Goal: Task Accomplishment & Management: Use online tool/utility

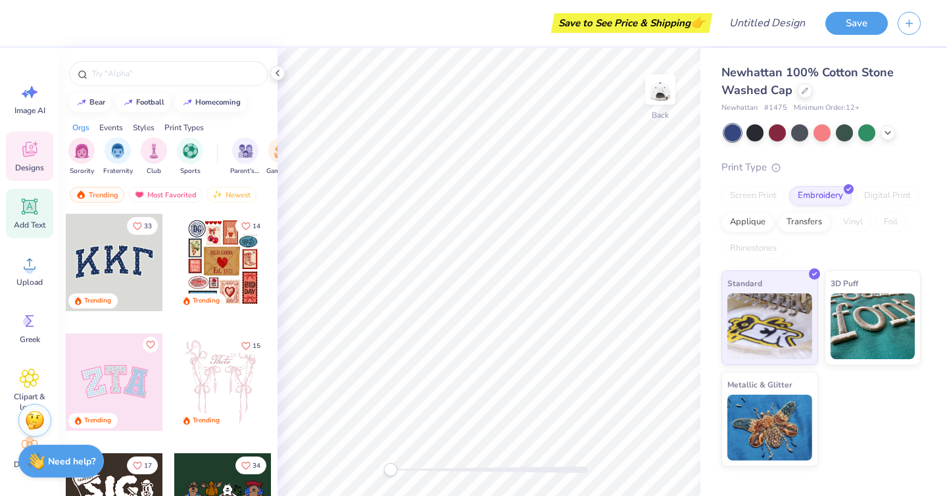
click at [32, 202] on icon at bounding box center [30, 207] width 12 height 12
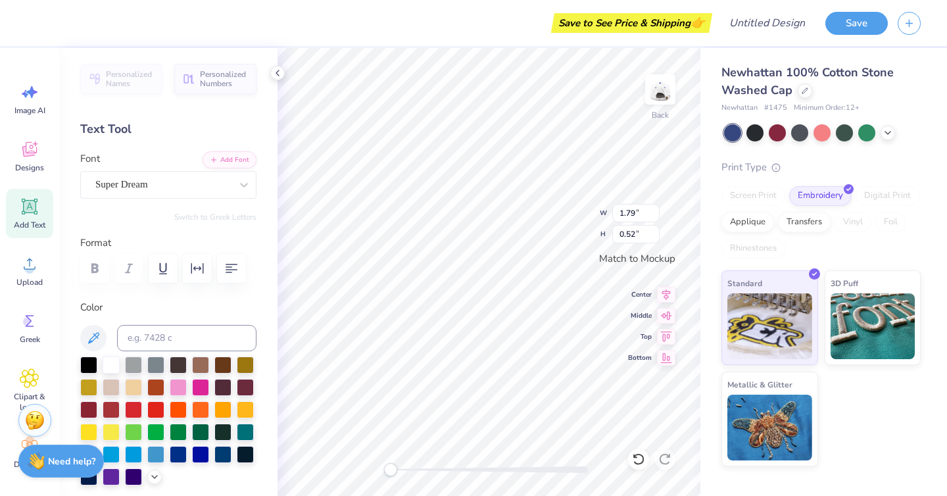
type textarea "Parents Weekend"
click at [654, 217] on input "1.78" at bounding box center [635, 213] width 47 height 18
click at [654, 217] on input "1.77" at bounding box center [635, 213] width 47 height 18
type input "1.76"
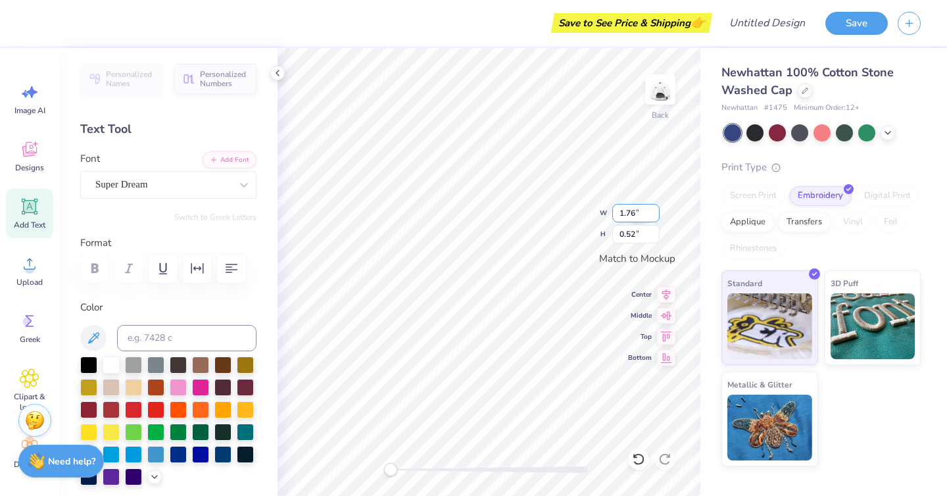
click at [654, 217] on input "1.76" at bounding box center [635, 213] width 47 height 18
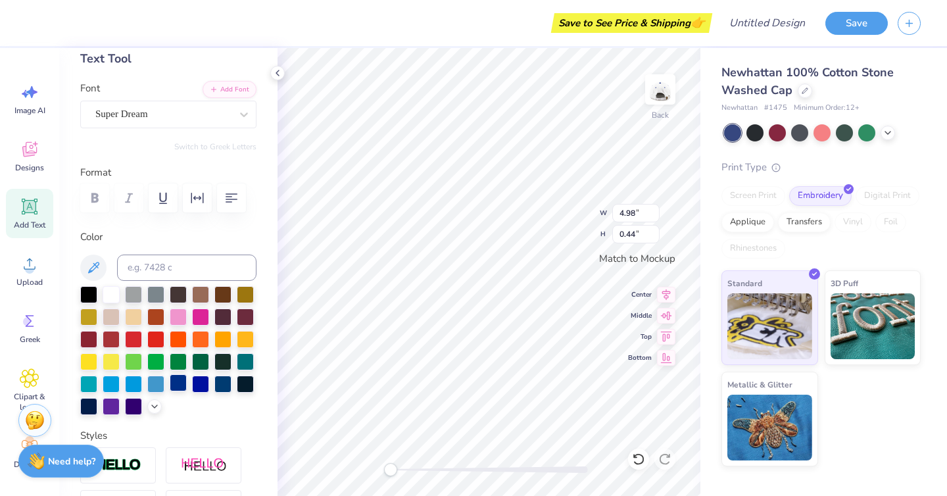
click at [180, 379] on div at bounding box center [178, 382] width 17 height 17
click at [205, 379] on div at bounding box center [200, 382] width 17 height 17
click at [183, 380] on div at bounding box center [178, 382] width 17 height 17
click at [218, 387] on div at bounding box center [222, 382] width 17 height 17
click at [178, 383] on div at bounding box center [178, 382] width 17 height 17
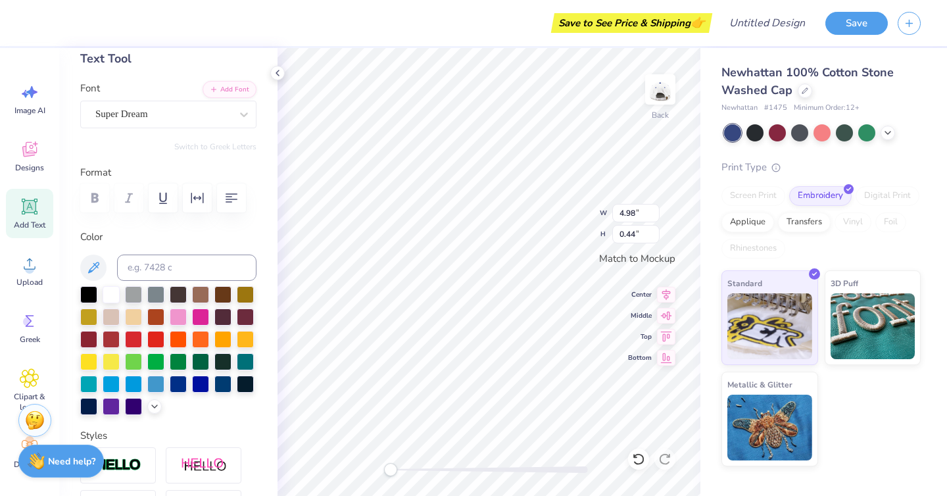
click at [126, 96] on div "Font Super Dream" at bounding box center [168, 104] width 176 height 47
click at [124, 115] on div "Super Dream" at bounding box center [163, 114] width 138 height 20
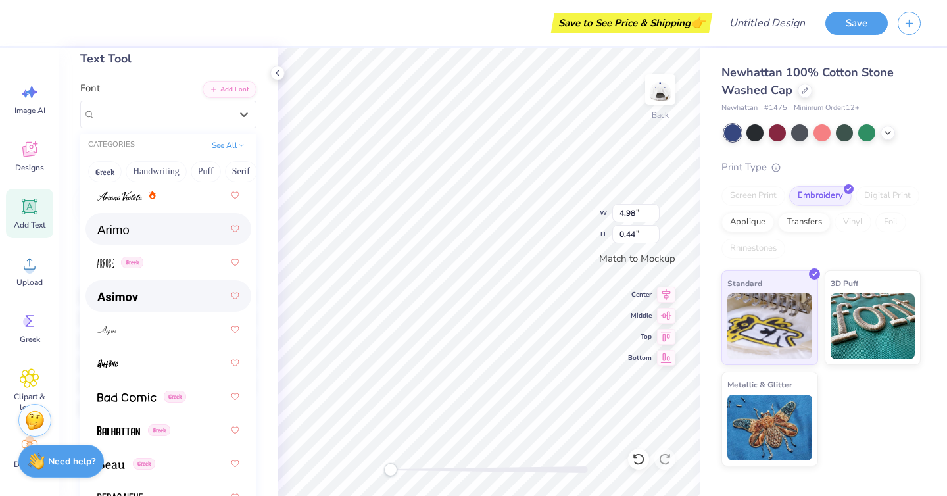
scroll to position [605, 0]
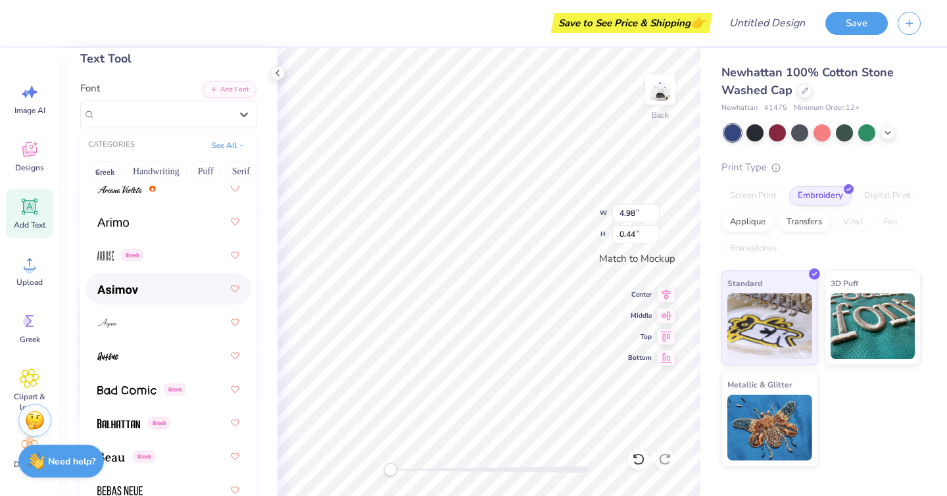
click at [193, 293] on div at bounding box center [168, 289] width 142 height 24
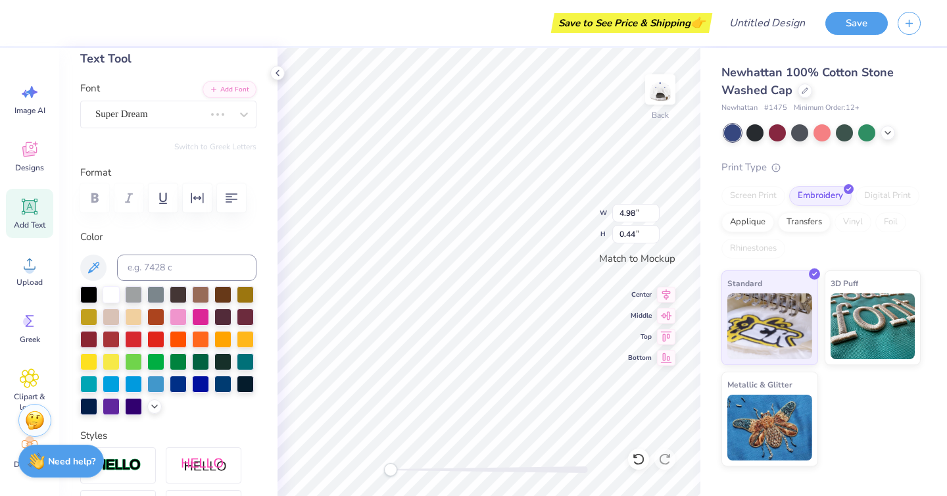
scroll to position [0, 1]
click at [169, 113] on div "Asimov Greek" at bounding box center [163, 114] width 138 height 20
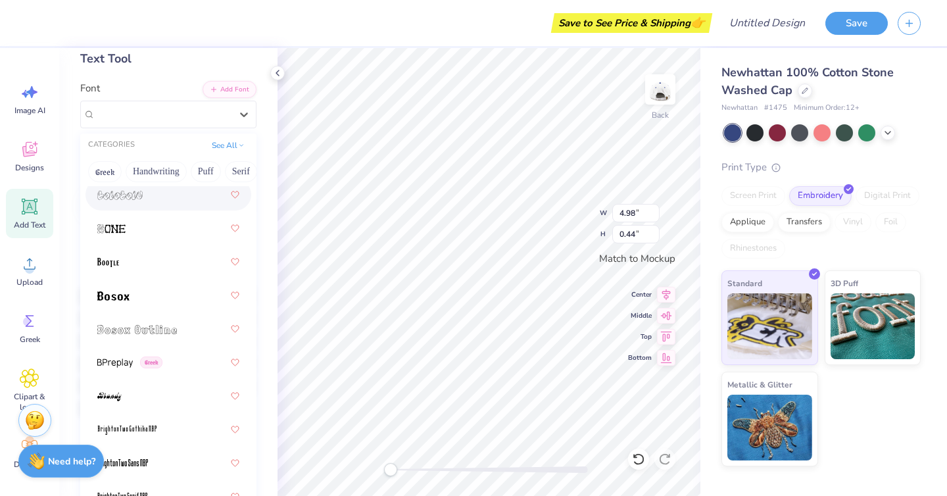
scroll to position [1170, 0]
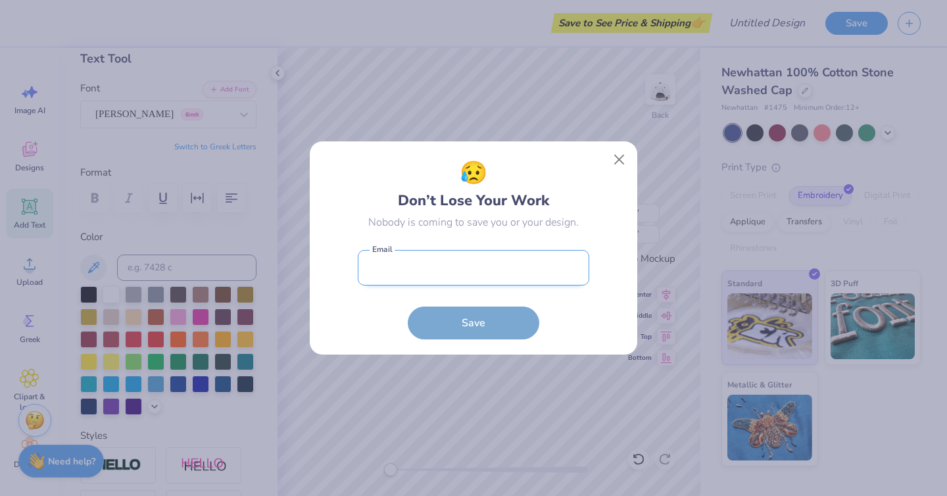
click at [516, 257] on input "email" at bounding box center [474, 268] width 232 height 36
type input "sophiaarsenault@yahoo.com"
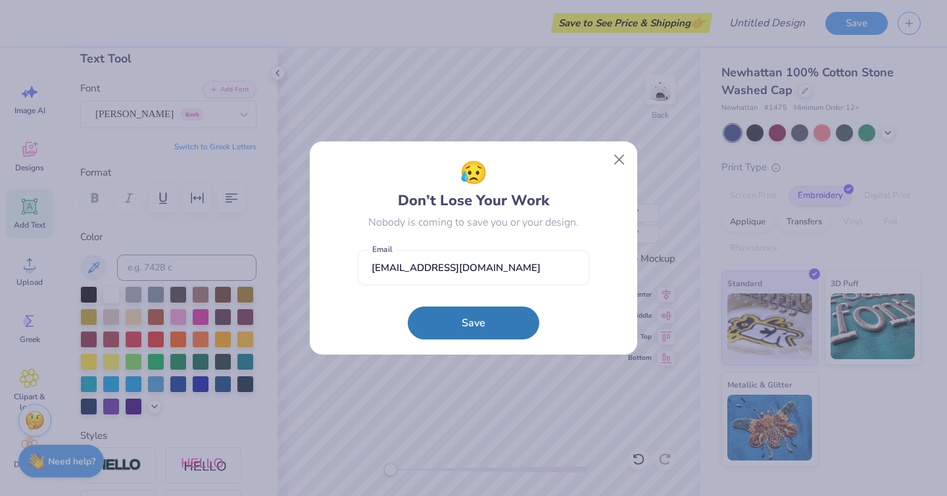
click at [489, 303] on form "sophiaarsenault@yahoo.com Email Save" at bounding box center [474, 291] width 232 height 97
click at [485, 314] on button "Save" at bounding box center [474, 319] width 132 height 33
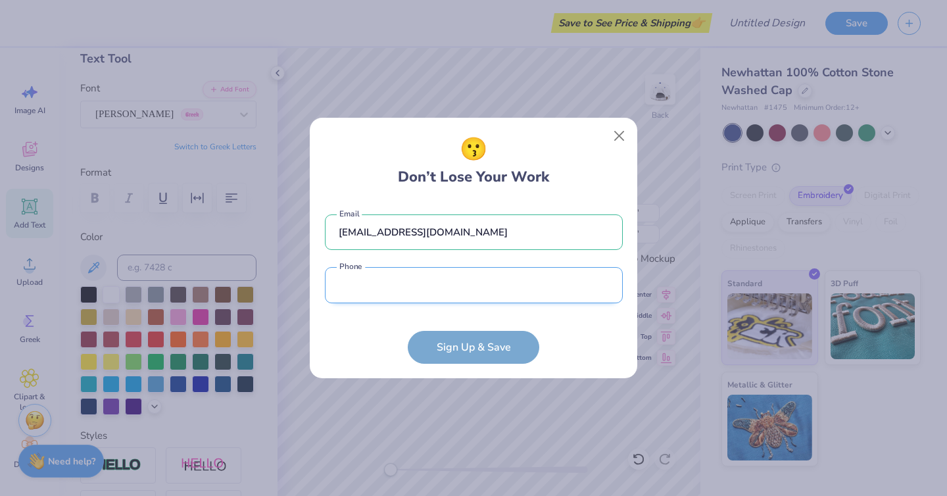
click at [454, 287] on input "tel" at bounding box center [474, 285] width 298 height 36
type input "(617) 823-3132"
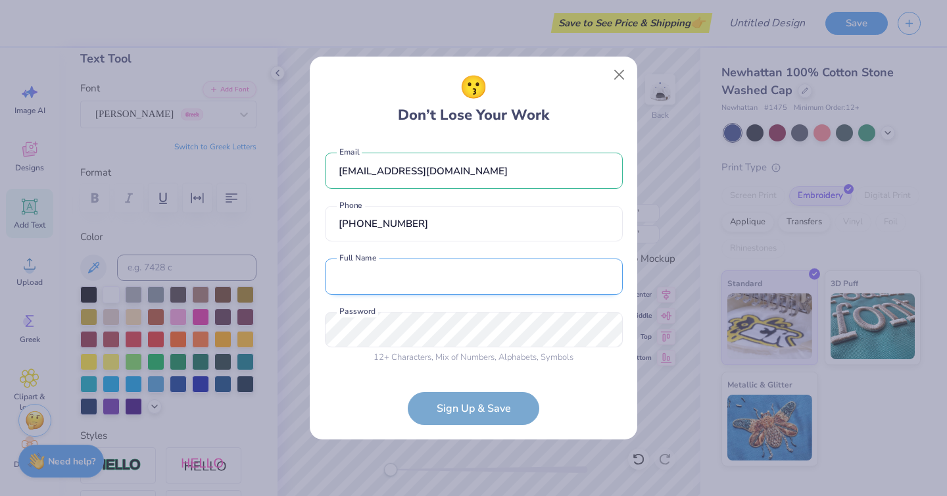
click at [384, 289] on input "text" at bounding box center [474, 276] width 298 height 36
type input "Sophia Arsenault"
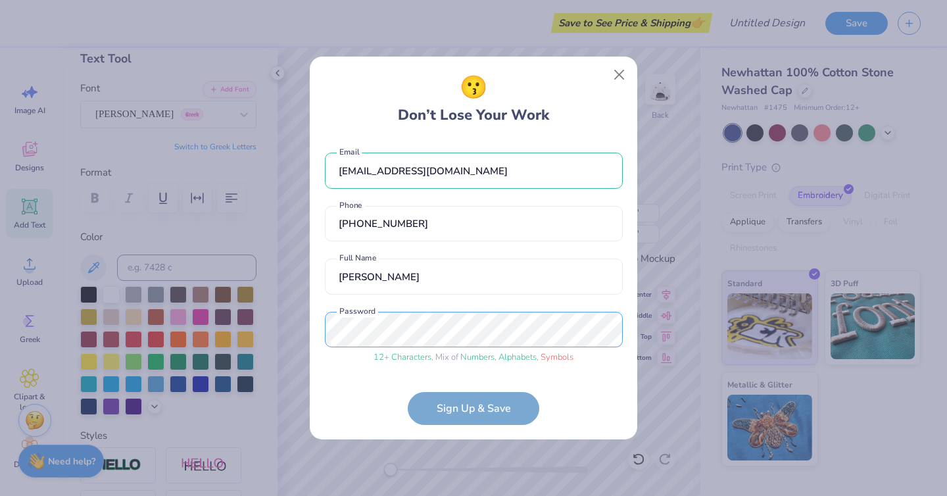
scroll to position [33, 0]
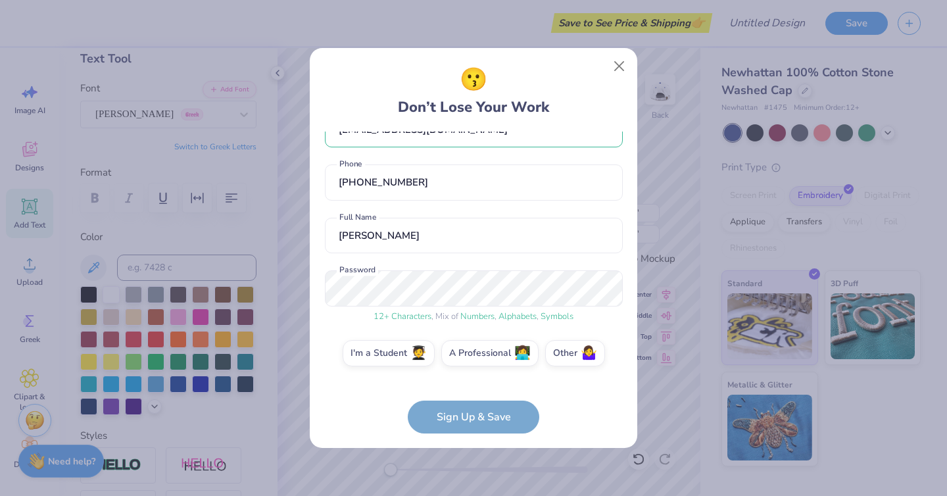
click at [453, 431] on form "sophiaarsenault@yahoo.com Email (617) 823-3132 Phone Sophia Arsenault Full Name…" at bounding box center [474, 283] width 298 height 302
click at [451, 418] on form "sophiaarsenault@yahoo.com Email (617) 823-3132 Phone Sophia Arsenault Full Name…" at bounding box center [474, 283] width 298 height 302
click at [389, 360] on label "I'm a Student 🧑‍🎓" at bounding box center [389, 351] width 92 height 26
click at [470, 385] on input "I'm a Student 🧑‍🎓" at bounding box center [474, 389] width 9 height 9
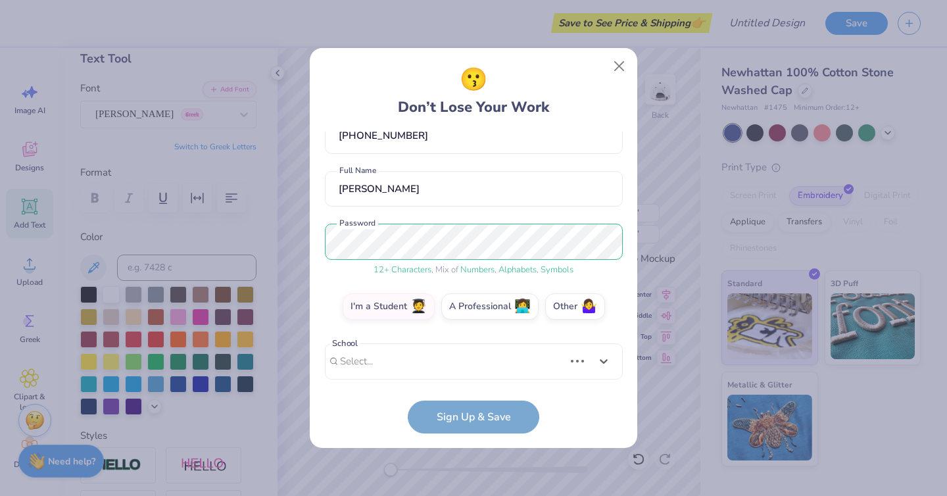
click at [416, 369] on div "Use Up and Down to choose options, press Enter to select the currently focused …" at bounding box center [474, 381] width 298 height 76
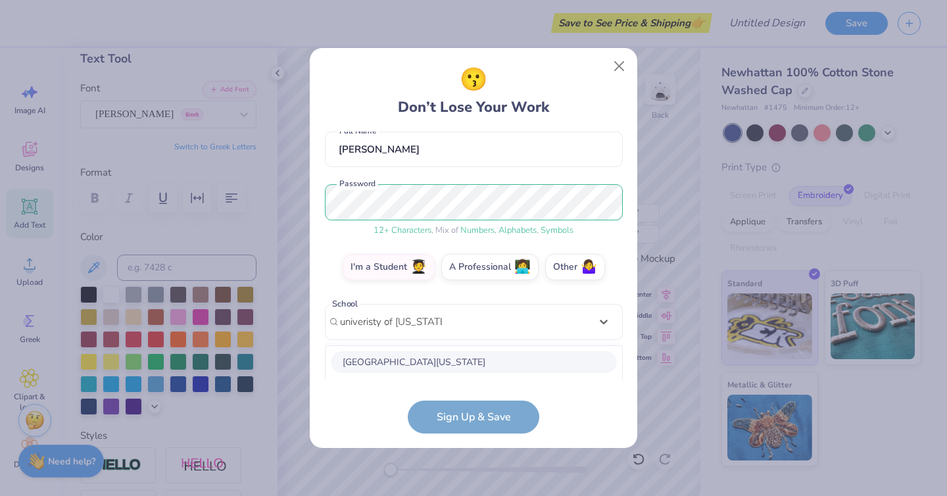
scroll to position [283, 0]
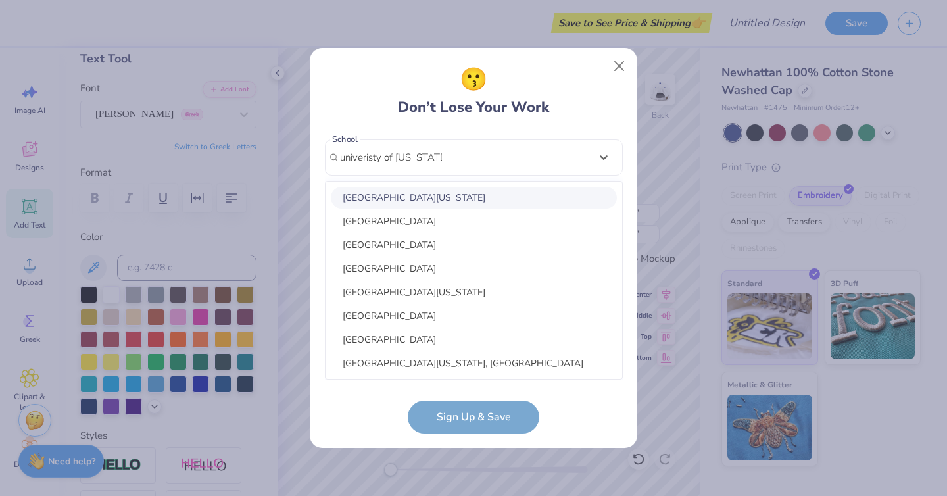
click at [415, 203] on div "University of Delaware" at bounding box center [474, 198] width 286 height 22
type input "univeristy of delaware"
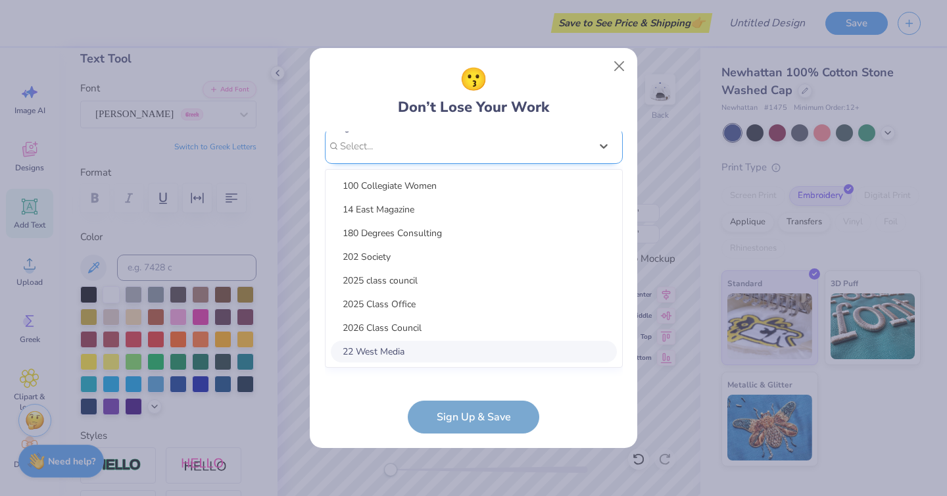
click at [396, 352] on div "option focused, 8 of 15. 15 results available. Use Up and Down to choose option…" at bounding box center [474, 248] width 298 height 240
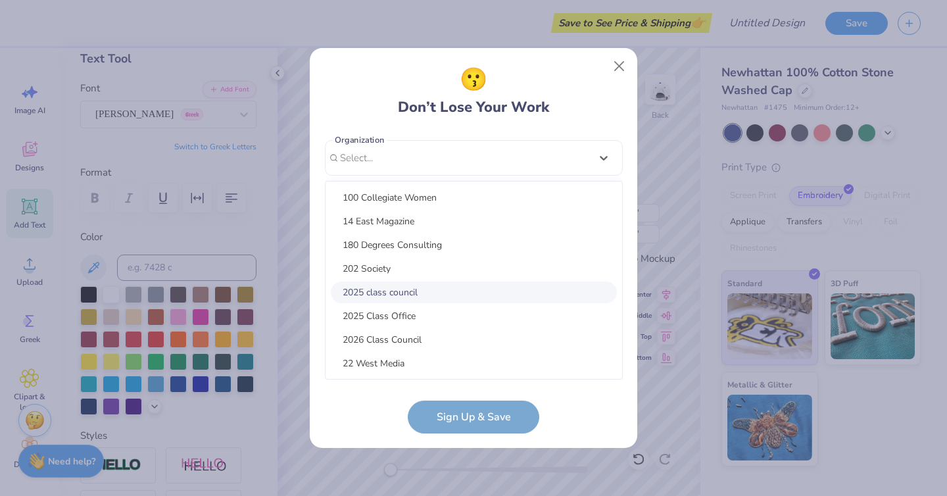
scroll to position [166, 0]
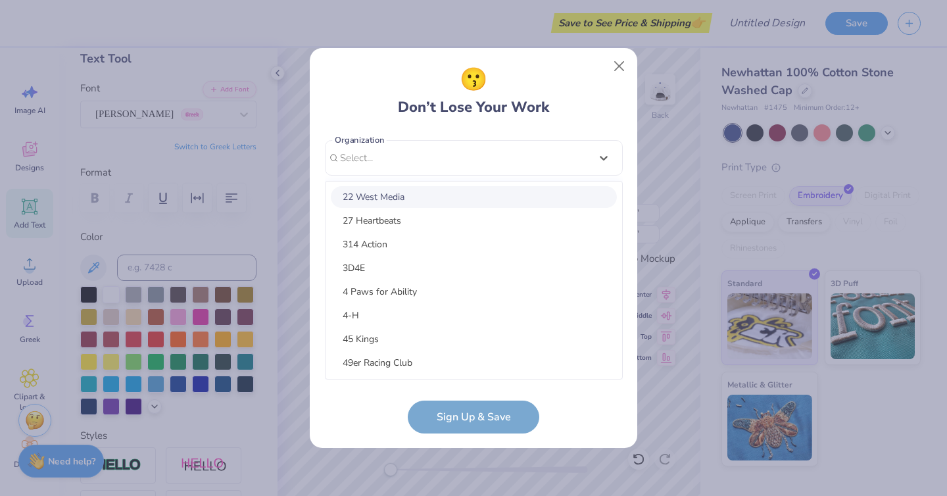
click at [605, 159] on div "sophiaarsenault@yahoo.com Email (617) 823-3132 Phone Sophia Arsenault Full Name…" at bounding box center [474, 256] width 298 height 248
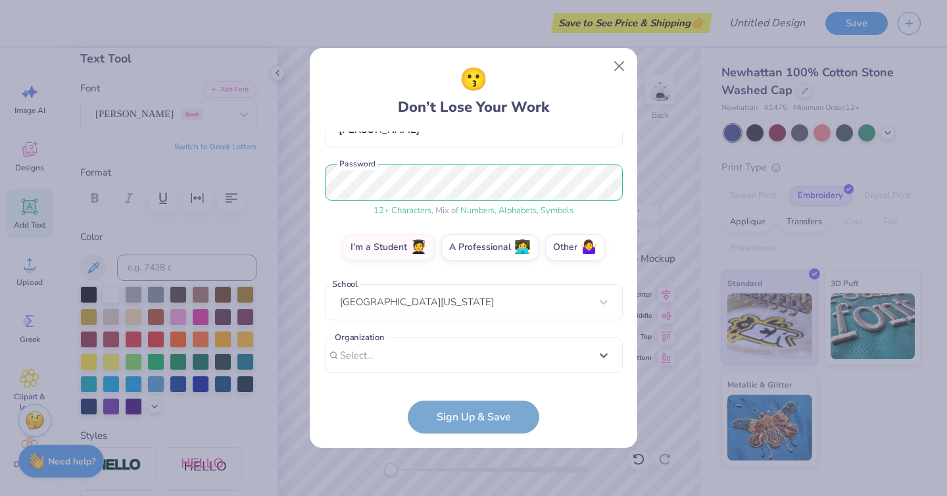
click at [475, 406] on form "sophiaarsenault@yahoo.com Email (617) 823-3132 Phone Sophia Arsenault Full Name…" at bounding box center [474, 283] width 298 height 302
click at [462, 416] on form "sophiaarsenault@yahoo.com Email (617) 823-3132 Phone Sophia Arsenault Full Name…" at bounding box center [474, 283] width 298 height 302
click at [454, 362] on div "Select..." at bounding box center [474, 355] width 298 height 36
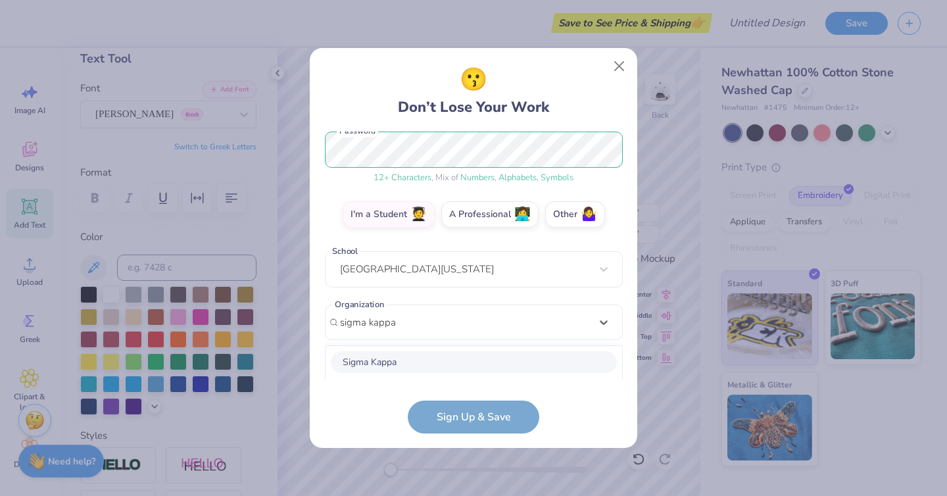
scroll to position [336, 0]
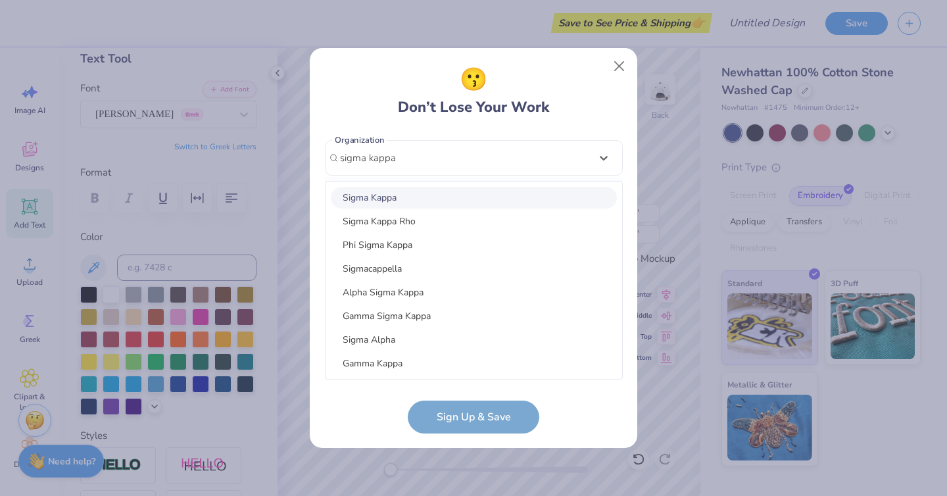
click at [397, 192] on div "Sigma Kappa" at bounding box center [474, 198] width 286 height 22
type input "sigma kappa"
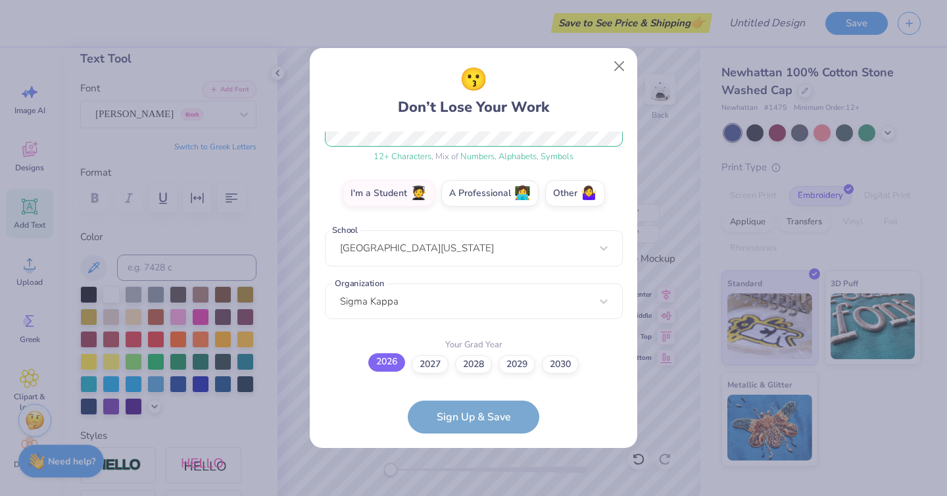
click at [391, 360] on label "2026" at bounding box center [386, 362] width 37 height 18
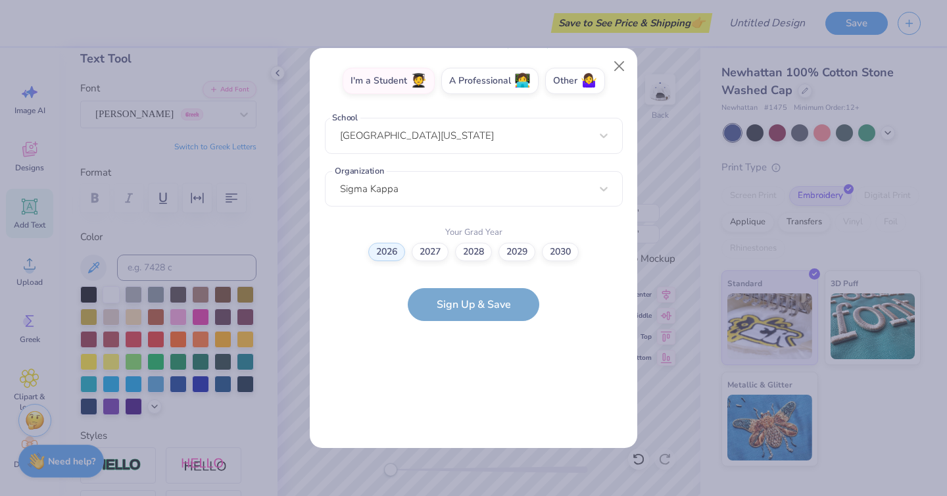
scroll to position [0, 0]
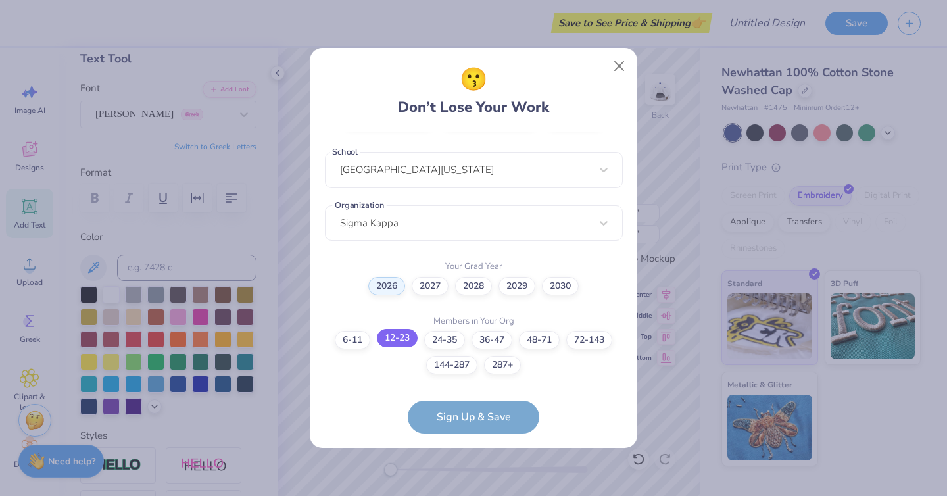
click at [387, 341] on label "12-23" at bounding box center [397, 338] width 41 height 18
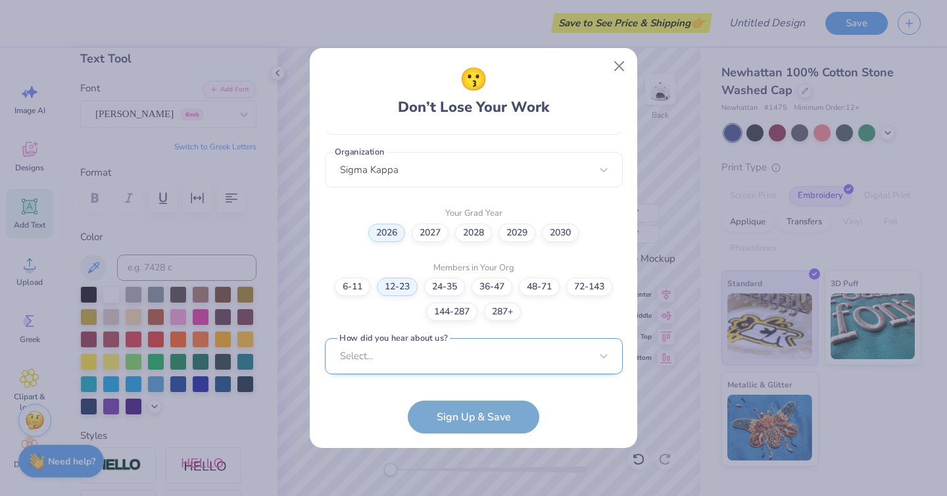
scroll to position [522, 0]
click at [424, 367] on div "Select..." at bounding box center [474, 355] width 298 height 36
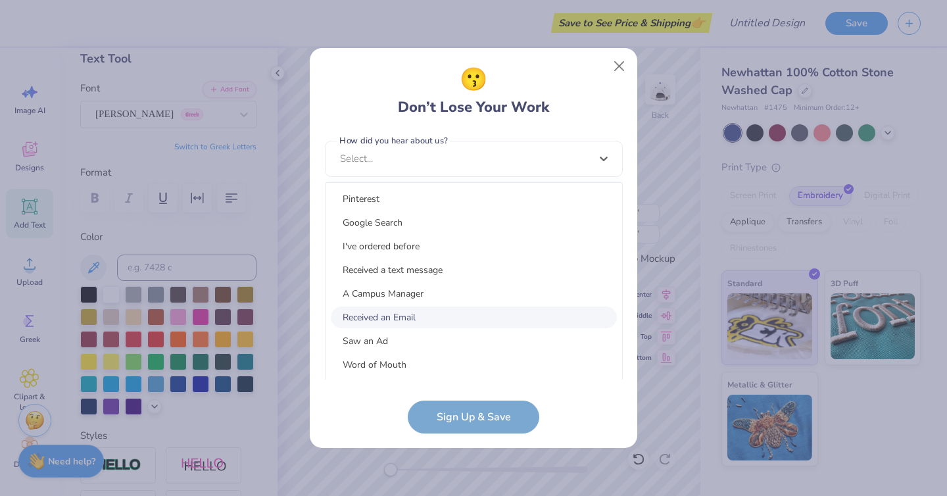
click at [429, 316] on div "Received an Email" at bounding box center [474, 317] width 286 height 22
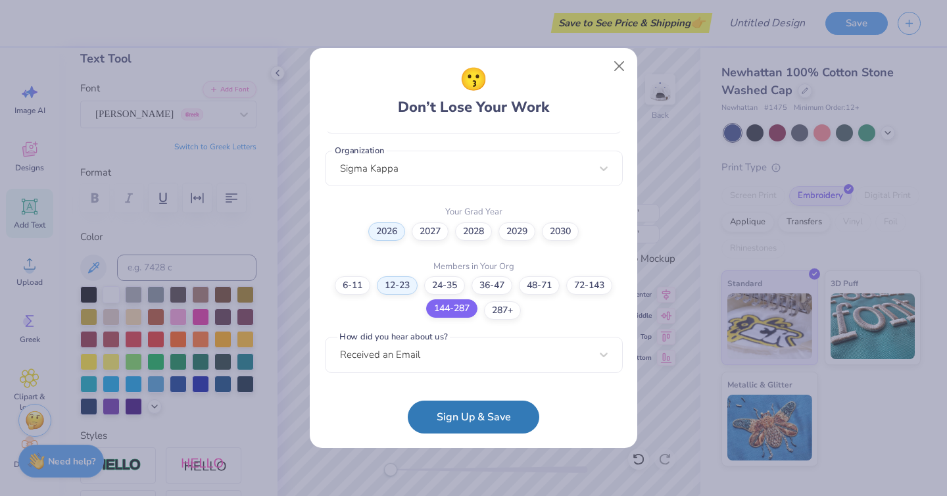
scroll to position [324, 0]
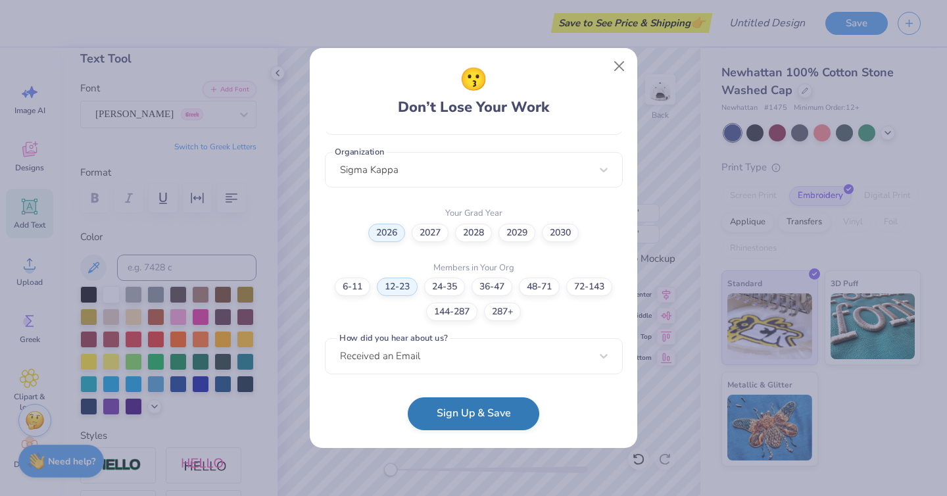
click at [456, 424] on button "Sign Up & Save" at bounding box center [474, 413] width 132 height 33
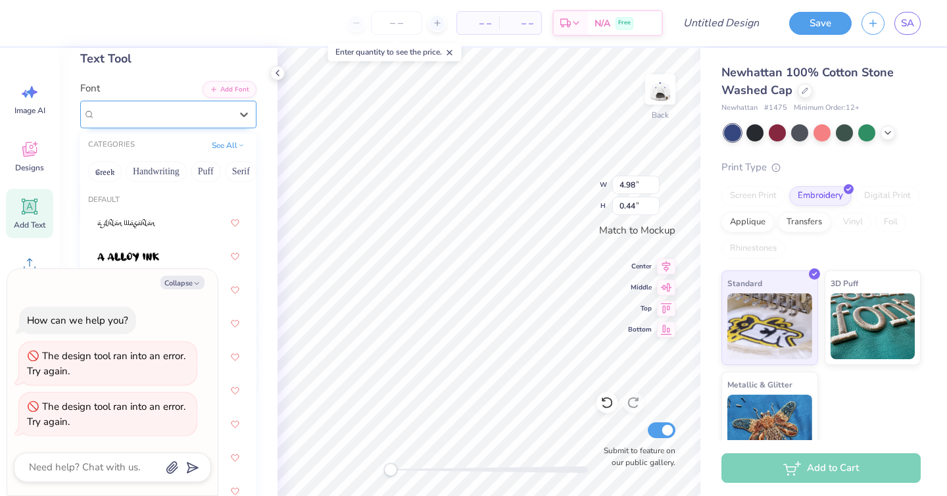
click at [213, 109] on div "Asimov Greek" at bounding box center [162, 114] width 135 height 15
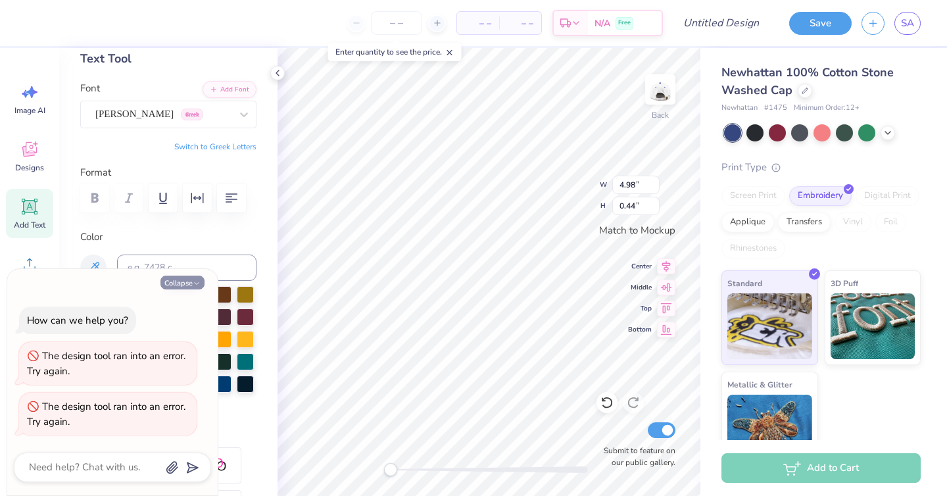
click at [185, 285] on button "Collapse" at bounding box center [182, 283] width 44 height 14
type textarea "x"
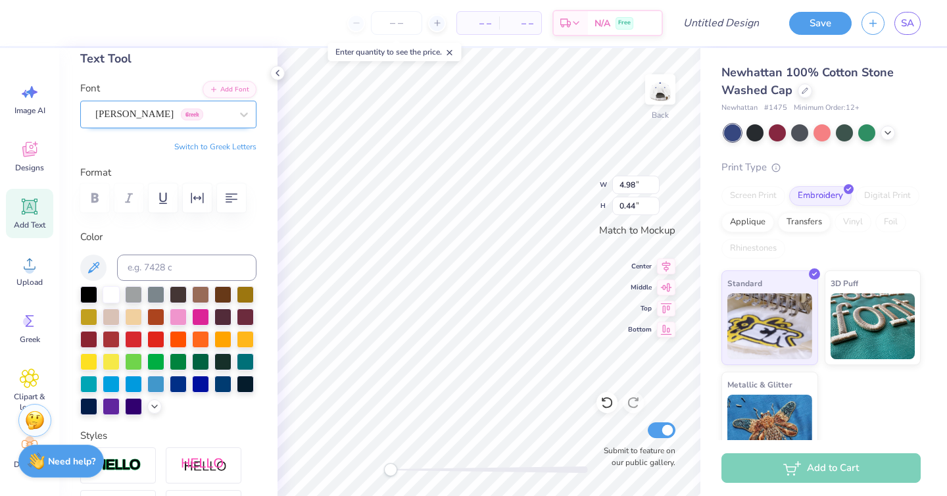
click at [187, 115] on div "Asimov Greek" at bounding box center [163, 114] width 138 height 20
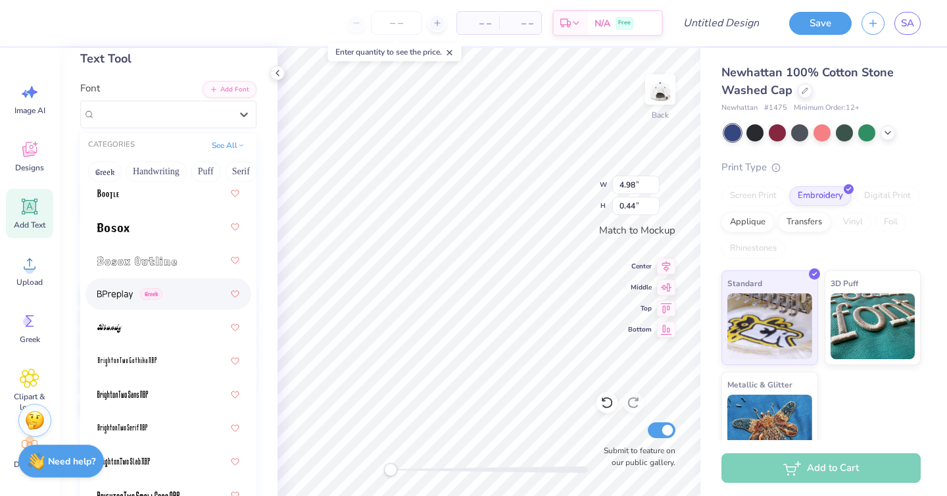
scroll to position [1238, 0]
click at [153, 251] on div at bounding box center [168, 260] width 142 height 24
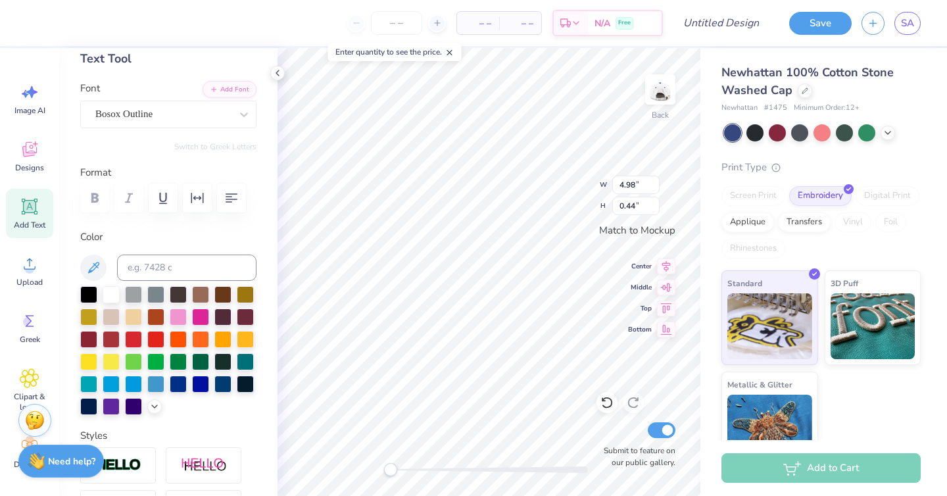
scroll to position [0, 2]
click at [183, 112] on div "Bosox Outline" at bounding box center [163, 114] width 138 height 20
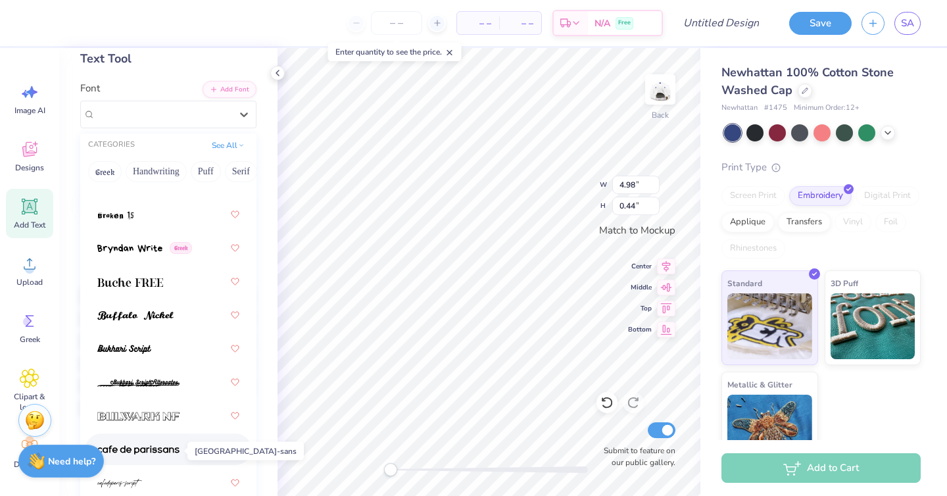
scroll to position [1617, 0]
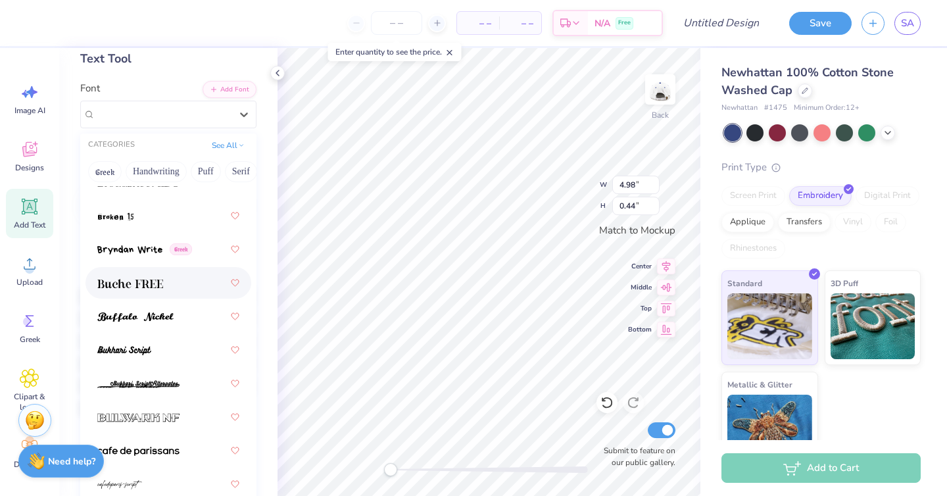
click at [147, 274] on div at bounding box center [168, 283] width 142 height 24
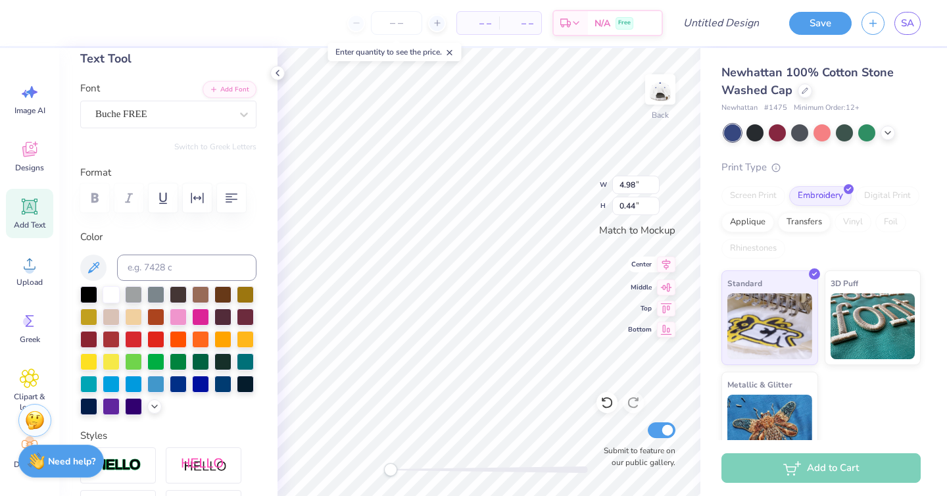
click at [669, 266] on icon at bounding box center [666, 265] width 18 height 16
click at [210, 108] on div "Buche FREE" at bounding box center [163, 114] width 138 height 20
click at [218, 157] on div "Personalized Names Personalized Numbers Text Tool Add Font Font Buche FREE Swit…" at bounding box center [168, 272] width 218 height 448
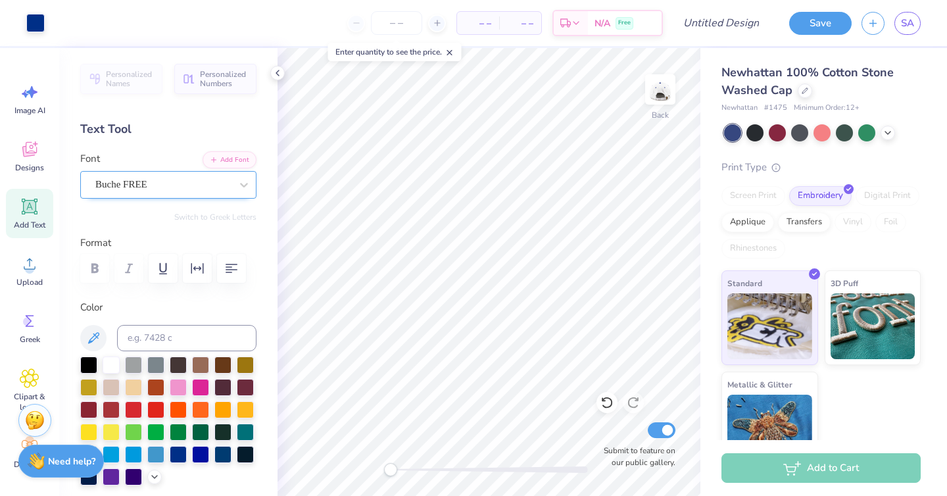
click at [207, 184] on div "Buche FREE" at bounding box center [163, 184] width 138 height 20
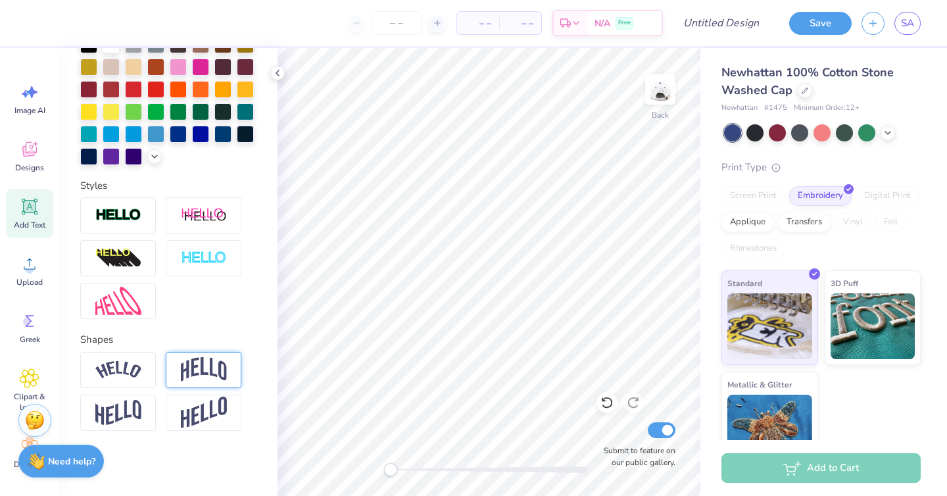
click at [203, 362] on img at bounding box center [204, 369] width 46 height 25
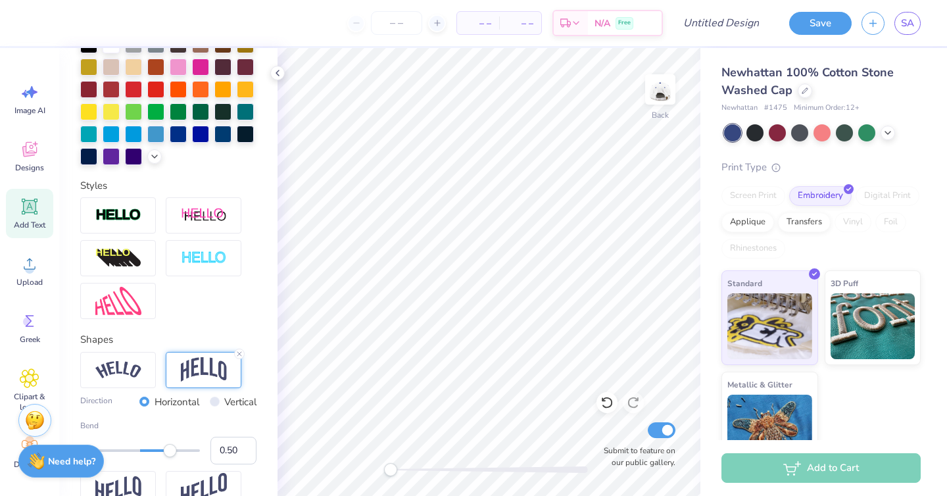
click at [203, 362] on img at bounding box center [204, 369] width 46 height 25
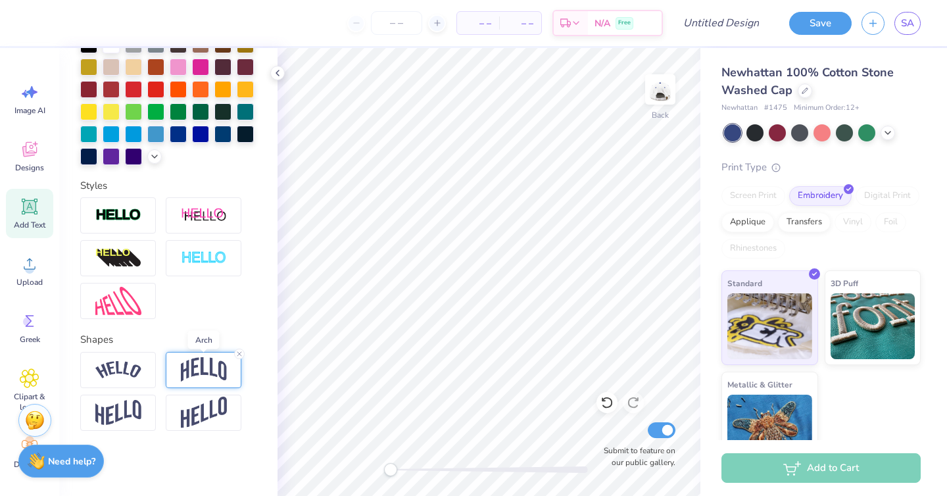
click at [203, 362] on img at bounding box center [204, 369] width 46 height 25
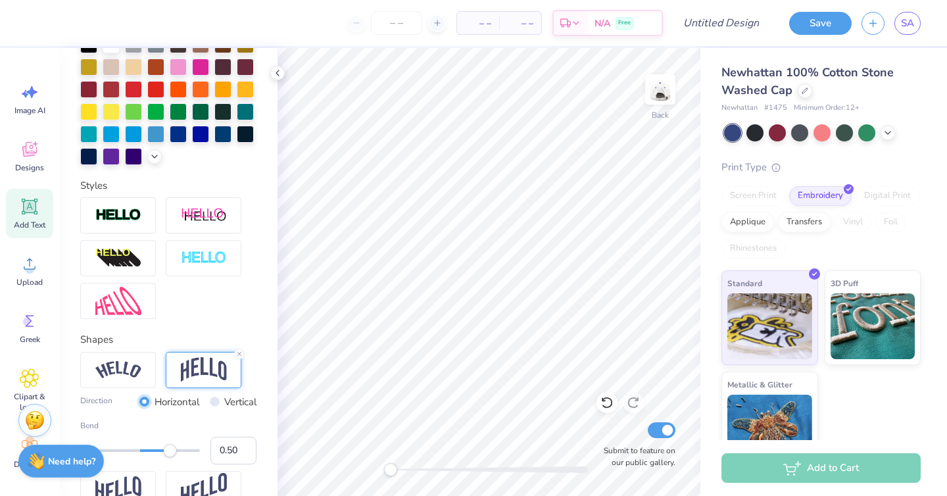
click at [139, 400] on input "Horizontal" at bounding box center [144, 402] width 10 height 10
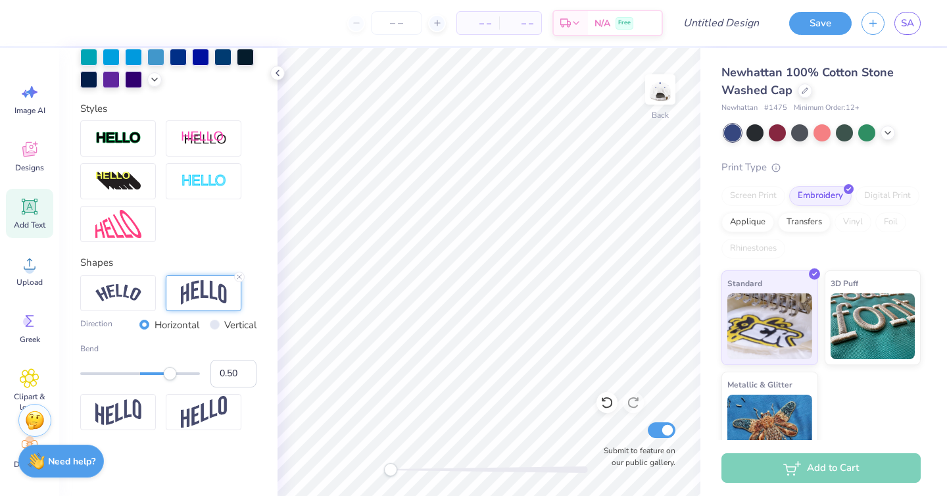
scroll to position [0, 0]
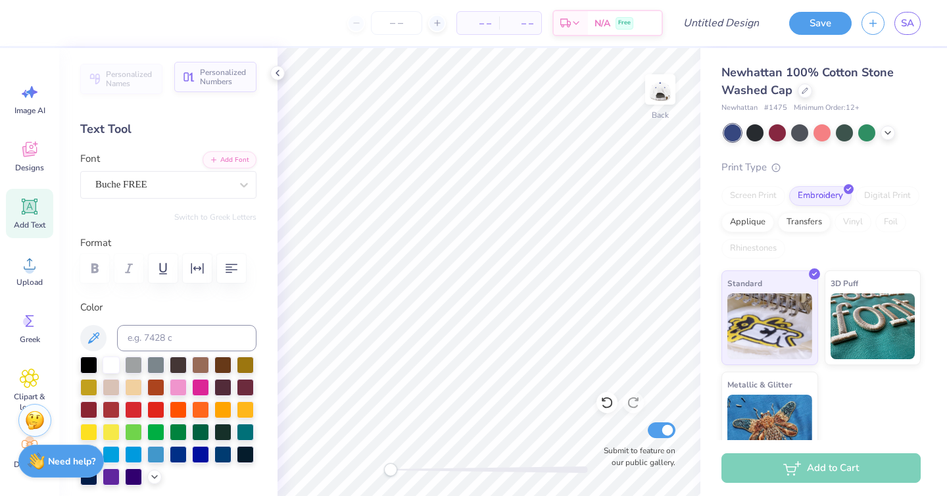
click at [213, 72] on span "Personalized Numbers" at bounding box center [224, 77] width 49 height 18
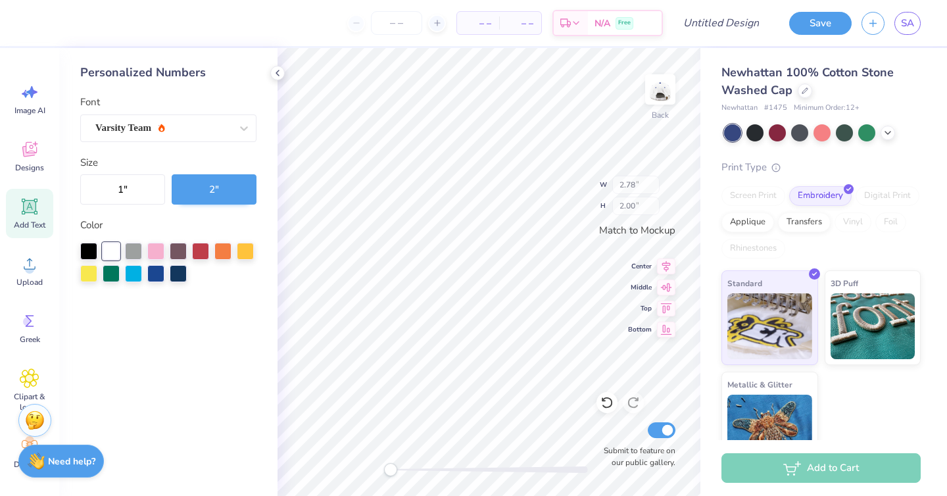
click at [26, 203] on icon at bounding box center [30, 207] width 12 height 12
type input "1.79"
type input "0.52"
type input "2.78"
type input "2.00"
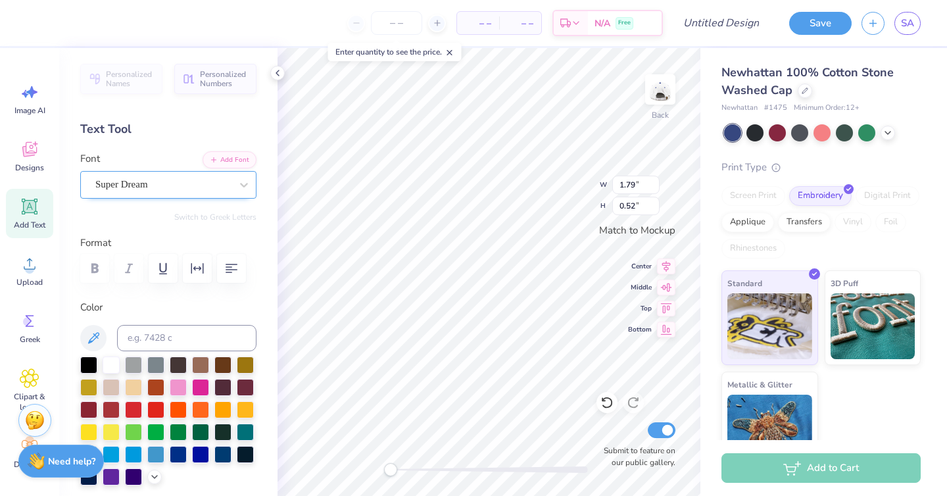
click at [141, 188] on div "Super Dream" at bounding box center [163, 184] width 138 height 20
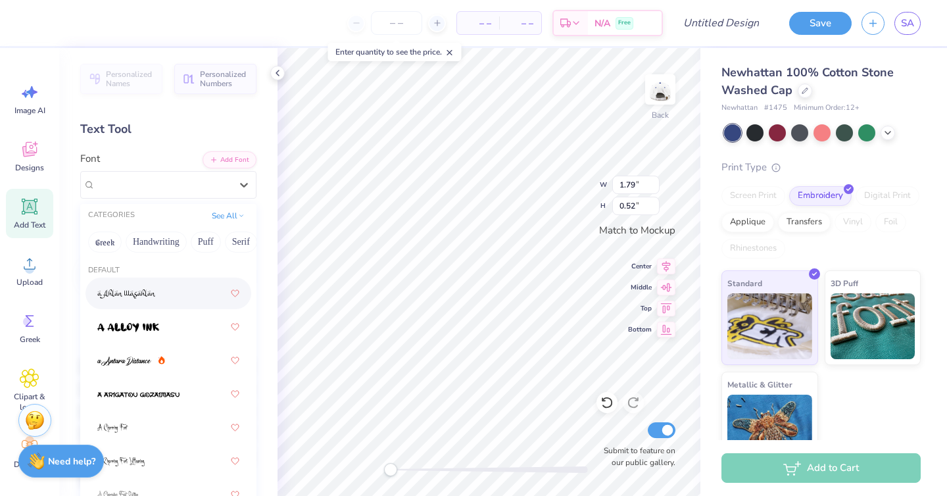
scroll to position [1264, 0]
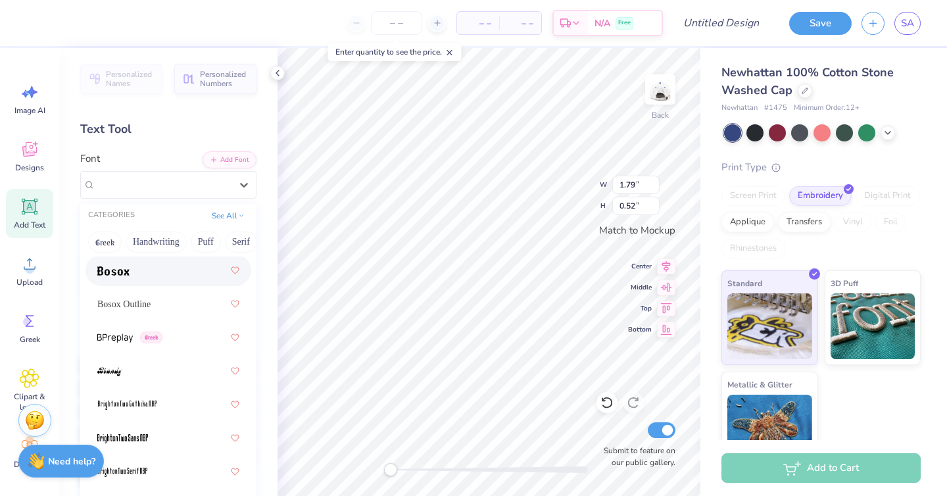
click at [173, 120] on div "Personalized Names Personalized Numbers Text Tool Add Font Font option Bosox fo…" at bounding box center [168, 272] width 218 height 448
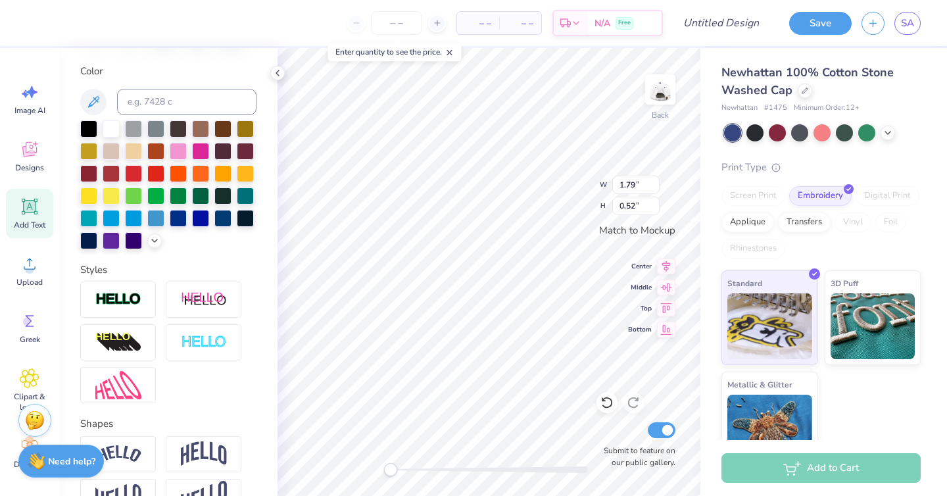
scroll to position [258, 0]
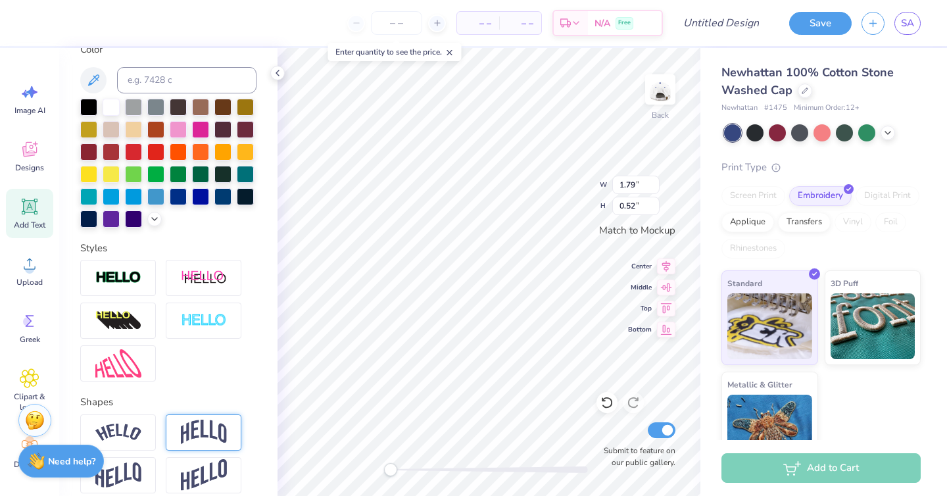
click at [199, 418] on div at bounding box center [204, 432] width 76 height 36
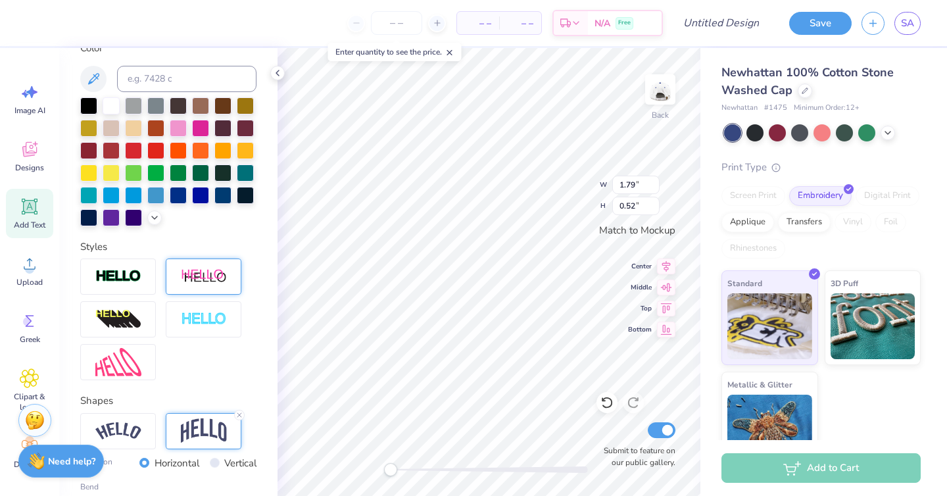
scroll to position [64, 0]
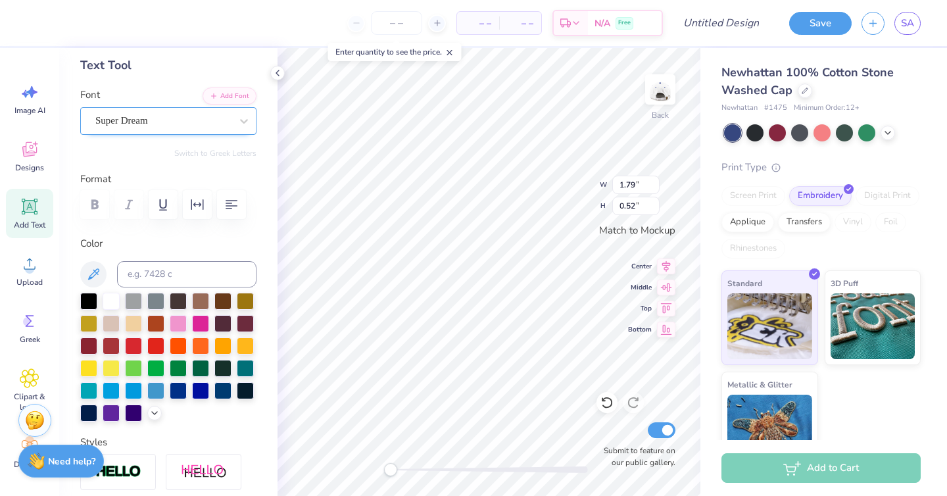
click at [154, 119] on div "Super Dream" at bounding box center [163, 120] width 138 height 20
type textarea "PARENTS WEEKNED"
click at [656, 189] on input "1.78" at bounding box center [635, 185] width 47 height 18
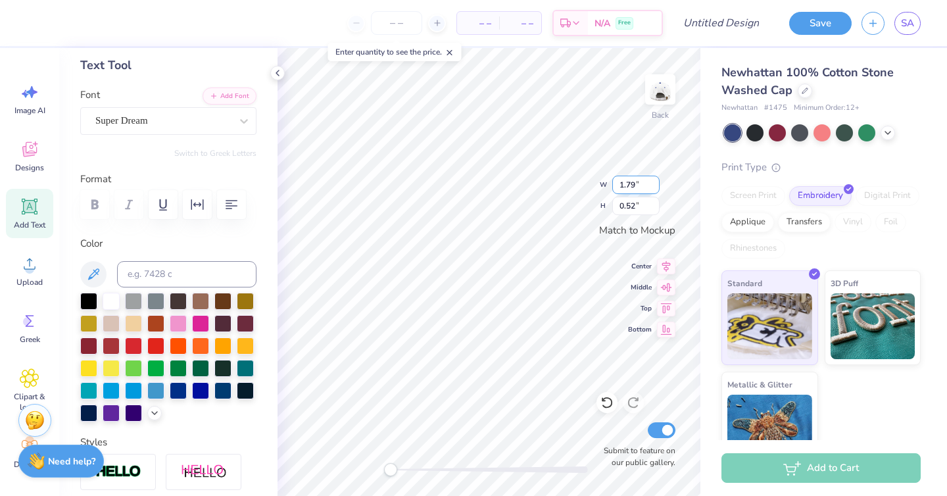
click at [652, 182] on input "1.79" at bounding box center [635, 185] width 47 height 18
type input "4.98"
type input "1.39"
type textarea "PARENTS WEEKNED"
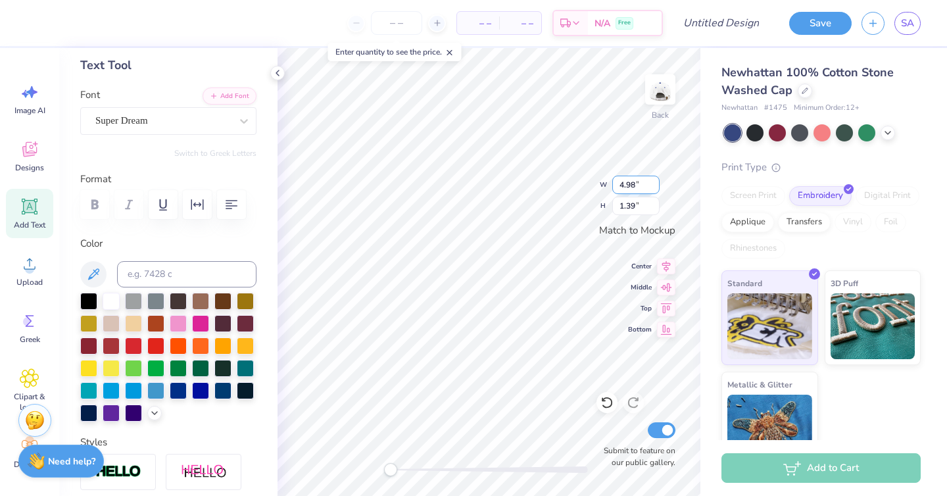
scroll to position [1, 1]
click at [654, 183] on input "2.51" at bounding box center [635, 185] width 47 height 18
click at [654, 183] on input "2.52" at bounding box center [635, 185] width 47 height 18
type input "2.53"
click at [654, 183] on input "2.53" at bounding box center [635, 185] width 47 height 18
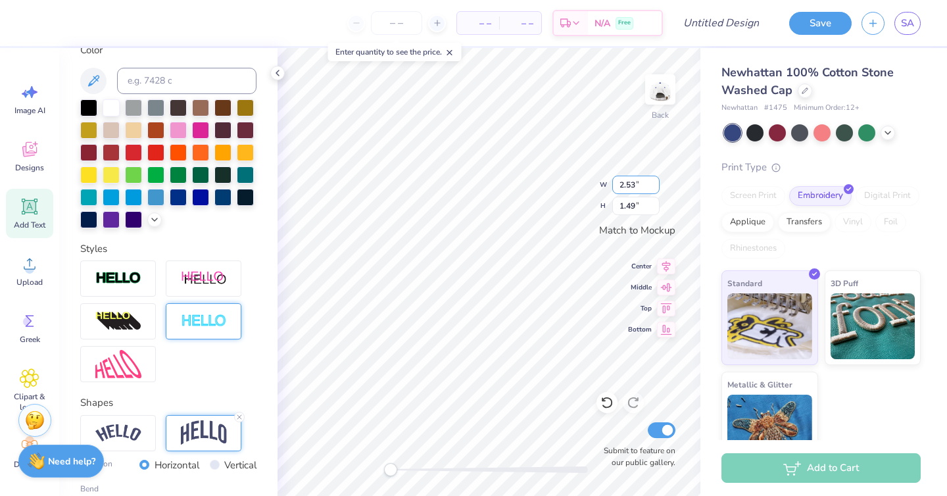
scroll to position [397, 0]
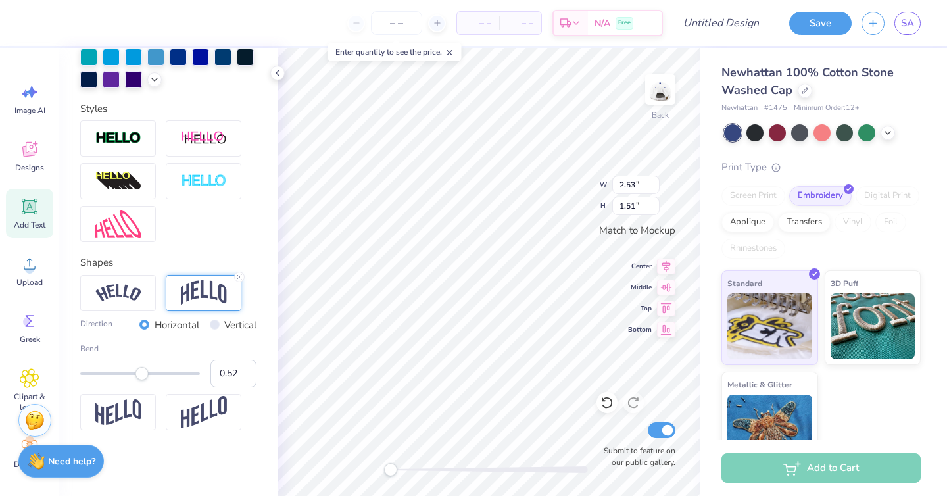
type input "0.52"
type input "1.51"
type input "-0.22"
drag, startPoint x: 142, startPoint y: 376, endPoint x: 126, endPoint y: 378, distance: 16.5
click at [126, 378] on div "Accessibility label" at bounding box center [130, 373] width 13 height 13
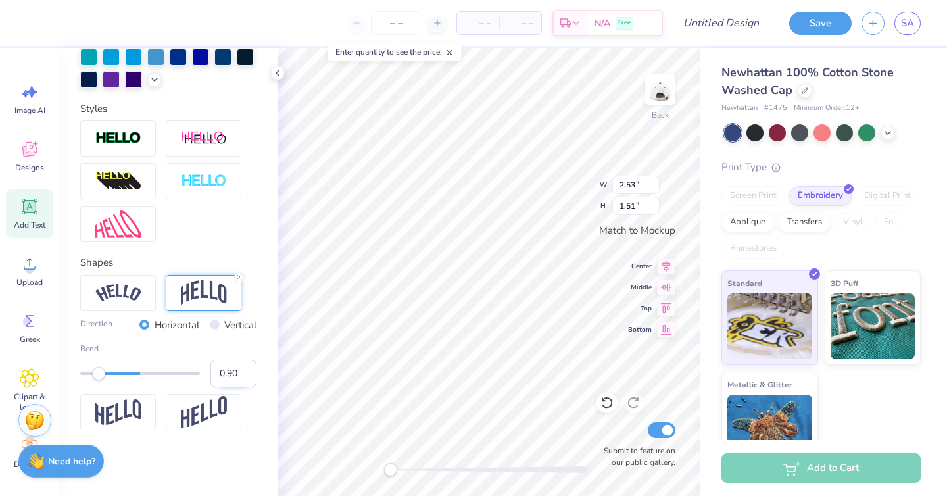
type input "1.00"
drag, startPoint x: 127, startPoint y: 376, endPoint x: 272, endPoint y: 378, distance: 144.7
click at [272, 378] on div "Personalized Names Personalized Numbers Text Tool Add Font Font Super Dream Swi…" at bounding box center [168, 272] width 218 height 448
type input "0.35"
drag, startPoint x: 199, startPoint y: 376, endPoint x: 161, endPoint y: 376, distance: 38.1
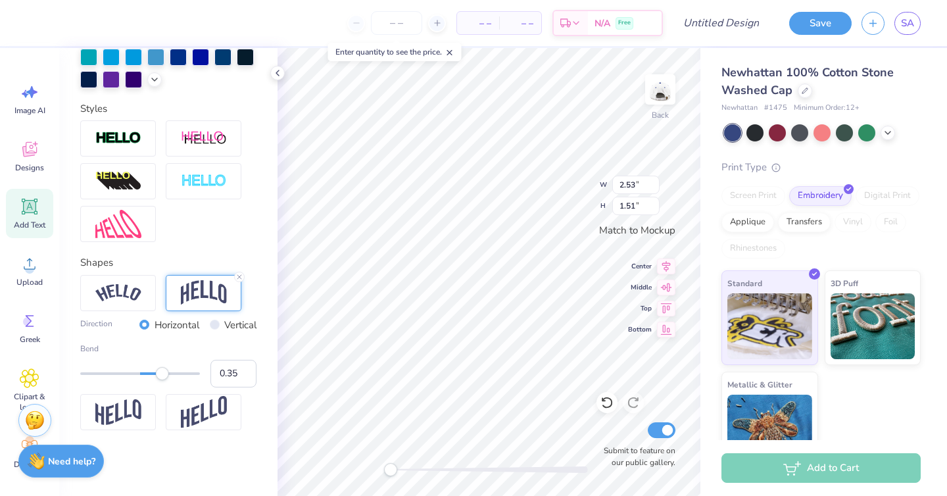
click at [161, 376] on div "Accessibility label" at bounding box center [162, 373] width 13 height 13
type input "0.41"
click at [164, 376] on div "Accessibility label" at bounding box center [164, 373] width 13 height 13
click at [656, 182] on input "2.54" at bounding box center [635, 185] width 47 height 18
click at [656, 182] on input "2.55" at bounding box center [635, 185] width 47 height 18
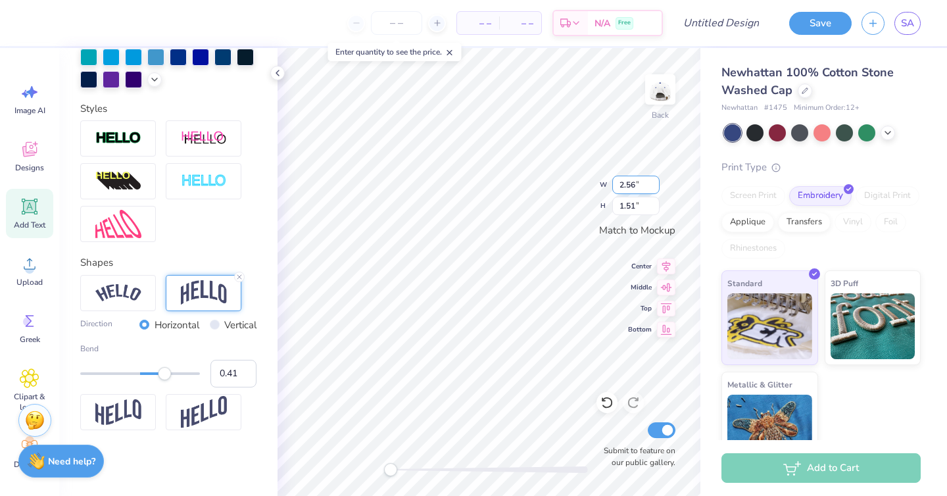
click at [656, 182] on input "2.56" at bounding box center [635, 185] width 47 height 18
click at [656, 182] on input "2.57" at bounding box center [635, 185] width 47 height 18
click at [656, 182] on input "2.58" at bounding box center [635, 185] width 47 height 18
type input "2.59"
click at [656, 182] on input "2.59" at bounding box center [635, 185] width 47 height 18
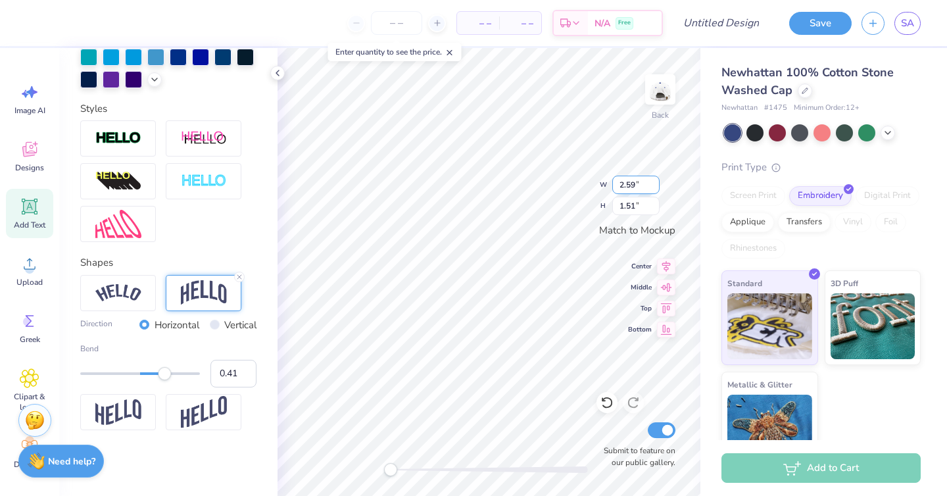
type input "1.46"
type input "3.41"
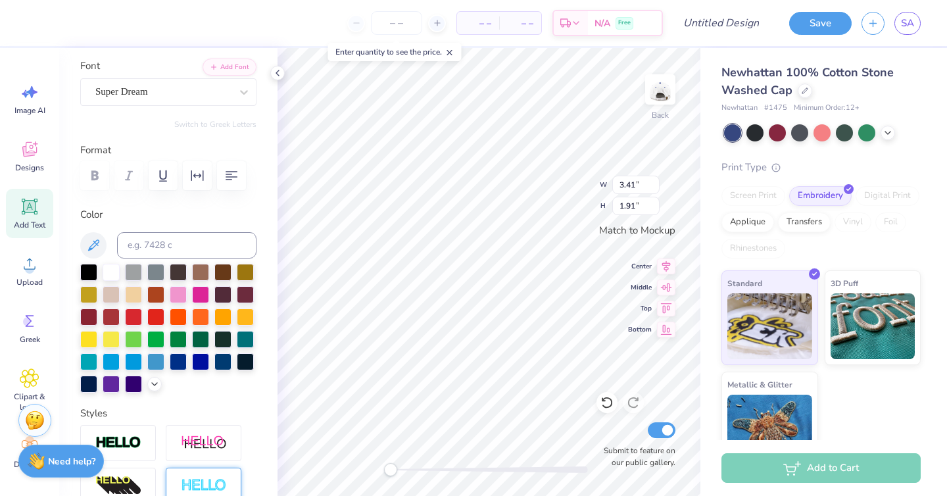
scroll to position [0, 0]
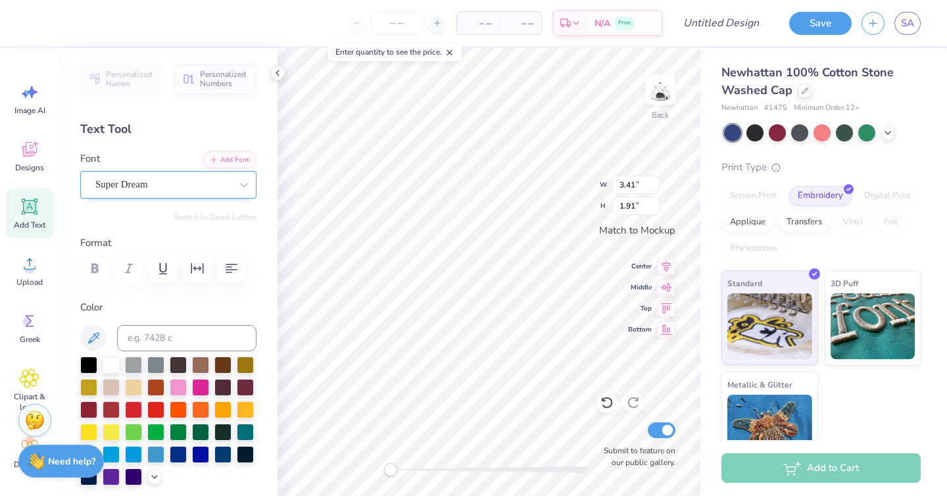
click at [126, 174] on div "Super Dream" at bounding box center [163, 184] width 138 height 20
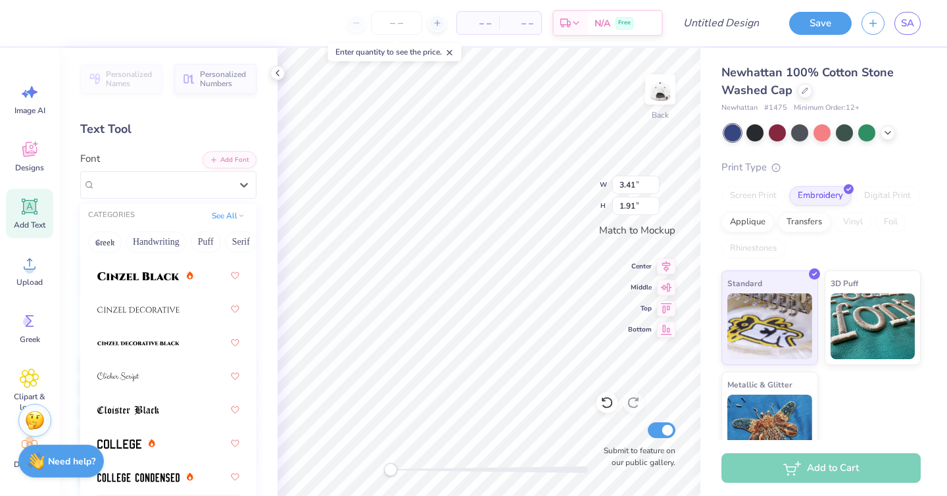
scroll to position [2347, 0]
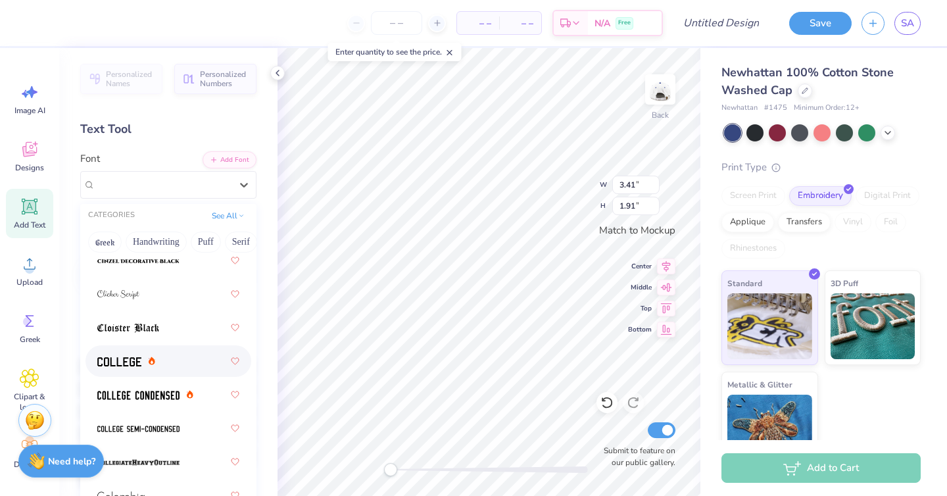
click at [117, 361] on img at bounding box center [119, 361] width 44 height 9
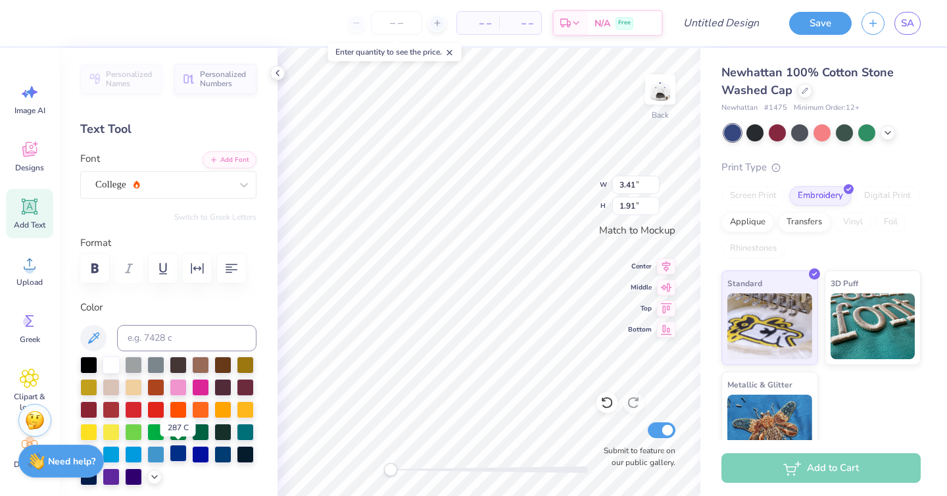
click at [178, 448] on div at bounding box center [178, 453] width 17 height 17
click at [654, 212] on input "1.91" at bounding box center [635, 206] width 47 height 18
click at [656, 207] on input "1.9" at bounding box center [635, 206] width 47 height 18
click at [656, 207] on input "1.89" at bounding box center [635, 206] width 47 height 18
click at [656, 207] on input "1.88" at bounding box center [635, 206] width 47 height 18
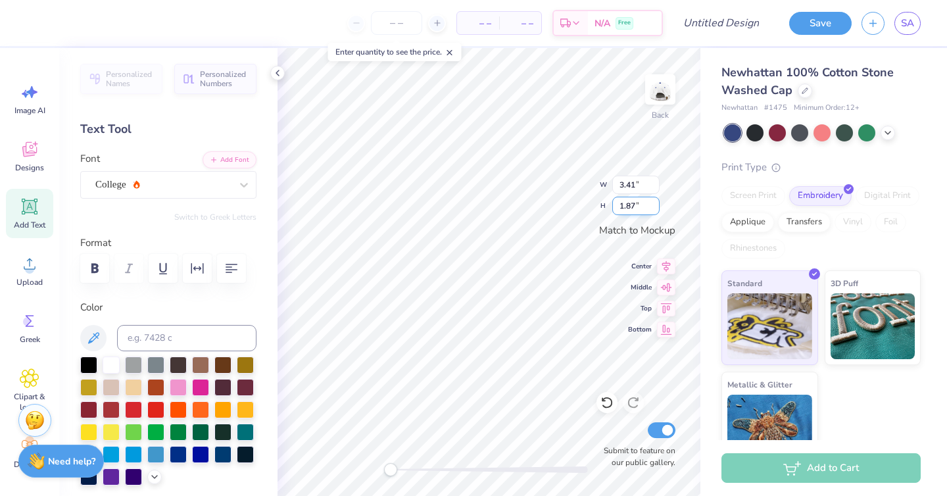
click at [656, 207] on input "1.87" at bounding box center [635, 206] width 47 height 18
click at [656, 208] on input "1.86" at bounding box center [635, 206] width 47 height 18
click at [656, 208] on input "1.85" at bounding box center [635, 206] width 47 height 18
click at [656, 208] on input "1.84" at bounding box center [635, 206] width 47 height 18
click at [656, 208] on input "1.83" at bounding box center [635, 206] width 47 height 18
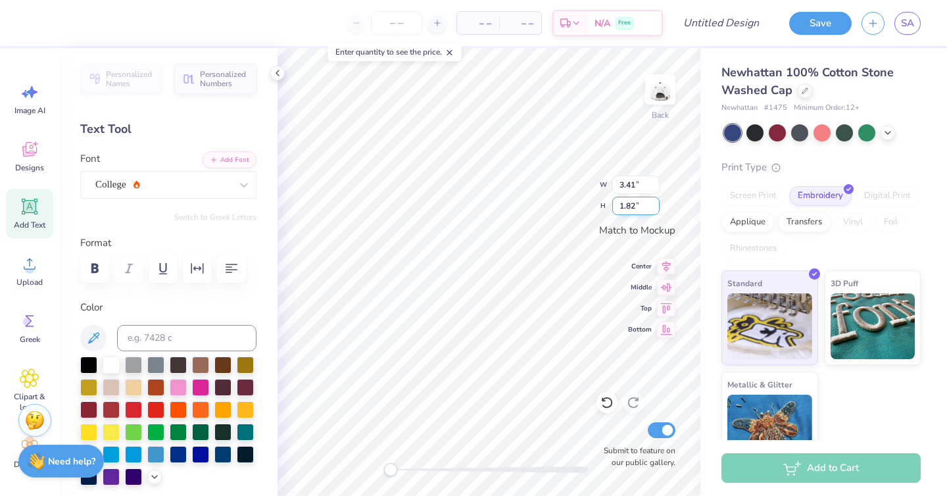
click at [656, 208] on input "1.82" at bounding box center [635, 206] width 47 height 18
type input "1.35"
click at [656, 208] on input "1.35" at bounding box center [635, 206] width 47 height 18
click at [661, 114] on div "Back" at bounding box center [660, 97] width 30 height 47
click at [662, 89] on img at bounding box center [660, 89] width 53 height 53
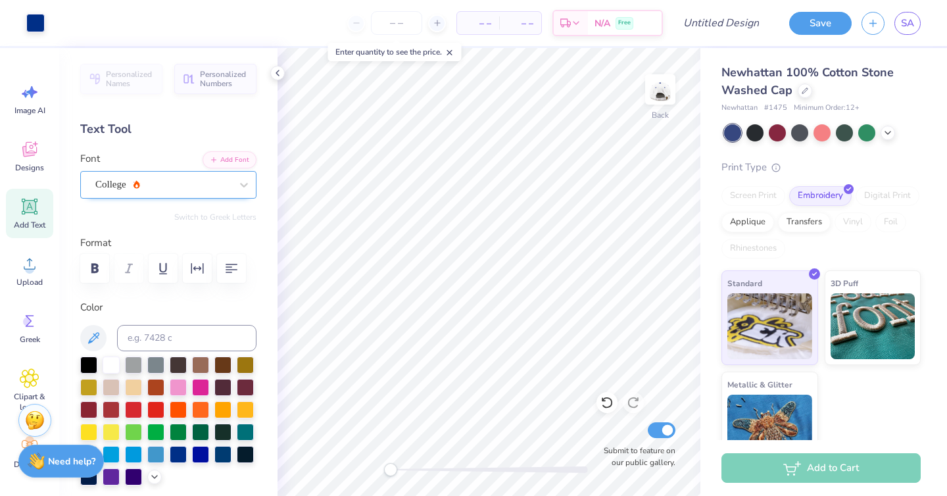
click at [143, 182] on div "College" at bounding box center [163, 184] width 138 height 20
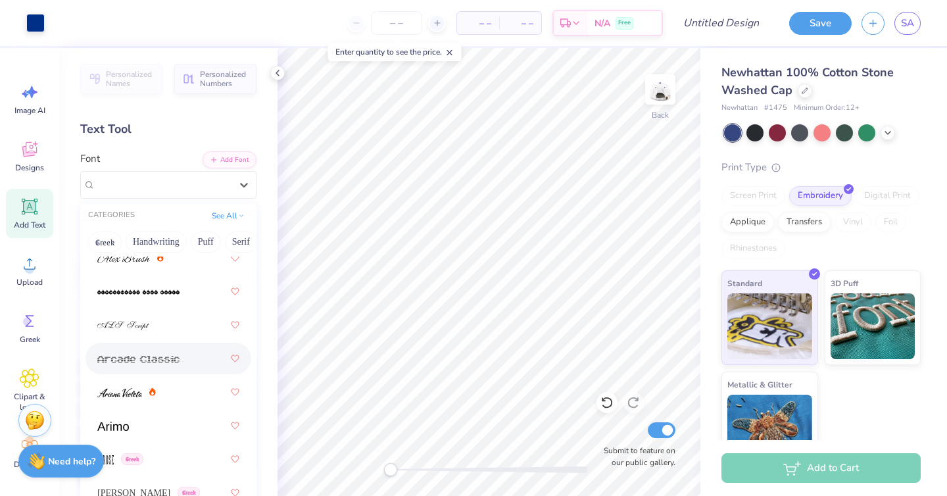
scroll to position [680, 0]
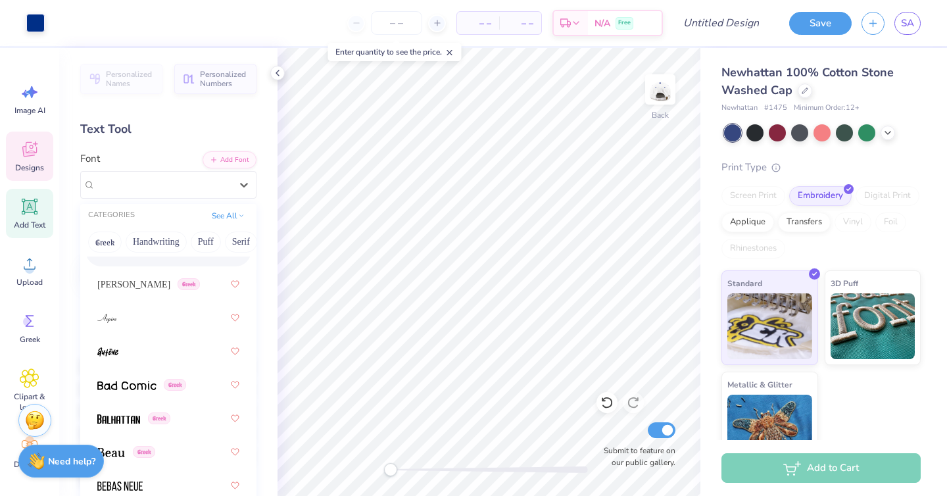
click at [32, 144] on icon at bounding box center [30, 149] width 20 height 20
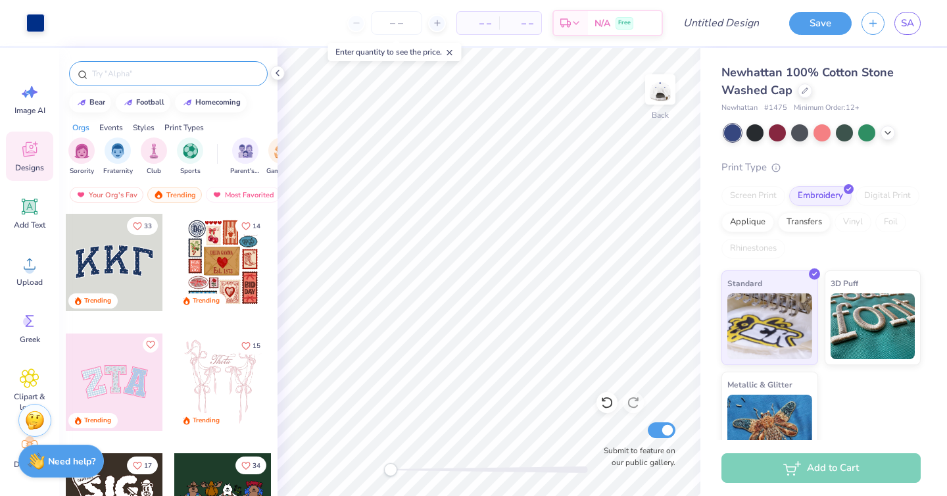
click at [149, 76] on input "text" at bounding box center [175, 73] width 168 height 13
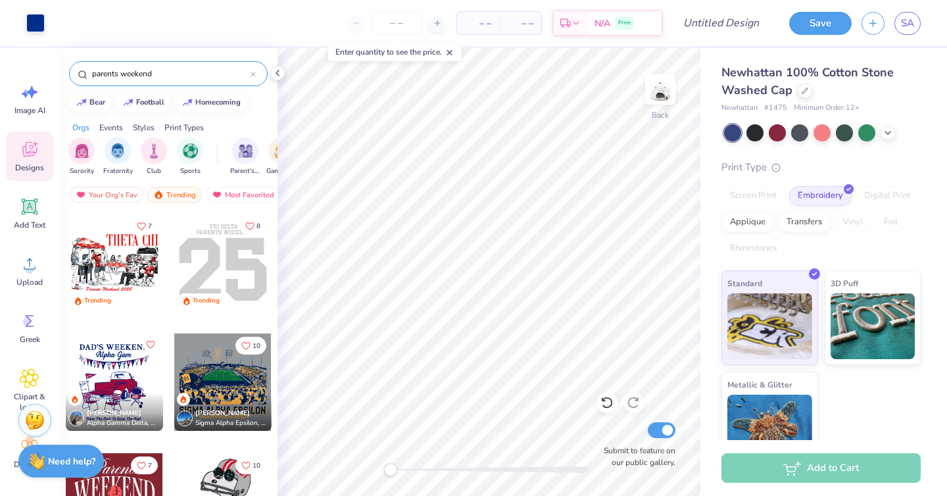
type input "parents weekend"
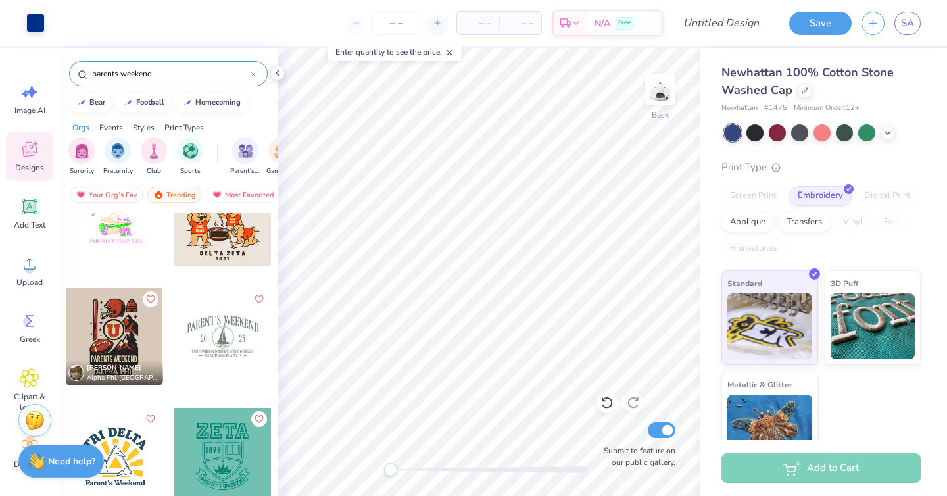
scroll to position [1272, 0]
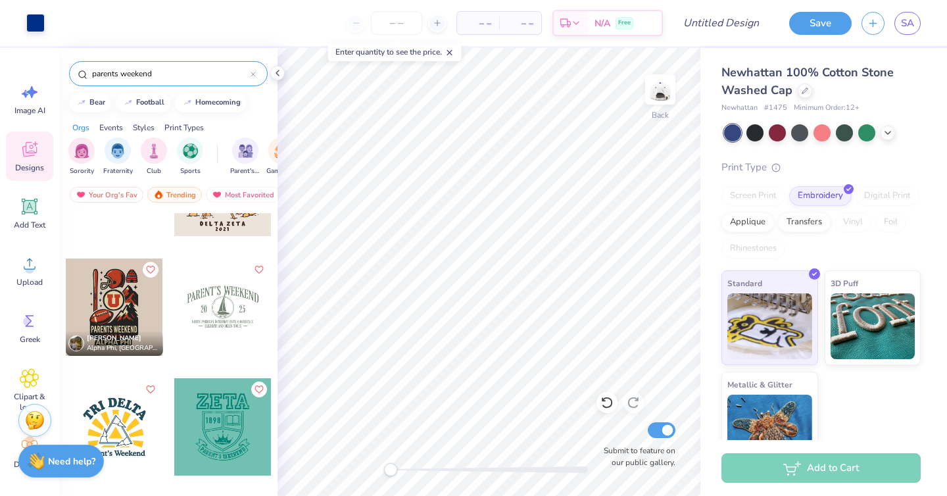
click at [222, 302] on div at bounding box center [222, 306] width 97 height 97
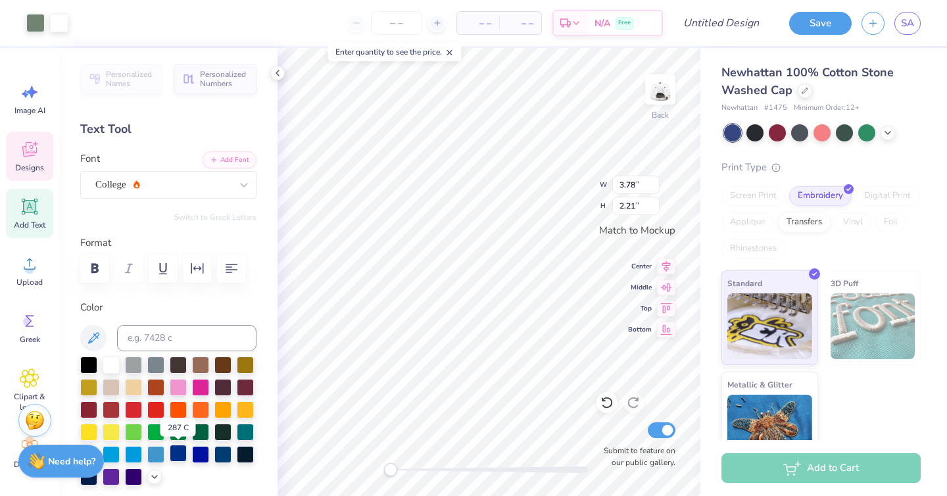
click at [178, 452] on div at bounding box center [178, 453] width 17 height 17
click at [179, 451] on div at bounding box center [178, 453] width 17 height 17
click at [172, 450] on div at bounding box center [178, 453] width 17 height 17
type input "0.82"
type input "1.17"
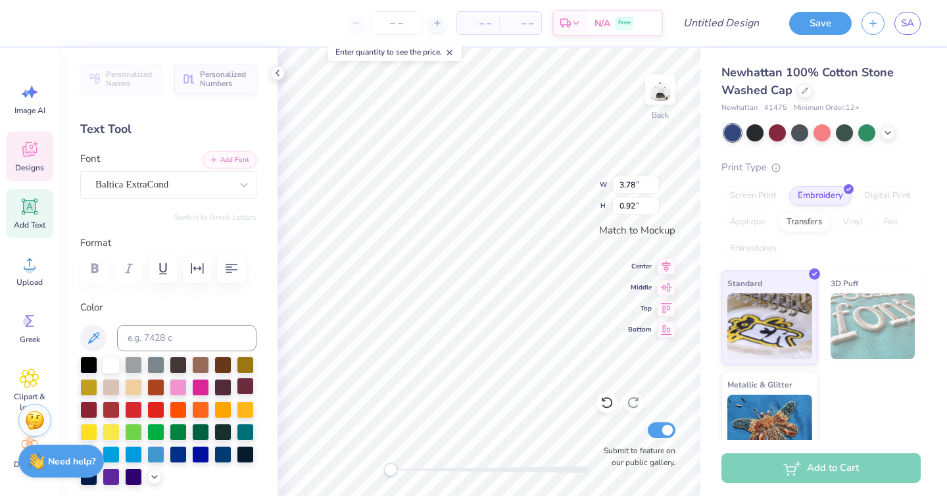
type input "3.78"
type input "0.92"
click at [176, 448] on div at bounding box center [178, 453] width 17 height 17
click at [178, 453] on div at bounding box center [178, 453] width 17 height 17
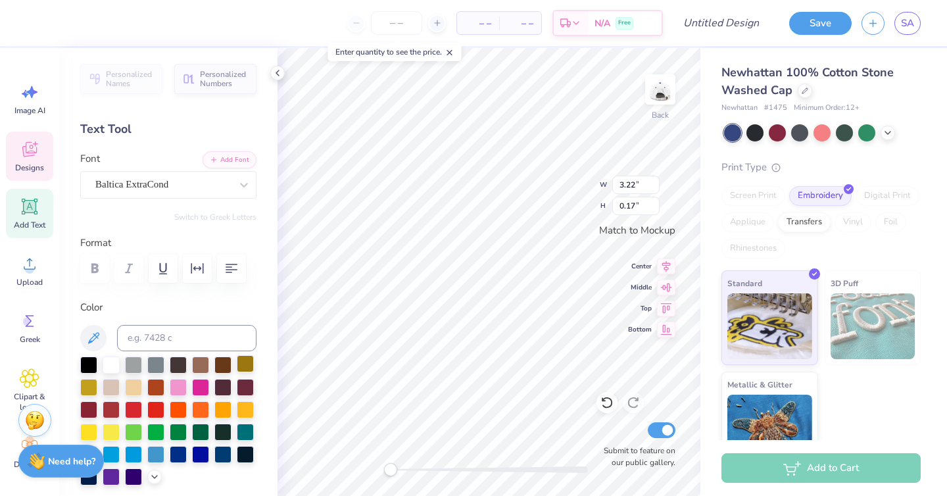
type input "3.22"
type input "0.17"
click at [176, 449] on div at bounding box center [178, 453] width 17 height 17
click at [182, 451] on div at bounding box center [178, 453] width 17 height 17
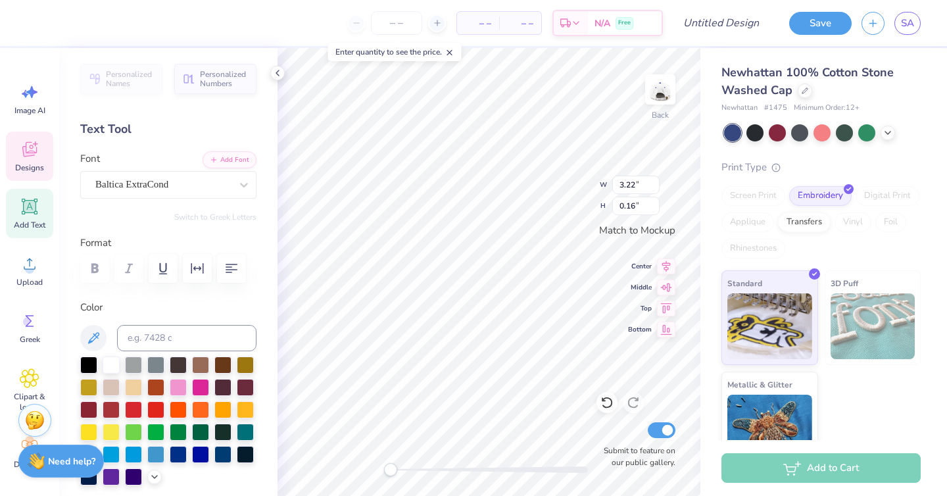
type textarea "UNIVERSITY OF DELAWARE"
type input "1.92"
type textarea "SENIORS"
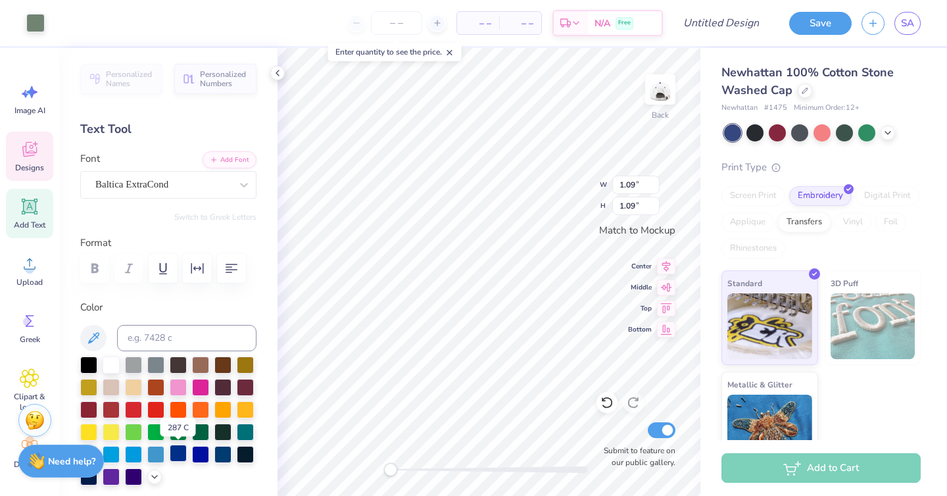
click at [178, 452] on div at bounding box center [178, 453] width 17 height 17
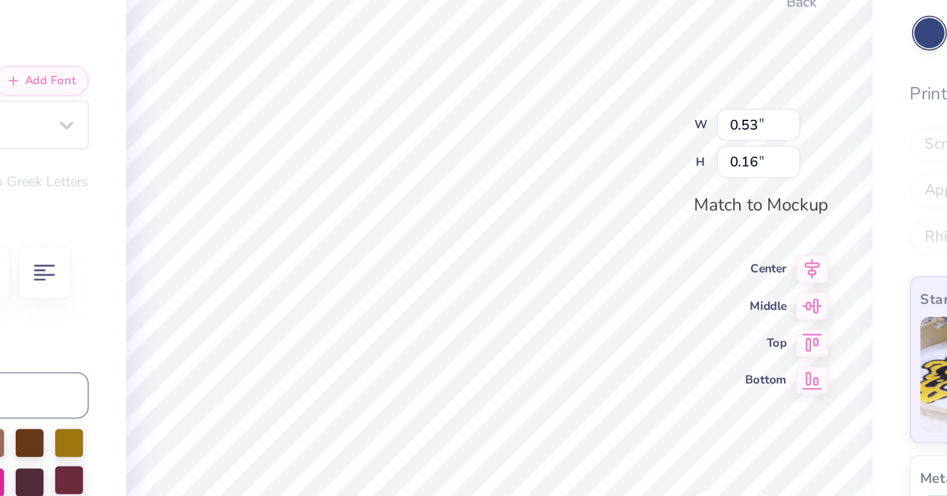
type input "0.20"
type input "0.01"
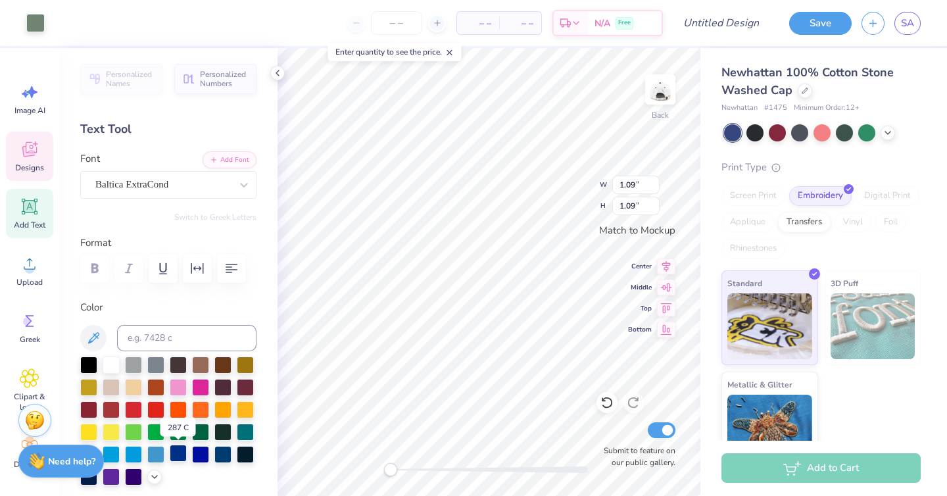
click at [179, 449] on div at bounding box center [178, 453] width 17 height 17
click at [180, 447] on div at bounding box center [178, 453] width 17 height 17
click at [179, 452] on div at bounding box center [178, 453] width 17 height 17
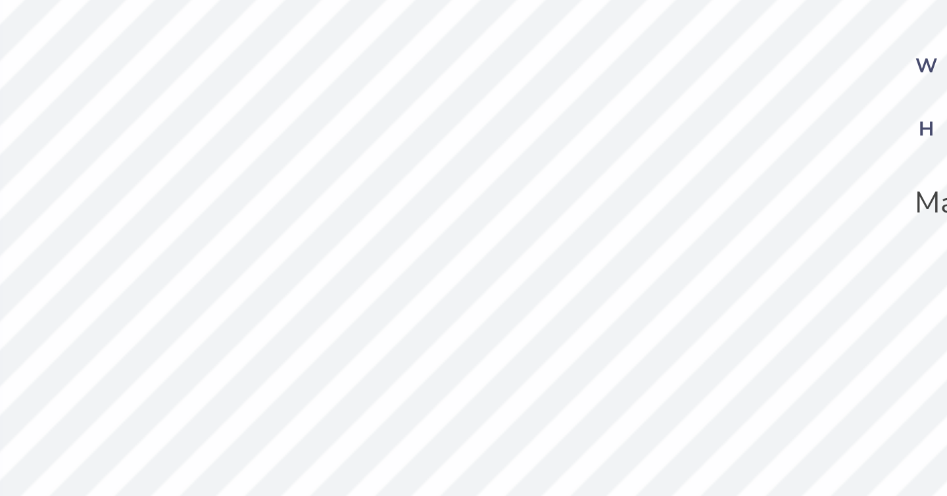
type input "3.78"
type input "0.92"
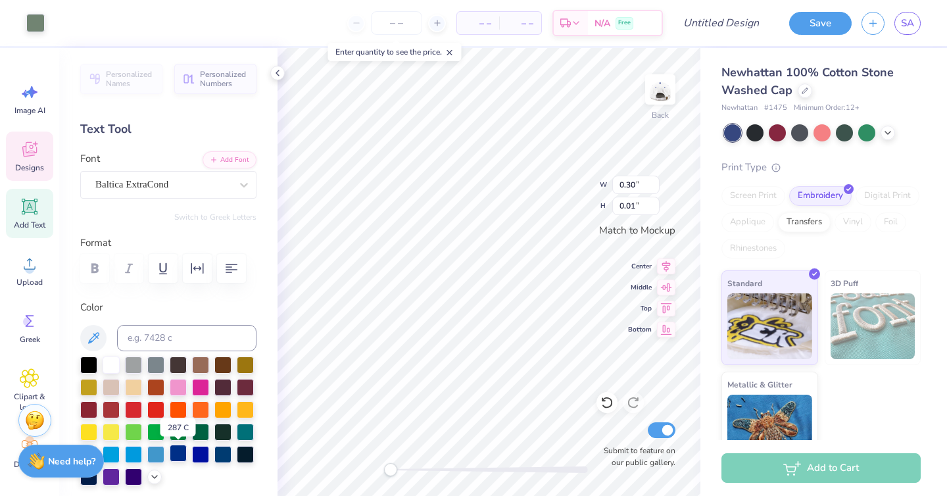
click at [179, 450] on div at bounding box center [178, 453] width 17 height 17
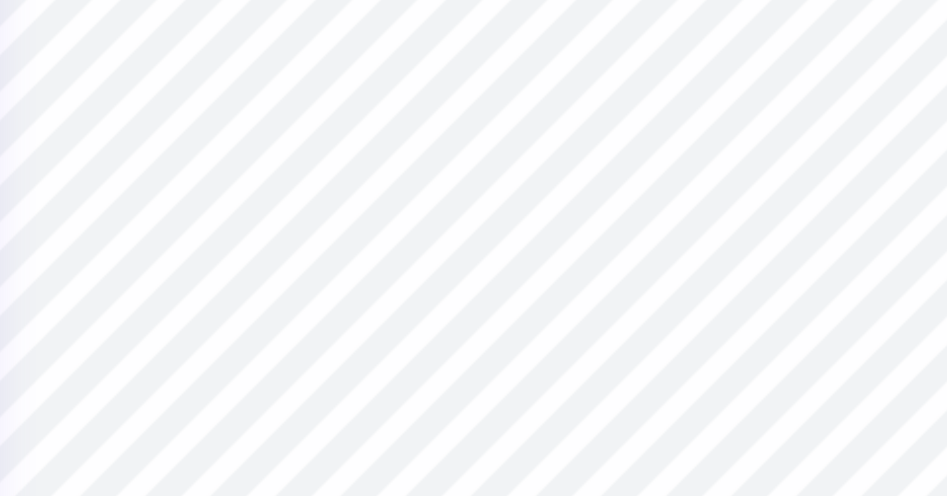
type input "3.78"
type input "0.92"
type input "0.30"
type input "0.01"
type input "3.78"
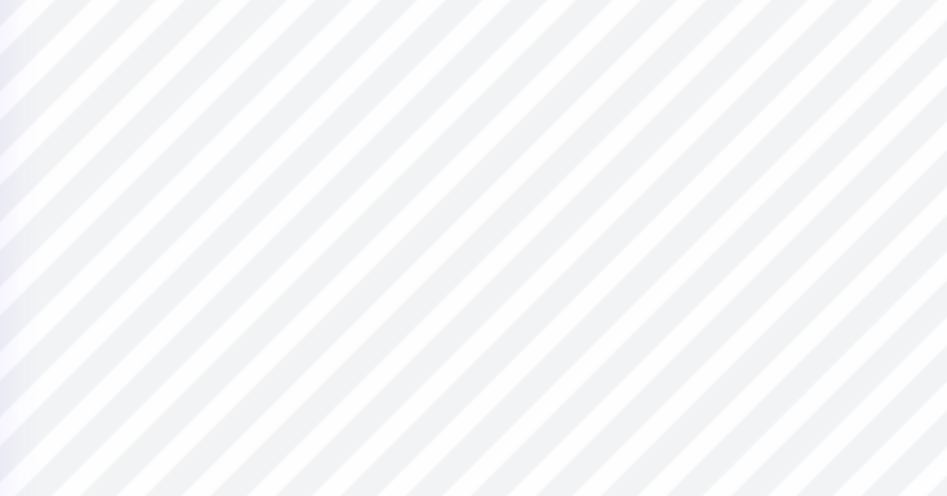
type input "0.92"
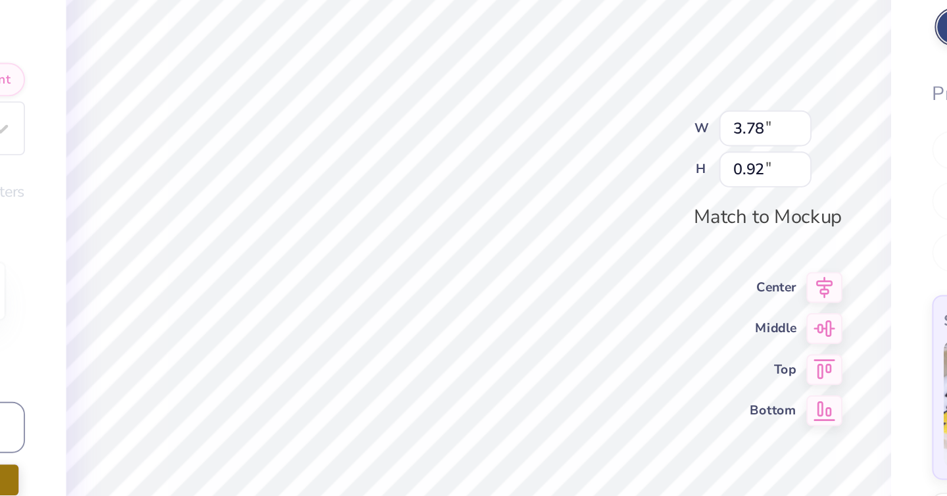
type input "0.82"
type input "1.17"
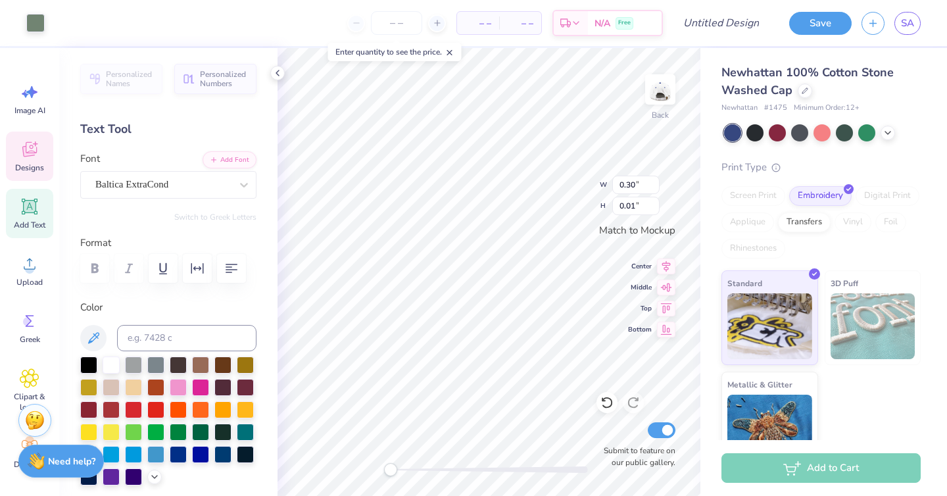
click at [731, 134] on div at bounding box center [732, 132] width 17 height 17
click at [177, 451] on div at bounding box center [178, 453] width 17 height 17
type input "3.78"
type input "0.92"
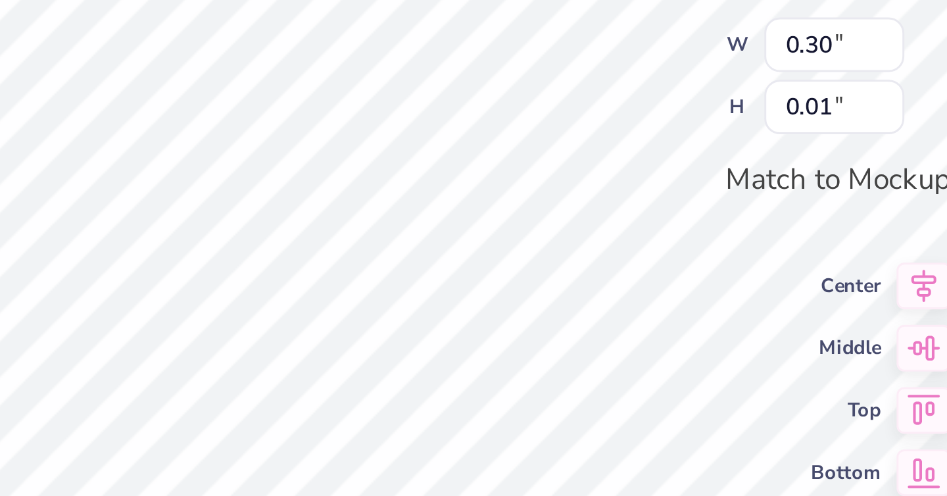
type input "0.37"
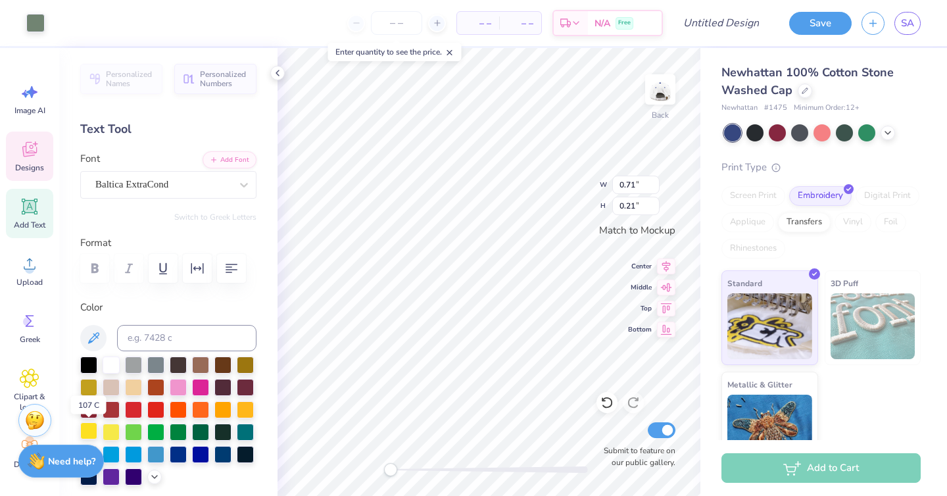
click at [93, 430] on div at bounding box center [88, 430] width 17 height 17
click at [179, 453] on div at bounding box center [178, 453] width 17 height 17
click at [180, 453] on div at bounding box center [178, 453] width 17 height 17
click at [177, 451] on div at bounding box center [178, 453] width 17 height 17
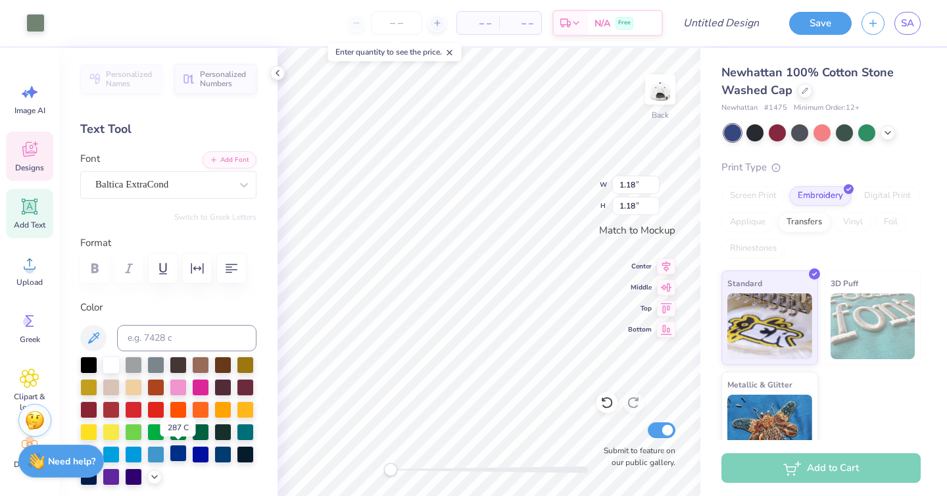
click at [177, 451] on div at bounding box center [178, 453] width 17 height 17
click at [177, 453] on div at bounding box center [178, 453] width 17 height 17
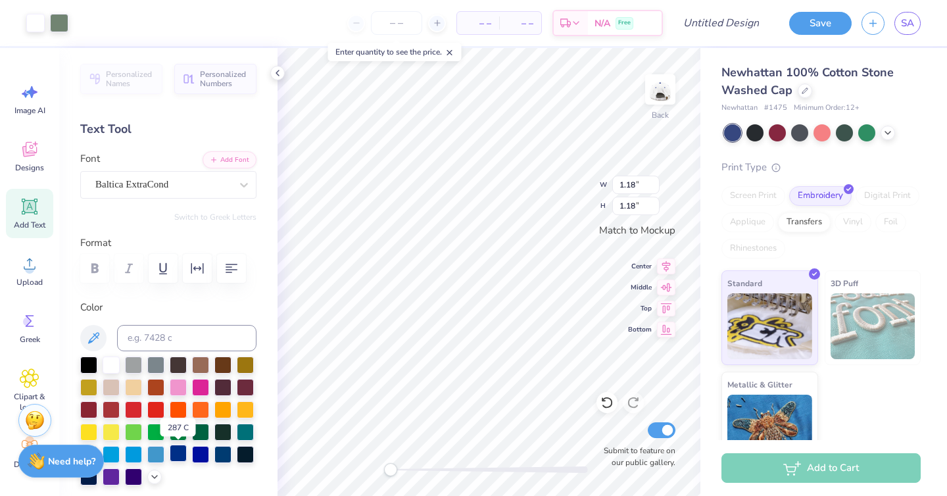
click at [177, 453] on div at bounding box center [178, 453] width 17 height 17
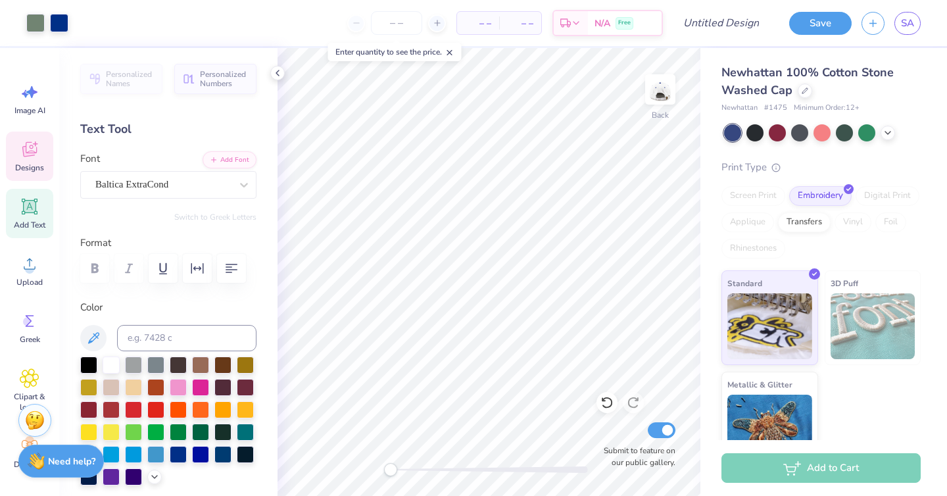
click at [28, 156] on icon at bounding box center [29, 149] width 14 height 15
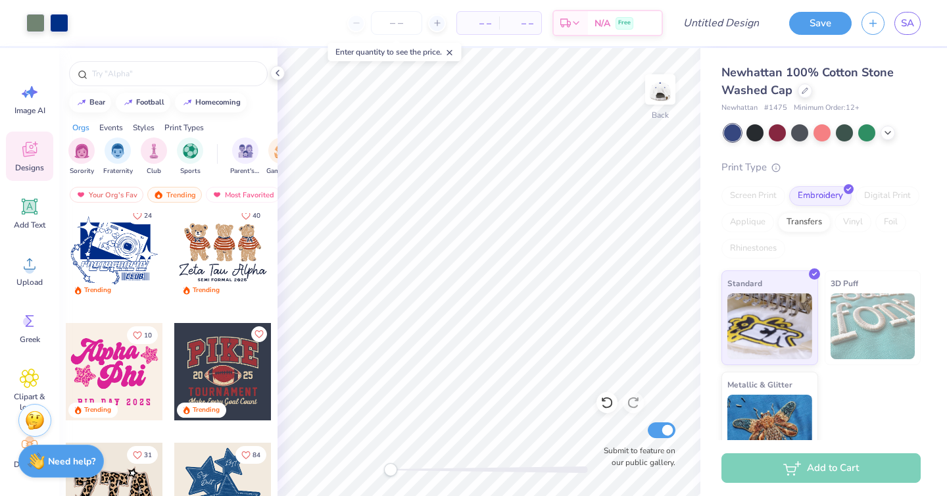
scroll to position [855, 0]
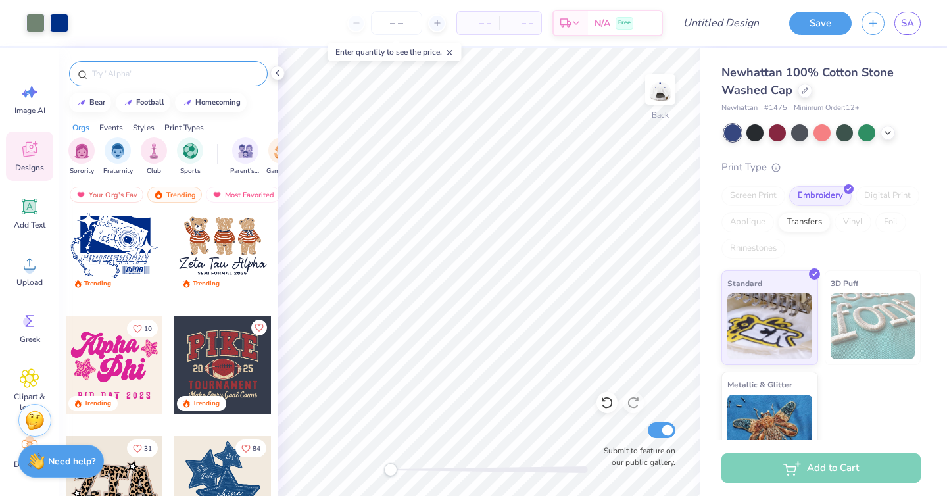
click at [132, 74] on input "text" at bounding box center [175, 73] width 168 height 13
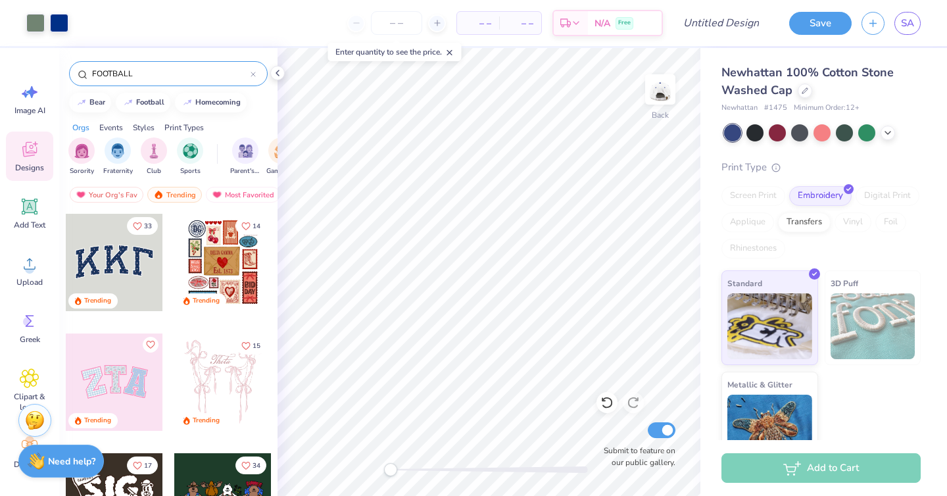
type input "FOOTBALL"
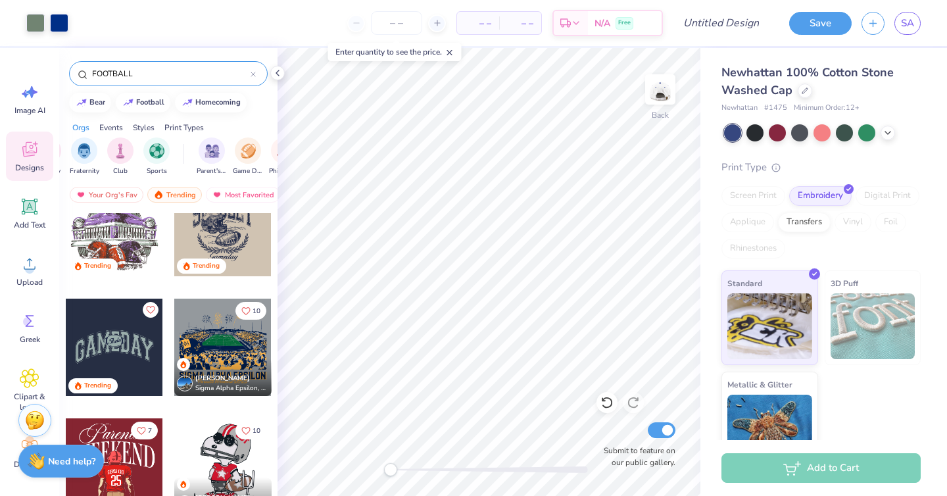
scroll to position [0, 34]
click at [217, 150] on img "filter for Parent's Weekend" at bounding box center [211, 149] width 15 height 15
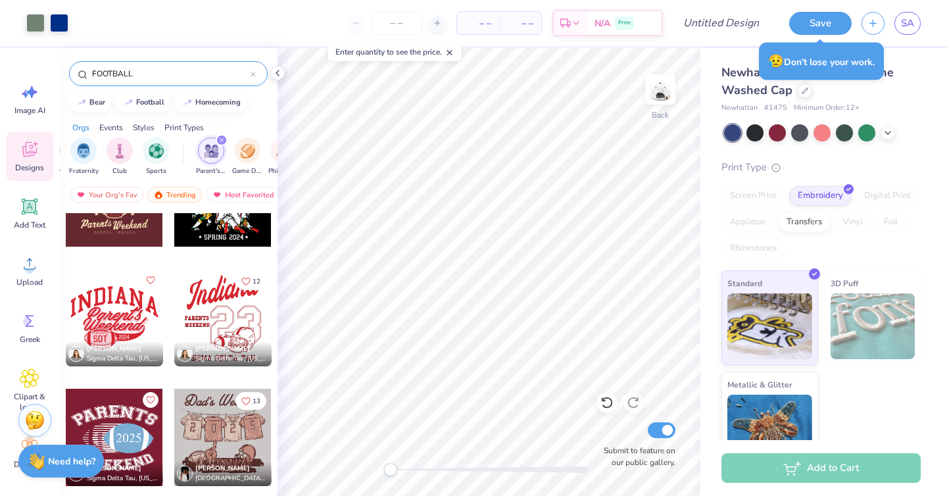
scroll to position [787, 0]
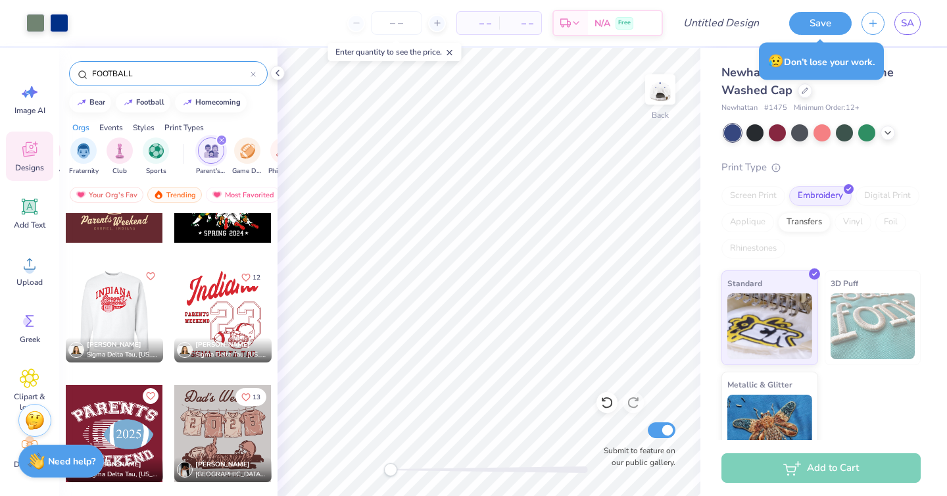
click at [66, 299] on div at bounding box center [16, 313] width 97 height 97
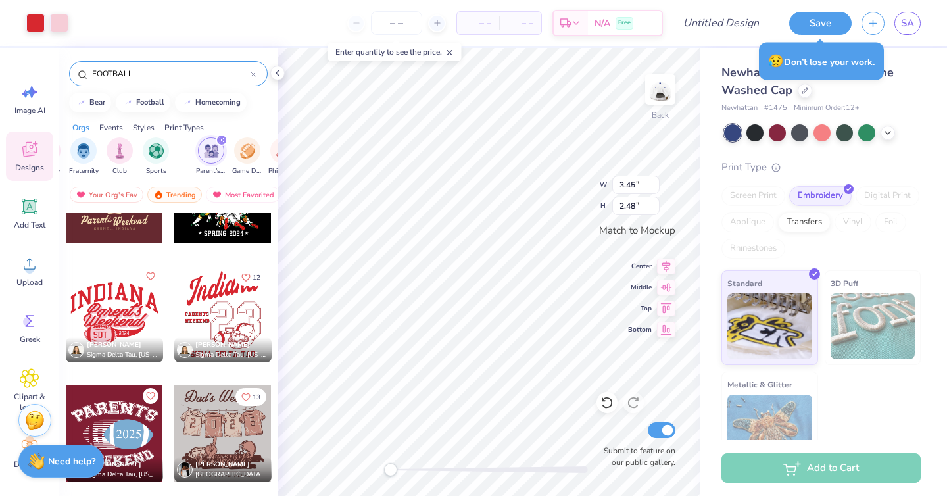
click at [579, 201] on div "Back W 3.45 3.45 " H 2.48 2.48 " Match to Mockup Center Middle Top Bottom Submi…" at bounding box center [489, 272] width 423 height 448
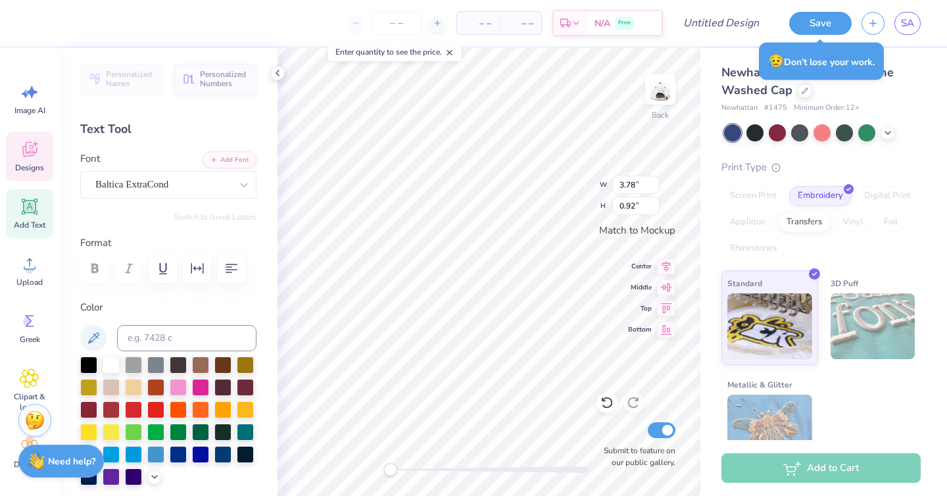
type input "3.45"
type input "2.48"
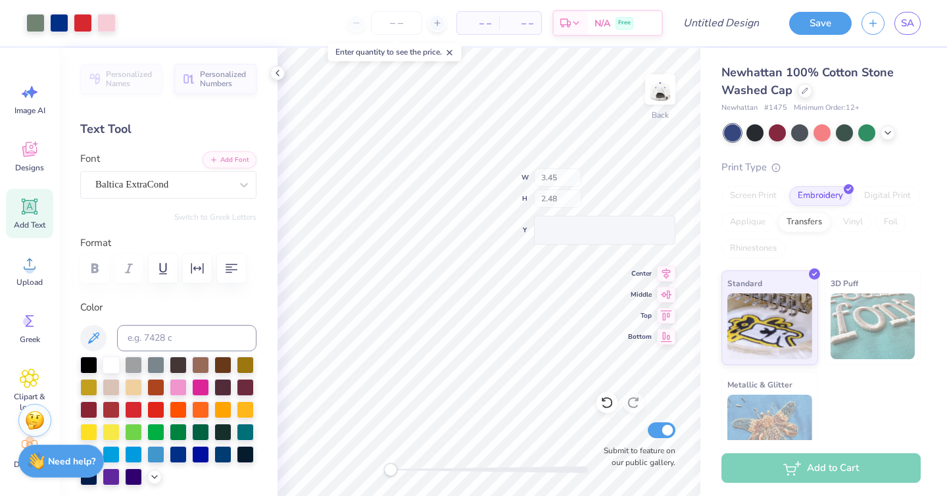
type input "0.99"
type input "0.71"
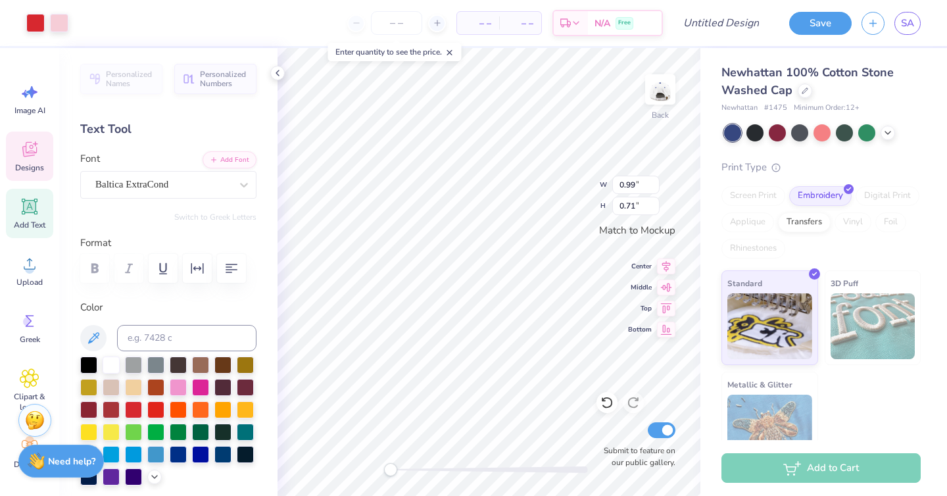
type input "2.50"
type input "1.80"
type input "2.91"
type input "2.09"
type input "3.34"
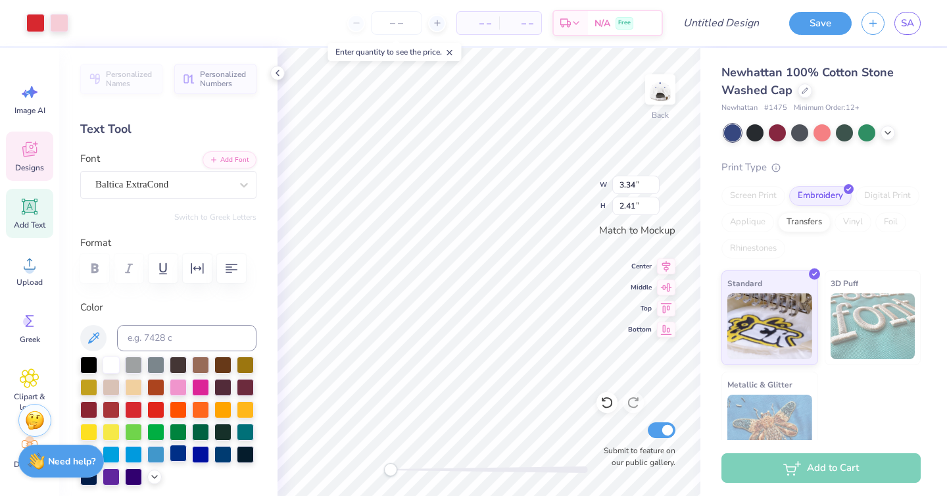
click at [178, 454] on div at bounding box center [178, 453] width 17 height 17
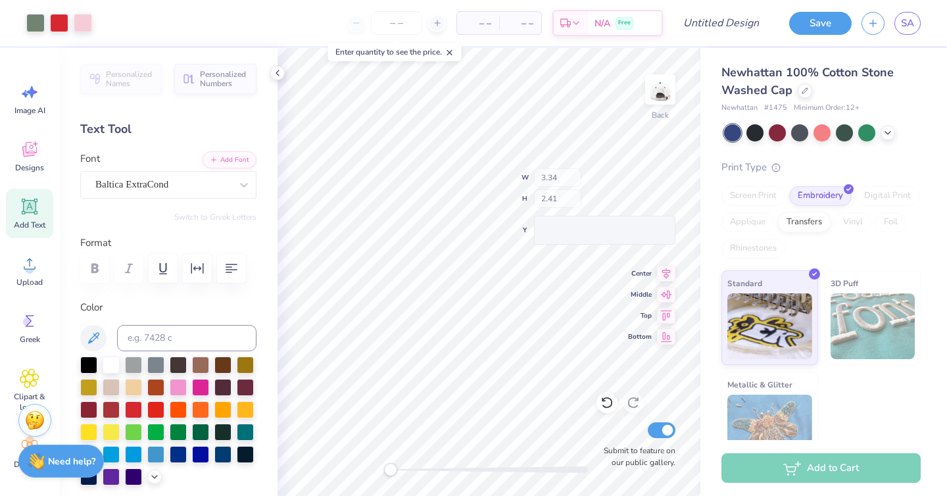
type input "1.20"
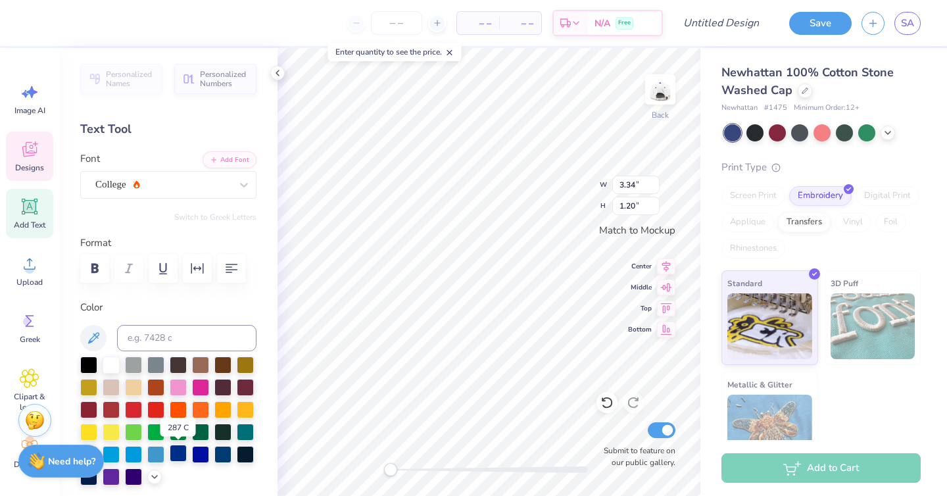
click at [177, 454] on div at bounding box center [178, 453] width 17 height 17
type textarea "DELAWARE"
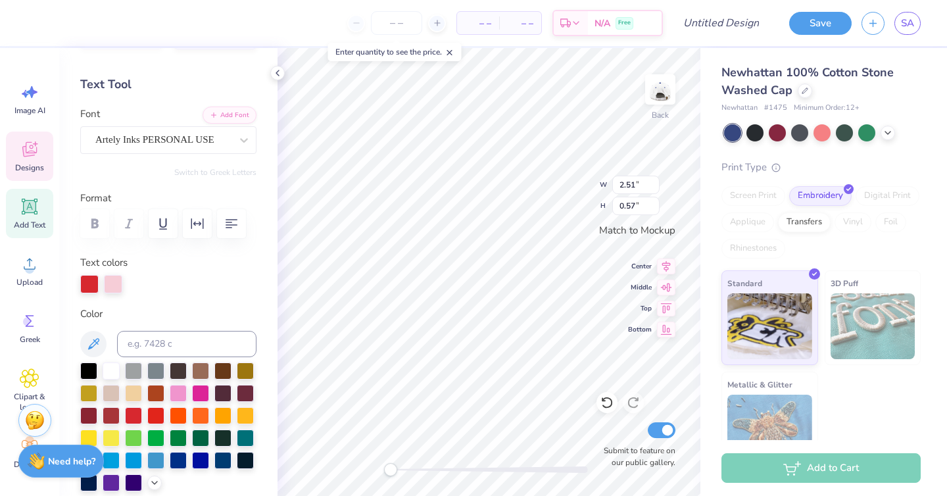
scroll to position [57, 0]
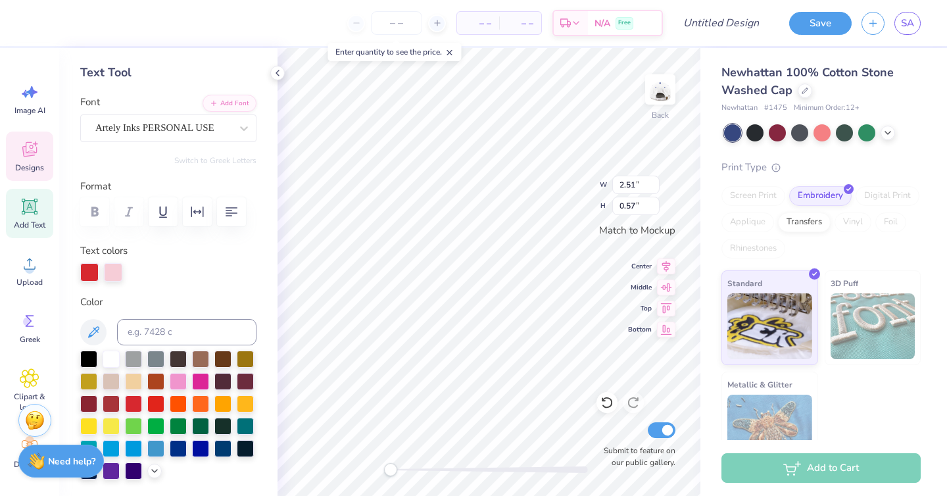
click at [89, 276] on div at bounding box center [89, 272] width 18 height 18
click at [180, 448] on div at bounding box center [178, 447] width 17 height 17
click at [86, 271] on div at bounding box center [89, 272] width 18 height 18
type input "2.11"
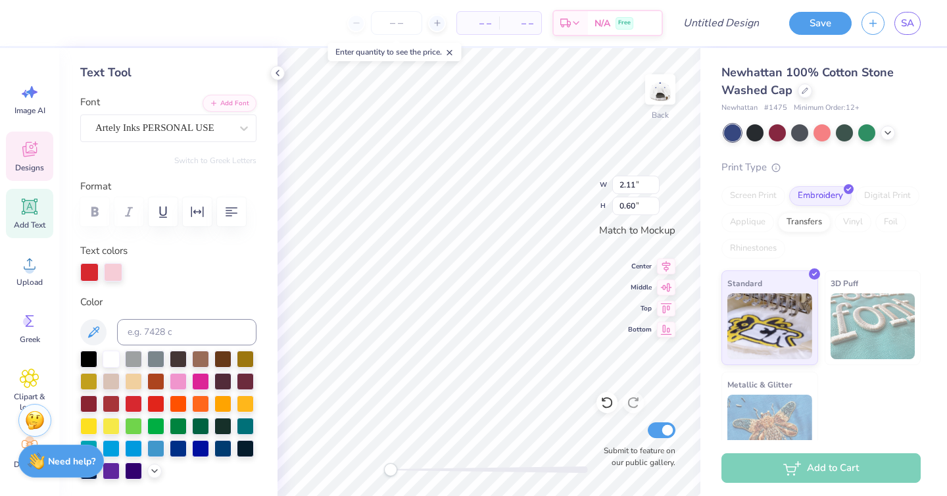
type input "0.60"
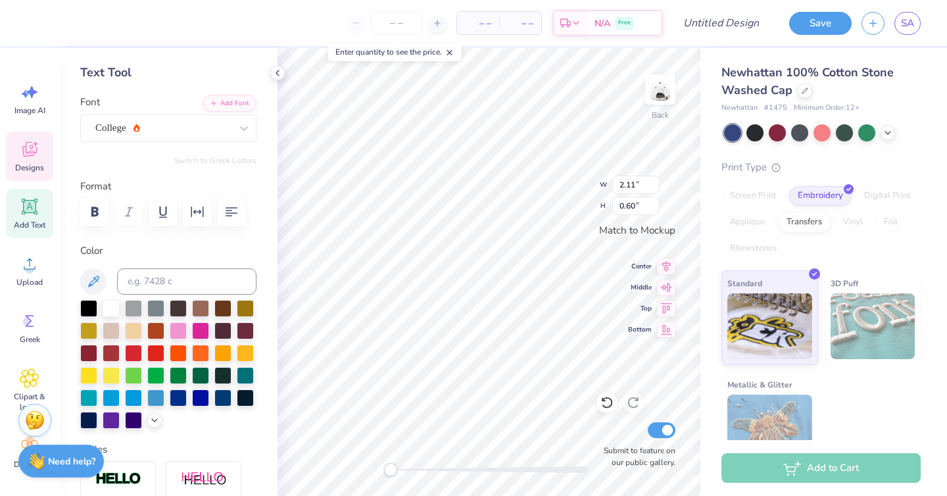
type input "4.43"
type input "1.38"
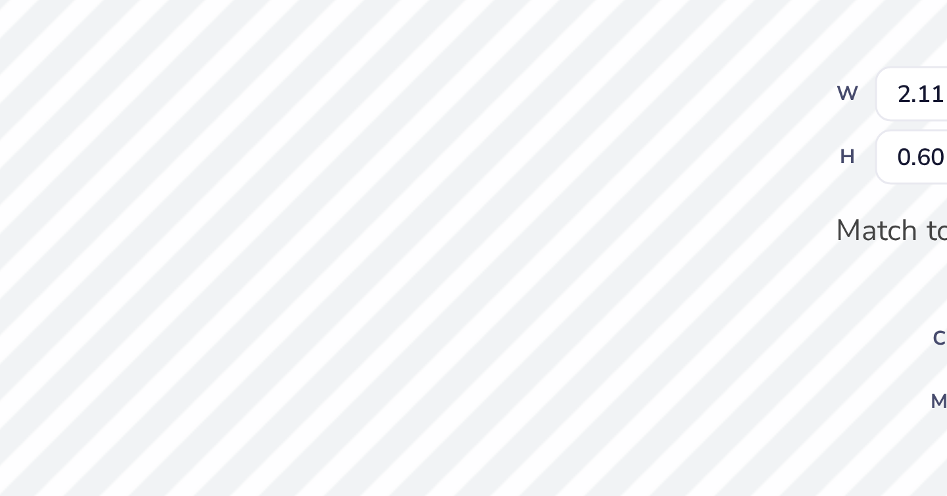
type input "2.11"
type input "0.60"
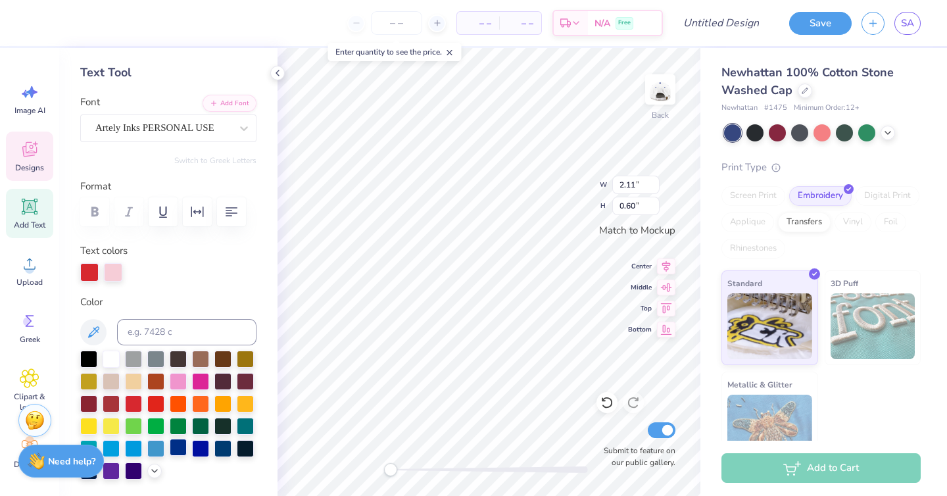
click at [176, 447] on div at bounding box center [178, 447] width 17 height 17
click at [110, 266] on div at bounding box center [113, 272] width 18 height 18
click at [114, 359] on div at bounding box center [111, 357] width 17 height 17
click at [182, 449] on div at bounding box center [178, 447] width 17 height 17
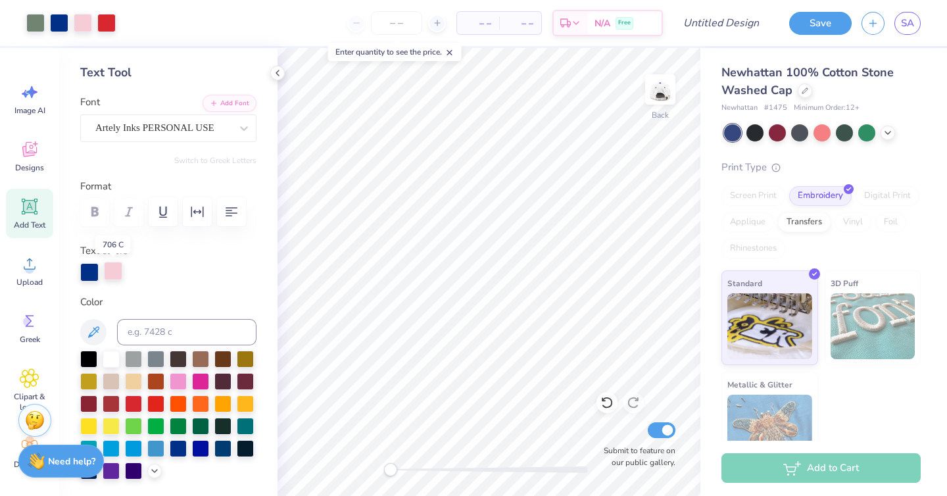
click at [114, 273] on div at bounding box center [113, 271] width 18 height 18
click at [114, 273] on div at bounding box center [113, 272] width 18 height 18
click at [114, 273] on div at bounding box center [113, 271] width 18 height 18
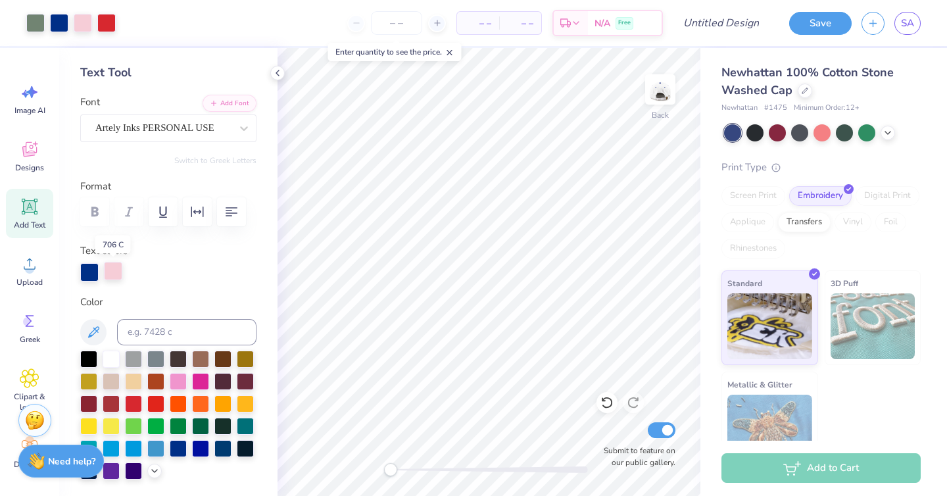
click at [114, 273] on div at bounding box center [113, 271] width 18 height 18
click at [91, 424] on div at bounding box center [88, 424] width 17 height 17
click at [89, 267] on div at bounding box center [89, 271] width 18 height 18
click at [89, 266] on div at bounding box center [89, 272] width 18 height 18
click at [89, 266] on div at bounding box center [89, 271] width 18 height 18
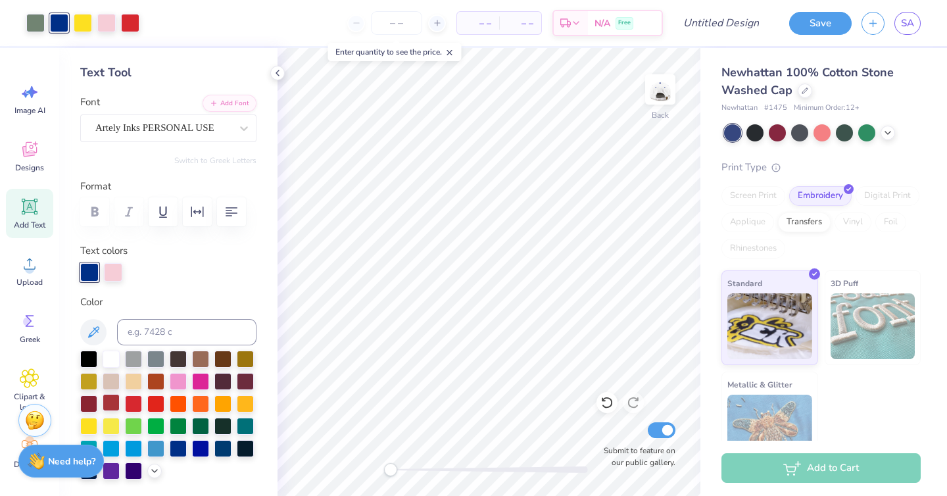
click at [112, 405] on div at bounding box center [111, 402] width 17 height 17
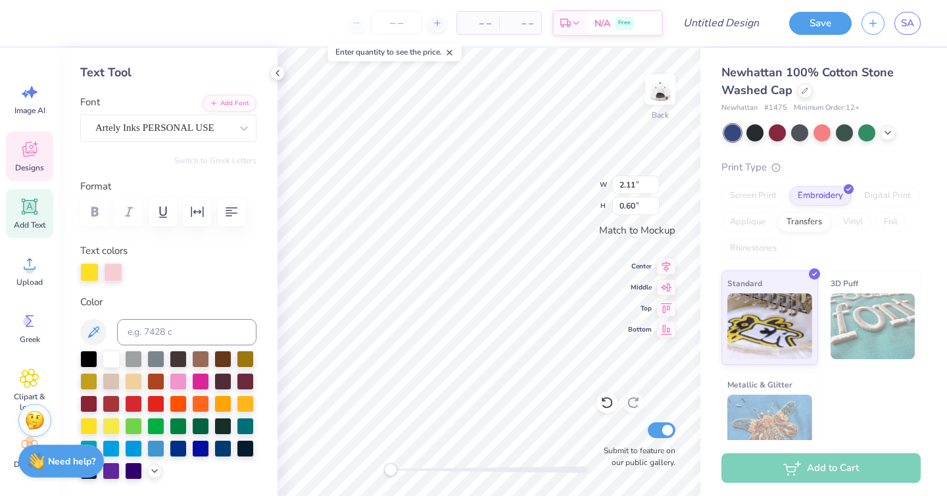
type input "2.11"
type input "0.60"
click at [91, 272] on div at bounding box center [89, 271] width 18 height 18
click at [181, 443] on div at bounding box center [178, 447] width 17 height 17
click at [188, 437] on div at bounding box center [168, 415] width 176 height 129
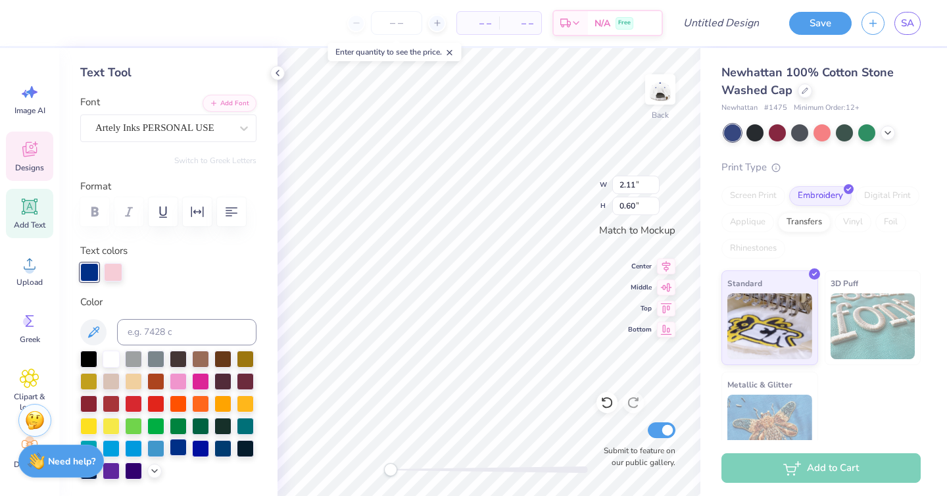
click at [184, 448] on div at bounding box center [178, 447] width 17 height 17
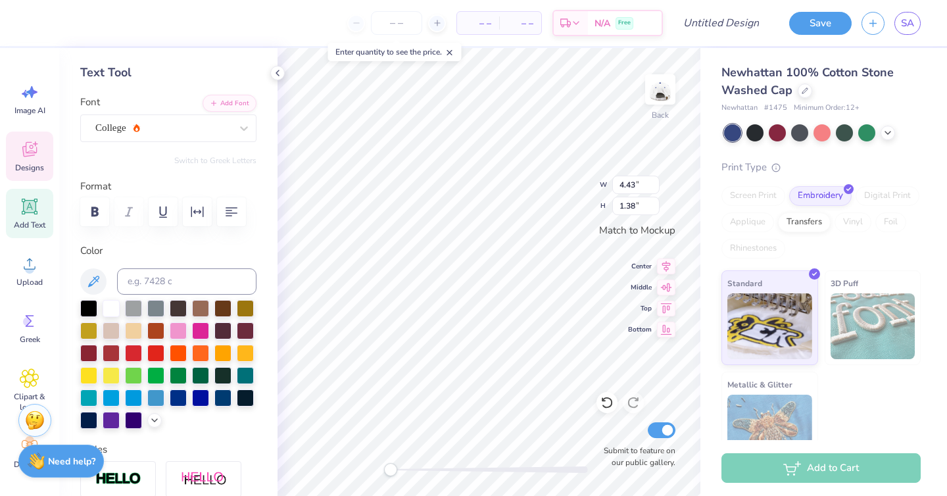
type input "4.43"
type input "1.38"
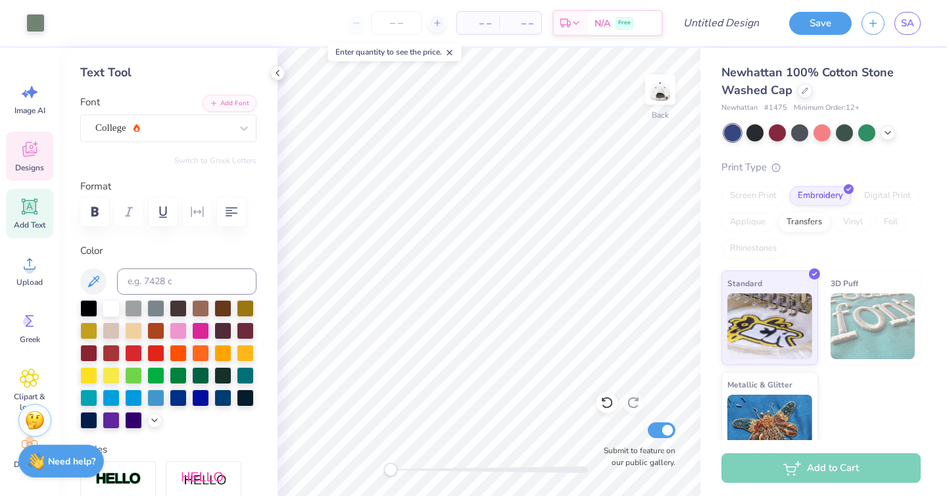
click at [32, 152] on icon at bounding box center [29, 149] width 14 height 15
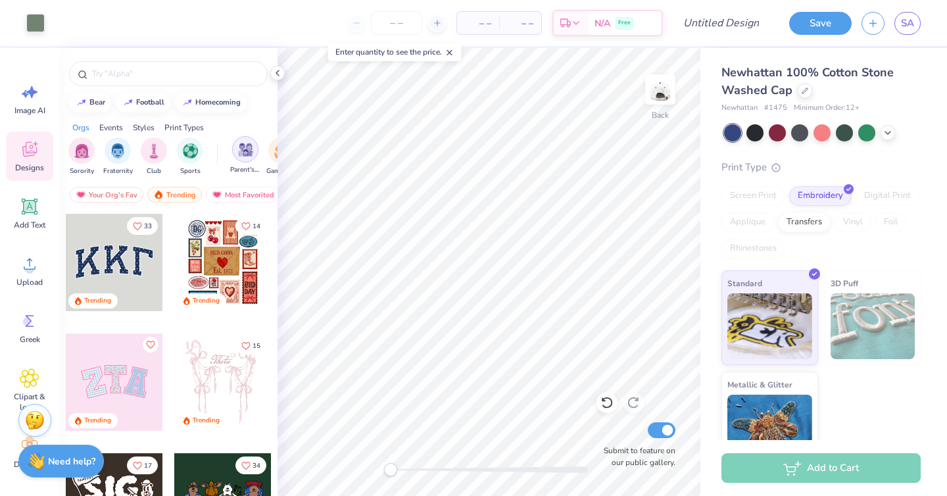
click at [239, 150] on img "filter for Parent's Weekend" at bounding box center [245, 149] width 15 height 15
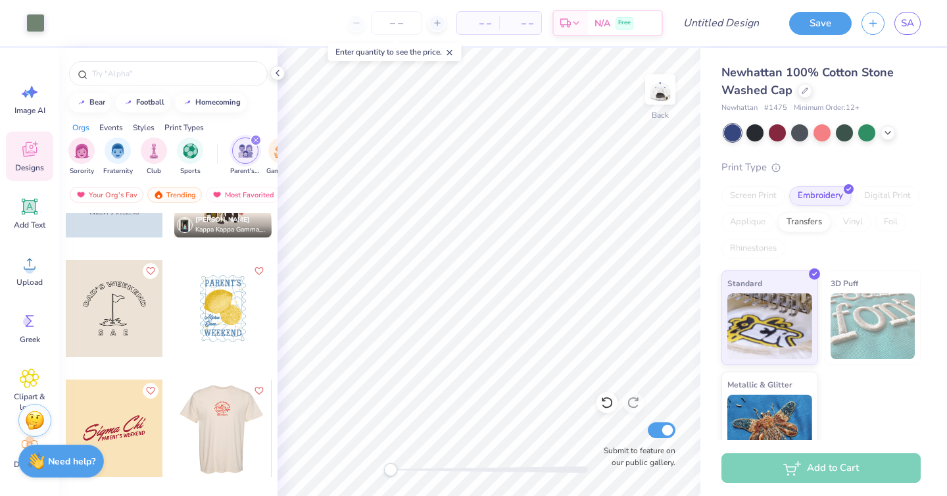
scroll to position [4405, 0]
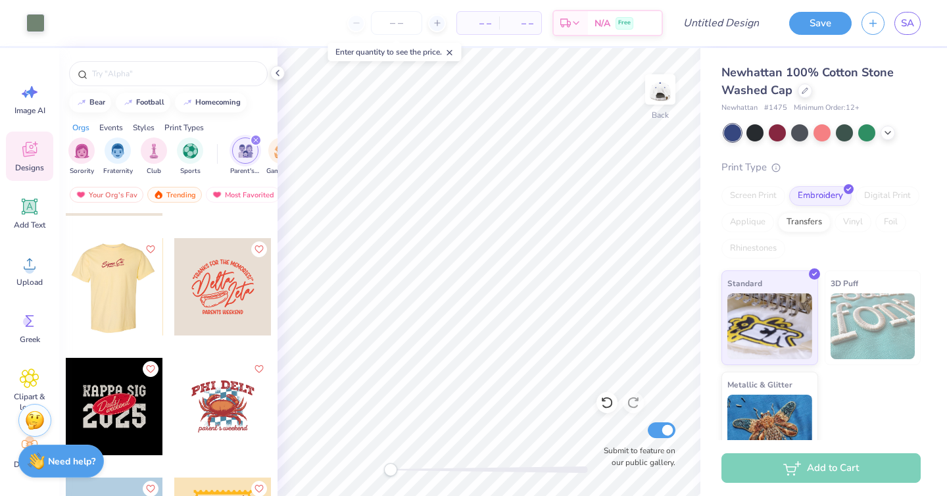
click at [66, 297] on div at bounding box center [16, 286] width 97 height 97
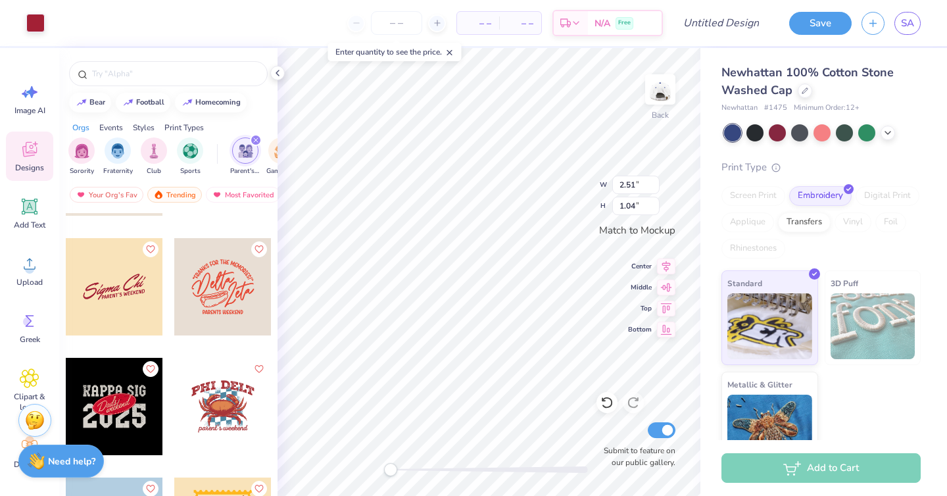
type input "2.51"
type input "1.04"
type input "3.82"
type input "1.58"
type input "4.62"
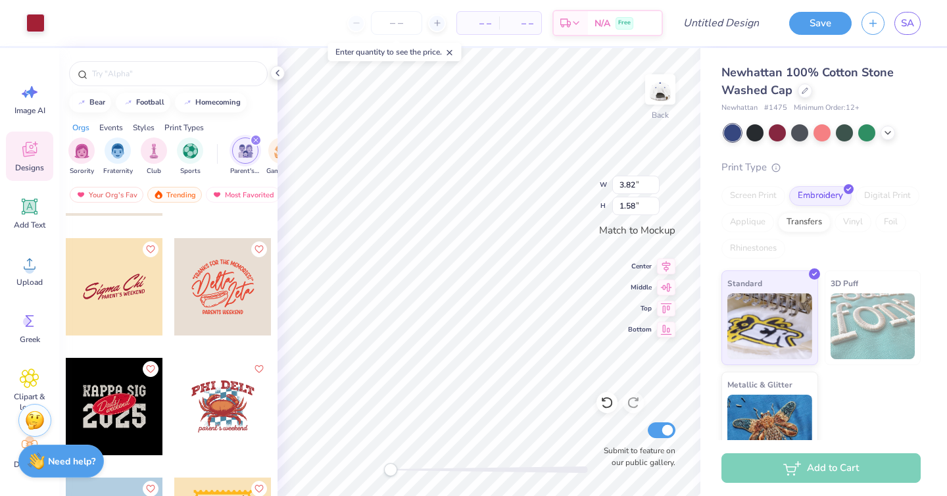
type input "1.92"
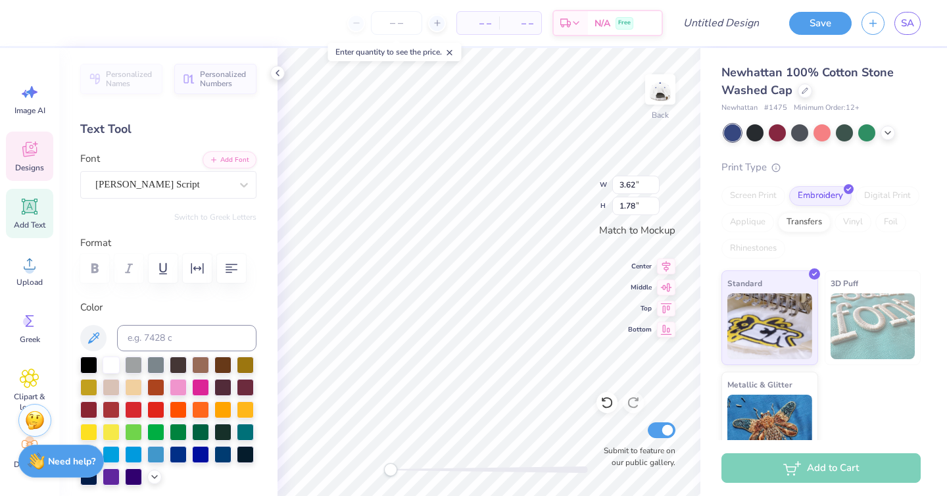
scroll to position [0, 0]
type textarea "elaware hi"
type input "4.60"
type input "1.56"
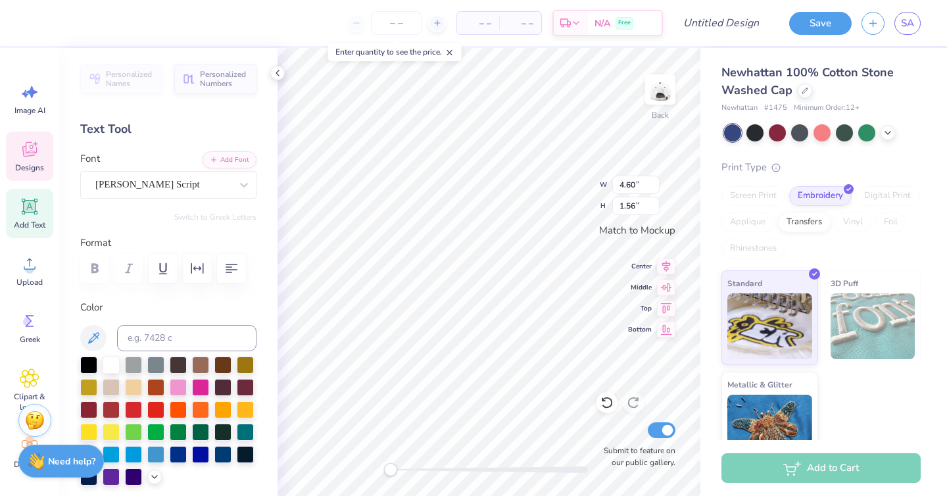
type textarea "elaware"
type input "1.21"
type input "1.26"
type input "1.16"
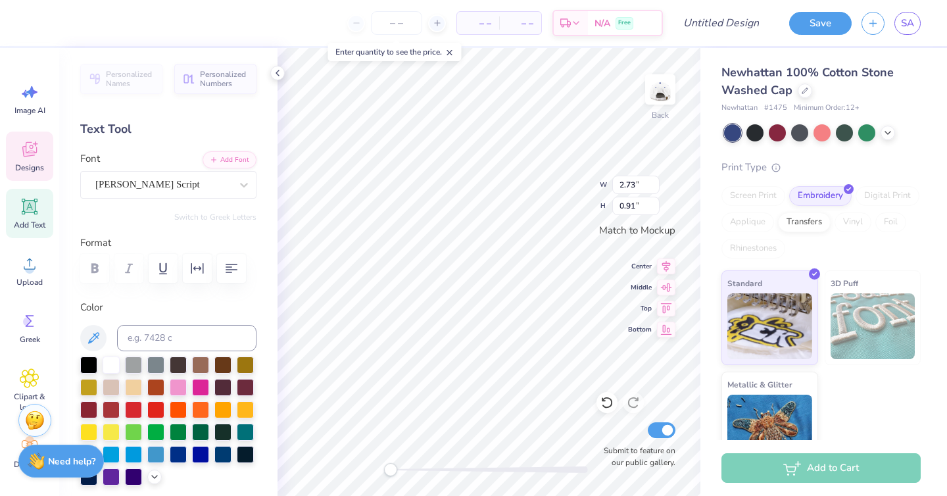
type input "1.23"
type textarea "D"
type input "1.23"
type input "1.19"
click at [178, 453] on div at bounding box center [178, 453] width 17 height 17
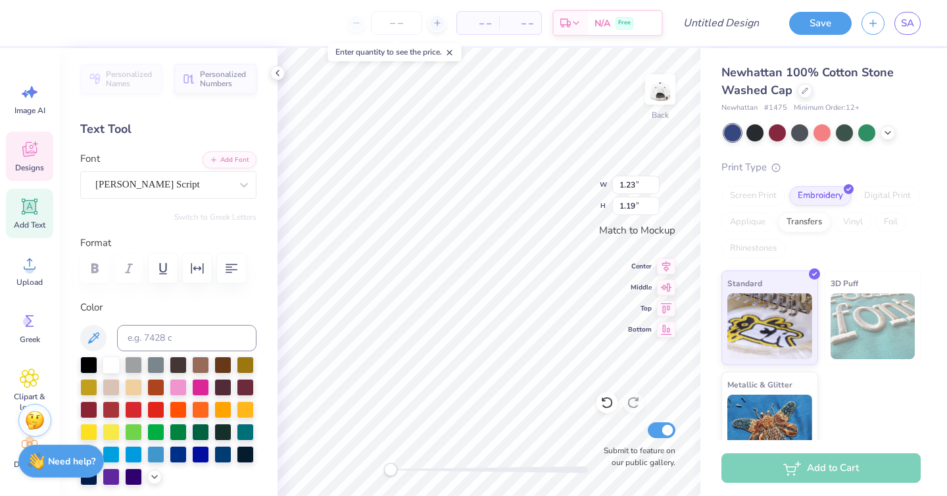
type input "2.73"
type input "0.91"
click at [176, 449] on div at bounding box center [178, 453] width 17 height 17
click at [177, 457] on div at bounding box center [178, 453] width 17 height 17
click at [155, 179] on div "Quan Slim Rounded Bold Italic" at bounding box center [163, 184] width 138 height 20
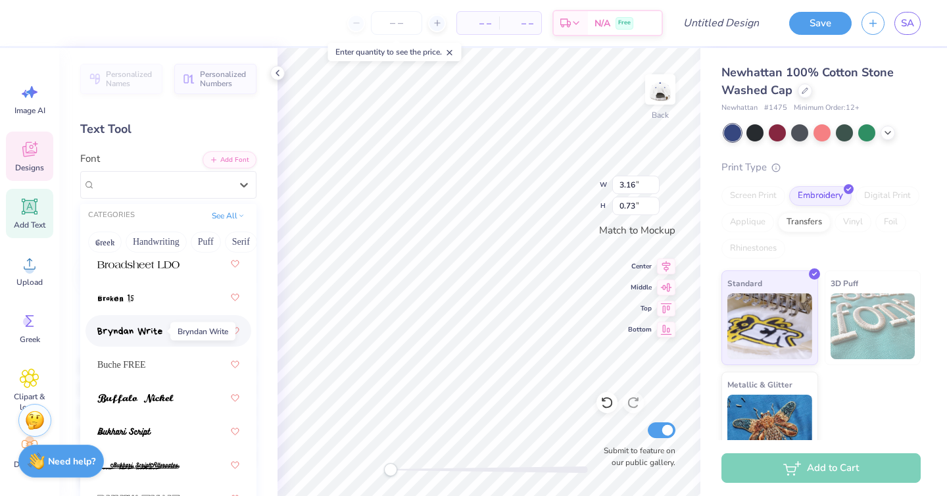
scroll to position [1707, 0]
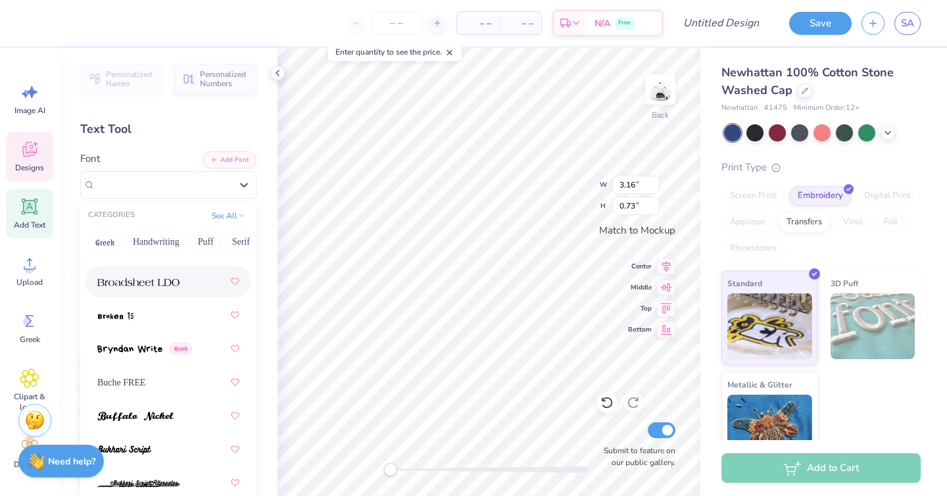
click at [139, 295] on div at bounding box center [169, 282] width 166 height 32
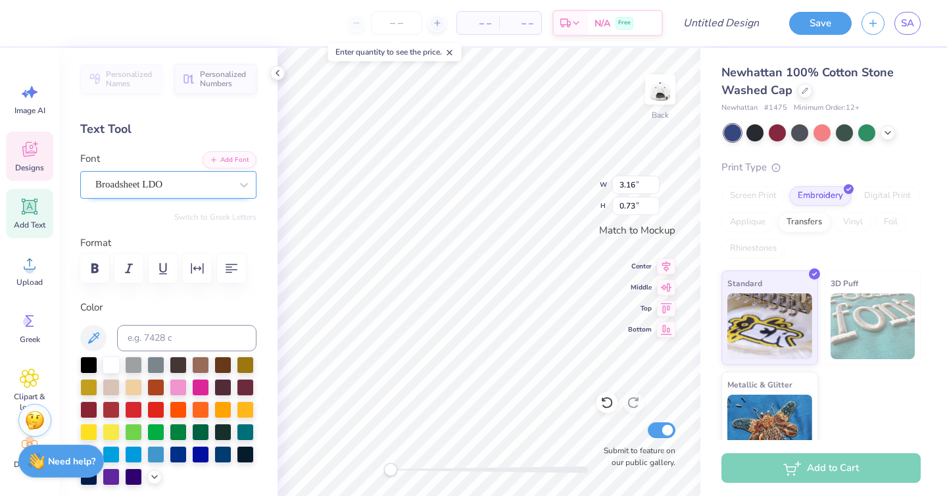
click at [189, 182] on div "Broadsheet LDO" at bounding box center [163, 184] width 138 height 20
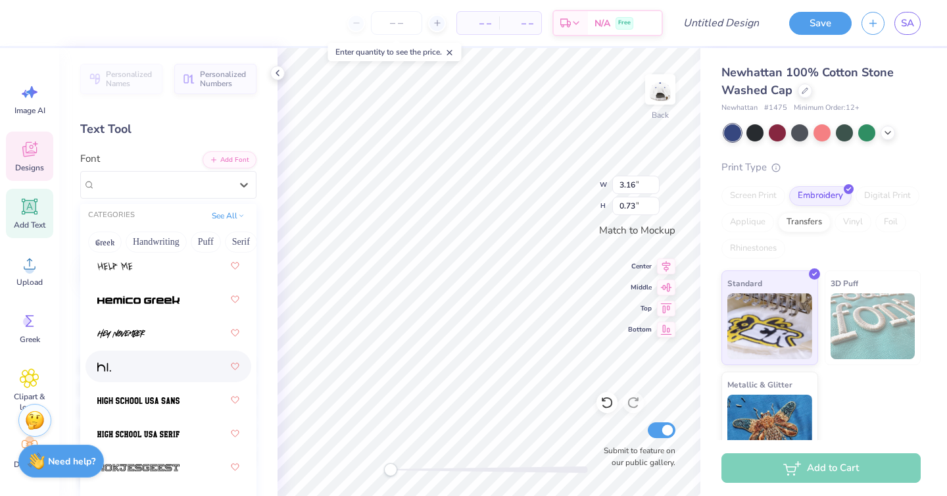
scroll to position [4728, 0]
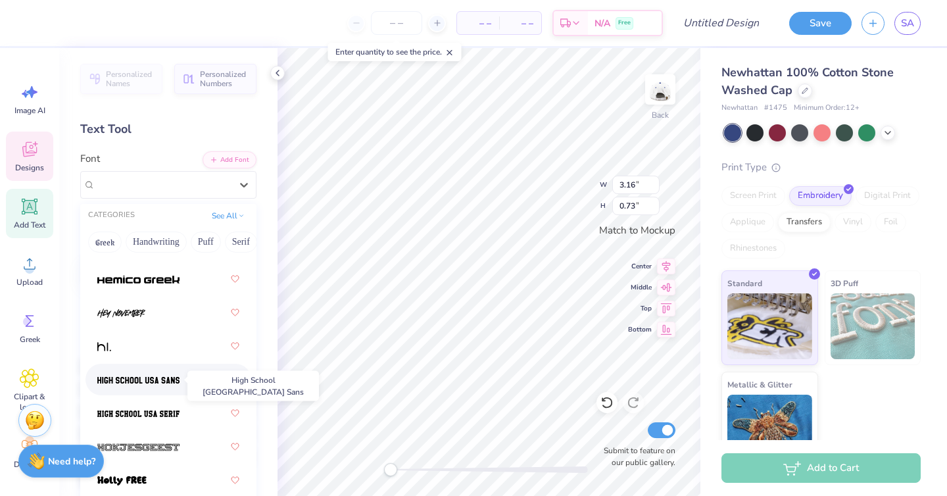
click at [168, 381] on img at bounding box center [138, 380] width 82 height 9
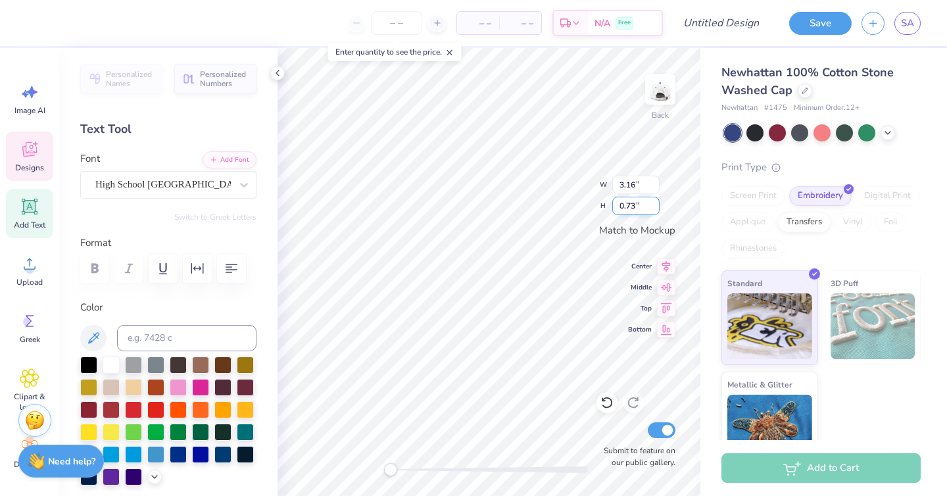
type input "4.10"
type input "0.97"
click at [653, 187] on input "4.09" at bounding box center [635, 185] width 47 height 18
click at [653, 187] on input "4.08" at bounding box center [635, 185] width 47 height 18
type input "4.07"
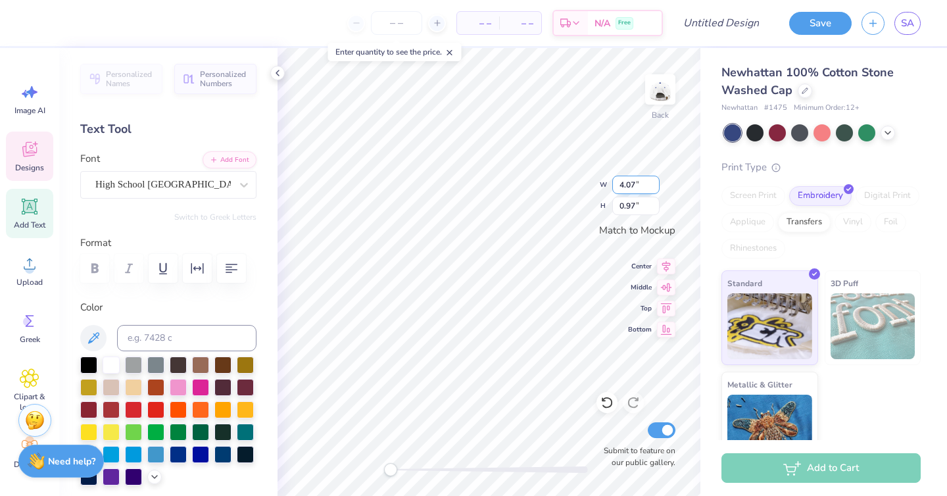
click at [653, 187] on input "4.07" at bounding box center [635, 185] width 47 height 18
type input "0.96"
click at [655, 189] on input "4.06" at bounding box center [635, 185] width 47 height 18
click at [655, 189] on input "4.05" at bounding box center [635, 185] width 47 height 18
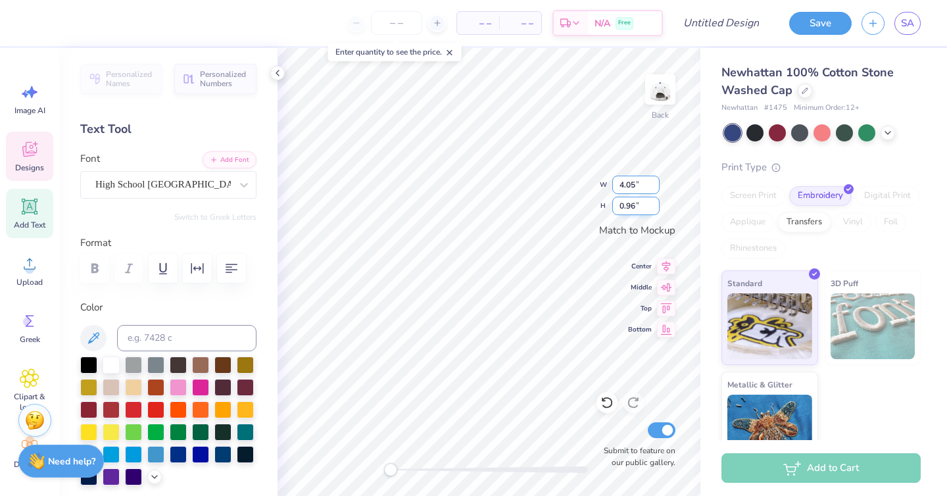
click at [655, 189] on input "4.04" at bounding box center [635, 185] width 47 height 18
click at [655, 189] on input "4.03" at bounding box center [635, 185] width 47 height 18
type input "4.02"
click at [655, 189] on input "4.02" at bounding box center [635, 185] width 47 height 18
click at [635, 186] on input "4.02" at bounding box center [635, 185] width 47 height 18
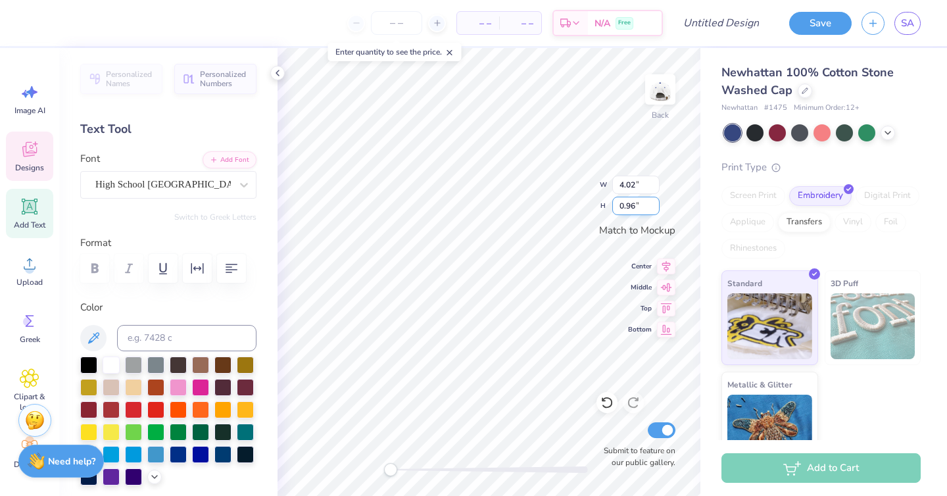
type input "0.95"
click at [230, 168] on div "Add Font Font High School USA Sans" at bounding box center [168, 174] width 176 height 47
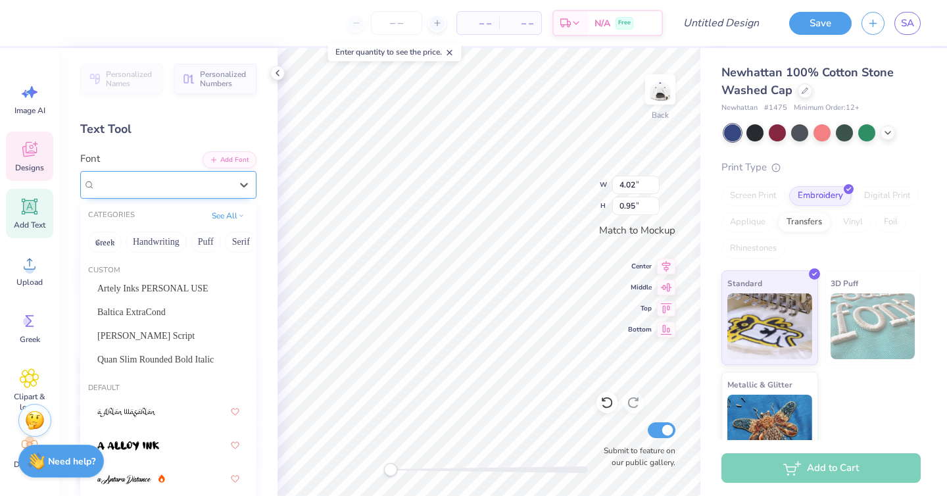
click at [206, 184] on div "High School USA Sans" at bounding box center [163, 184] width 138 height 20
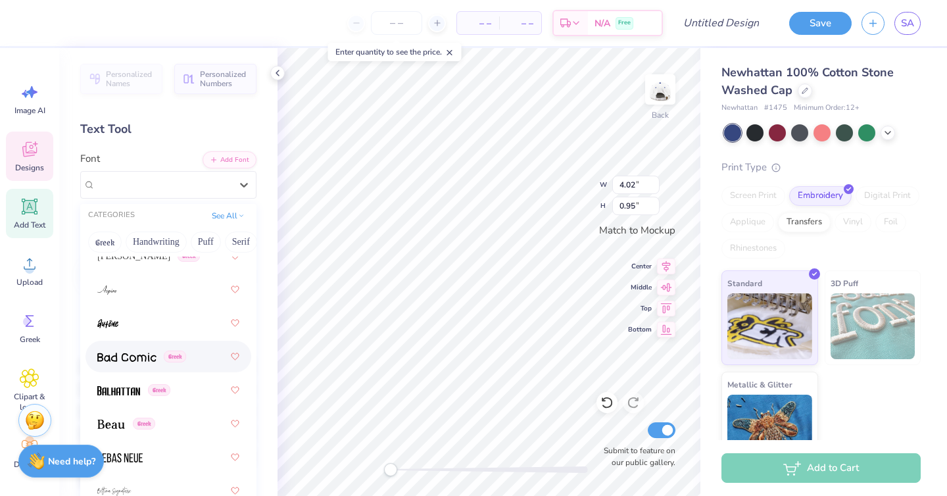
scroll to position [783, 0]
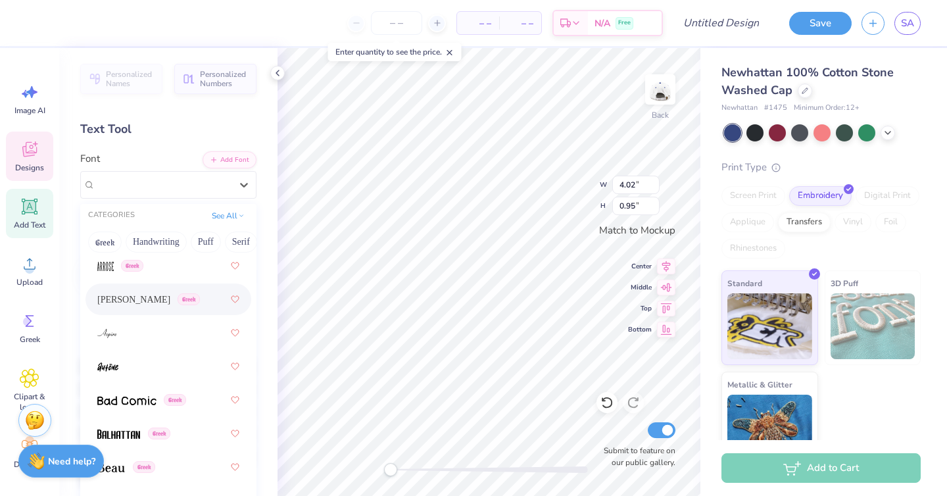
click at [110, 300] on span "Asimov" at bounding box center [133, 300] width 73 height 14
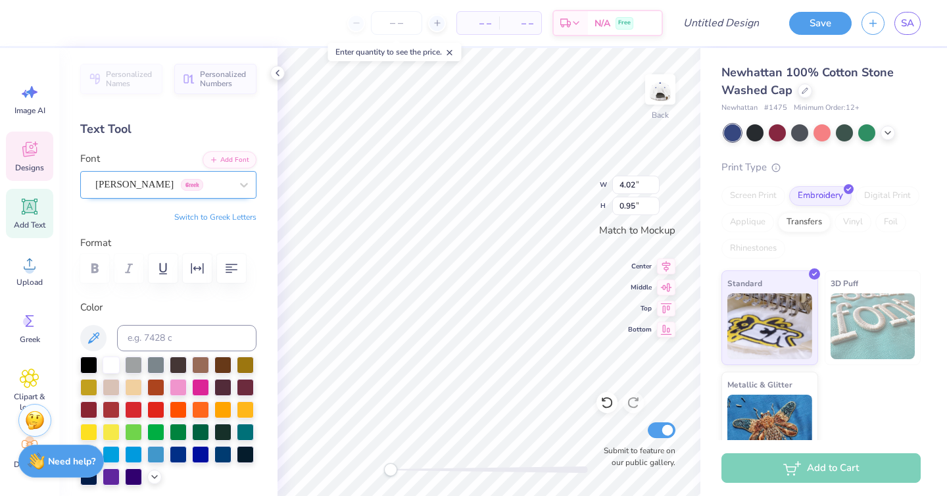
click at [179, 185] on div "Asimov Greek" at bounding box center [163, 184] width 138 height 20
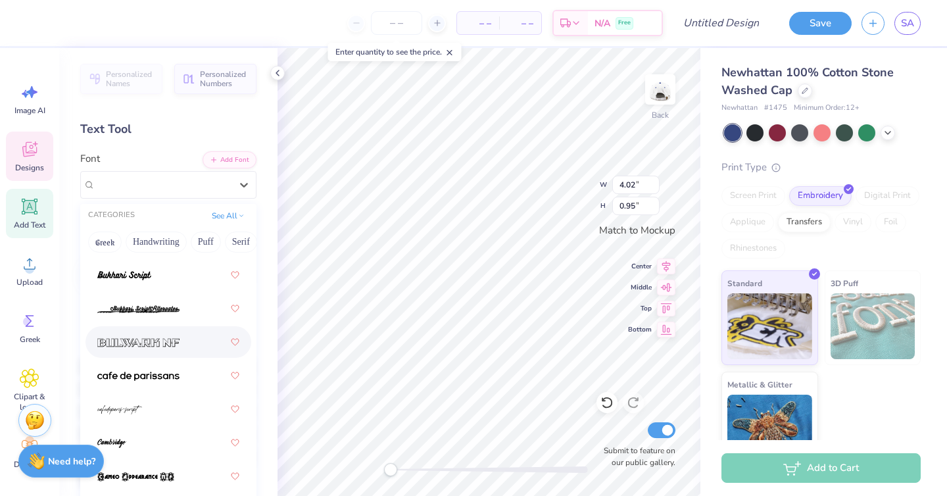
scroll to position [1900, 0]
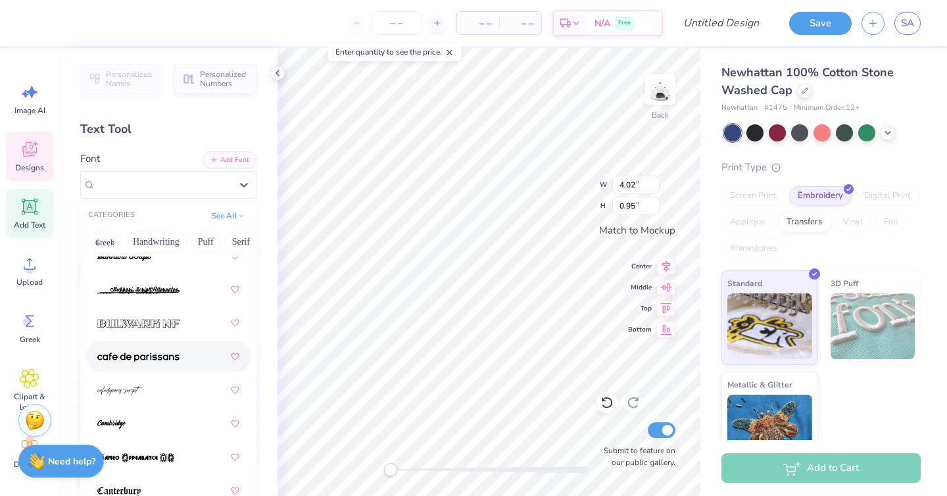
click at [166, 352] on span at bounding box center [138, 357] width 82 height 14
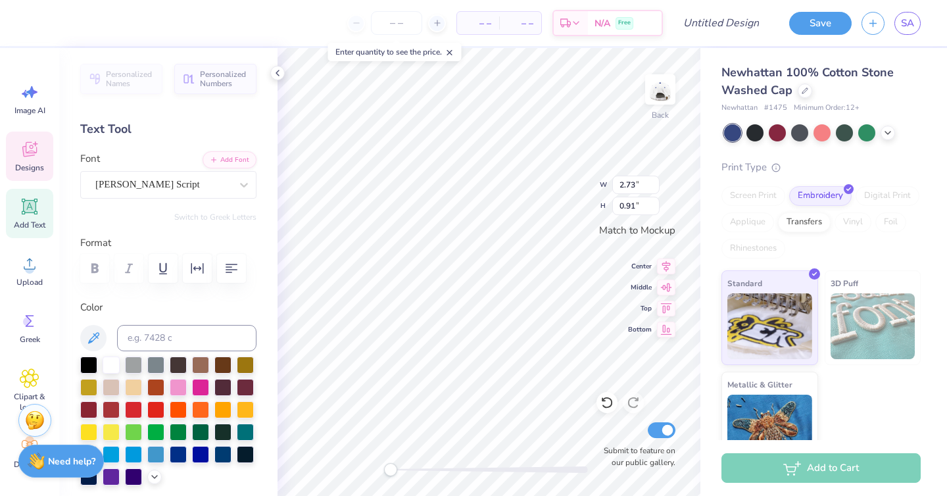
type input "1.23"
type input "1.19"
type input "2.73"
type input "0.91"
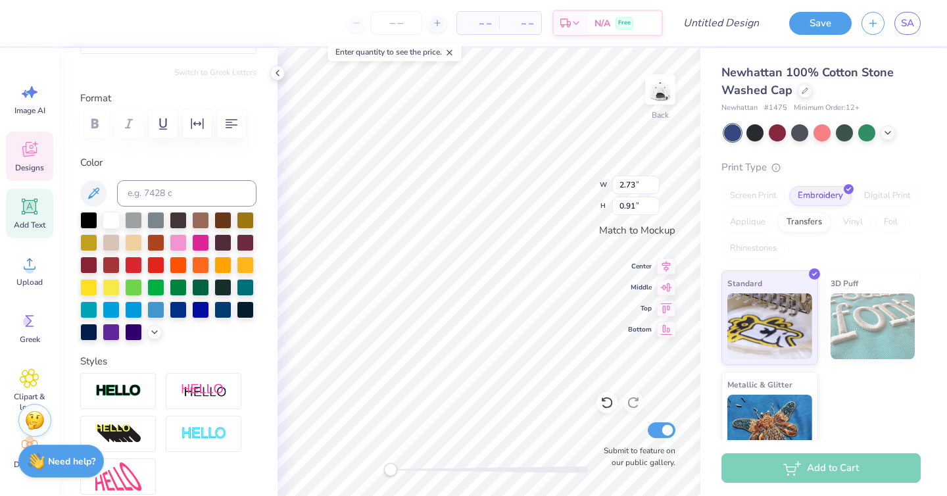
scroll to position [182, 0]
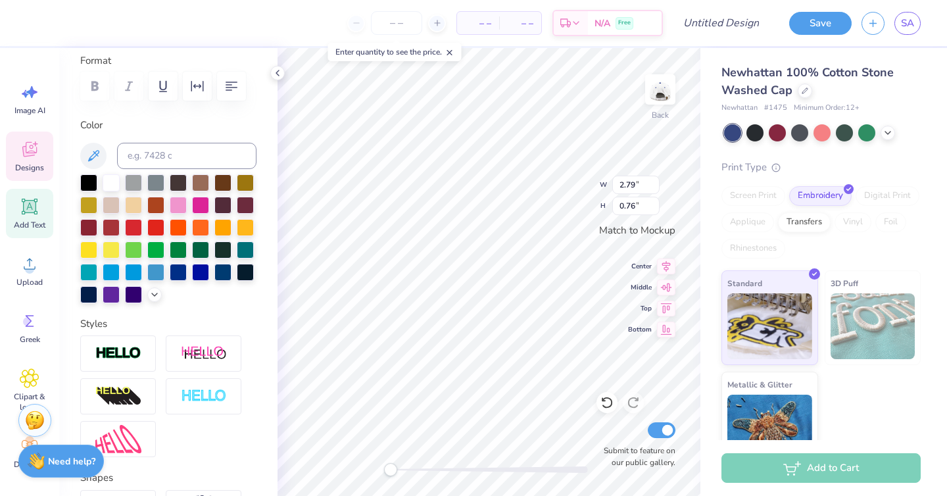
type input "1.23"
type input "1.19"
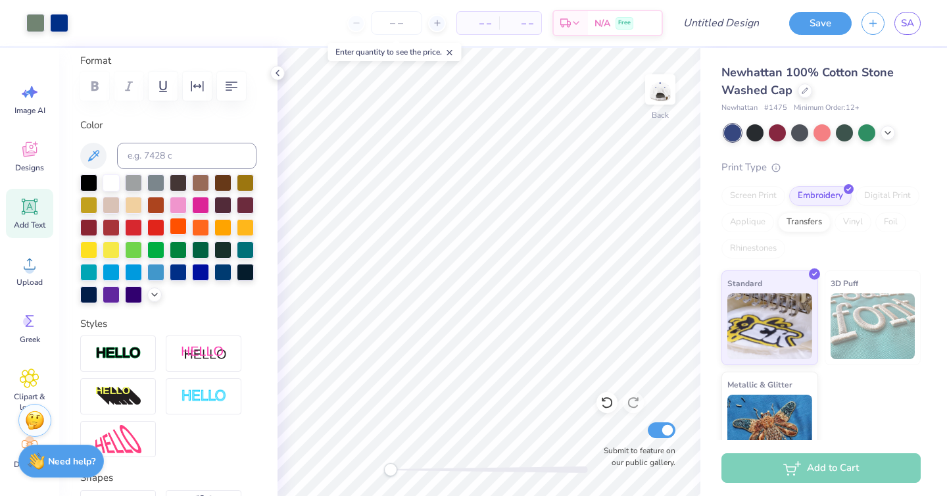
scroll to position [0, 0]
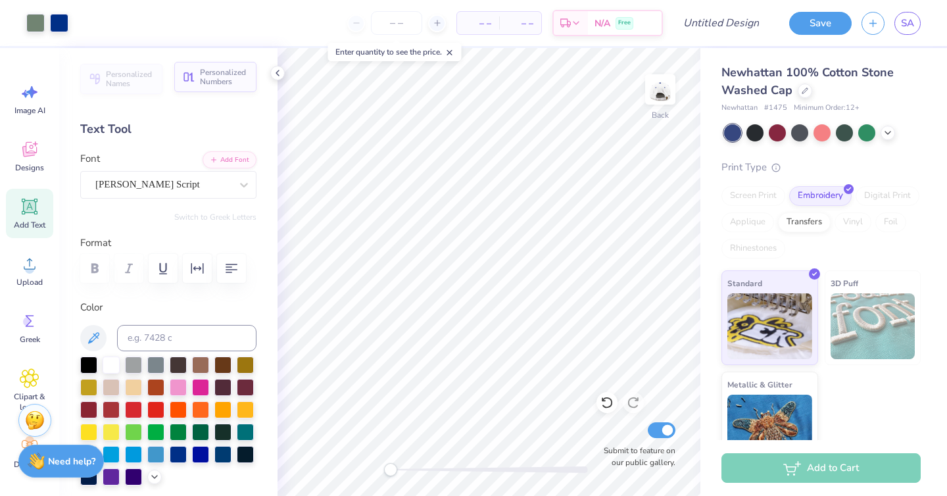
click at [202, 89] on button "Personalized Numbers" at bounding box center [215, 77] width 82 height 30
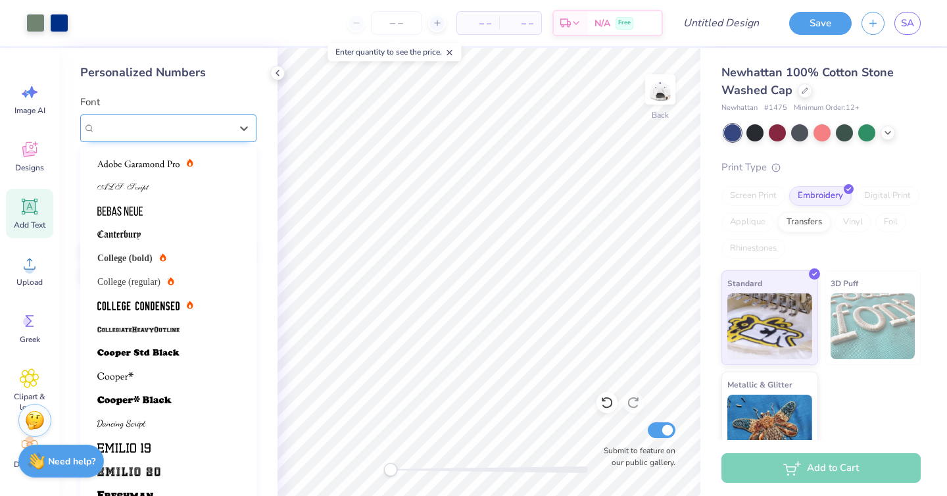
click at [157, 122] on div "Varsity Team" at bounding box center [163, 128] width 138 height 20
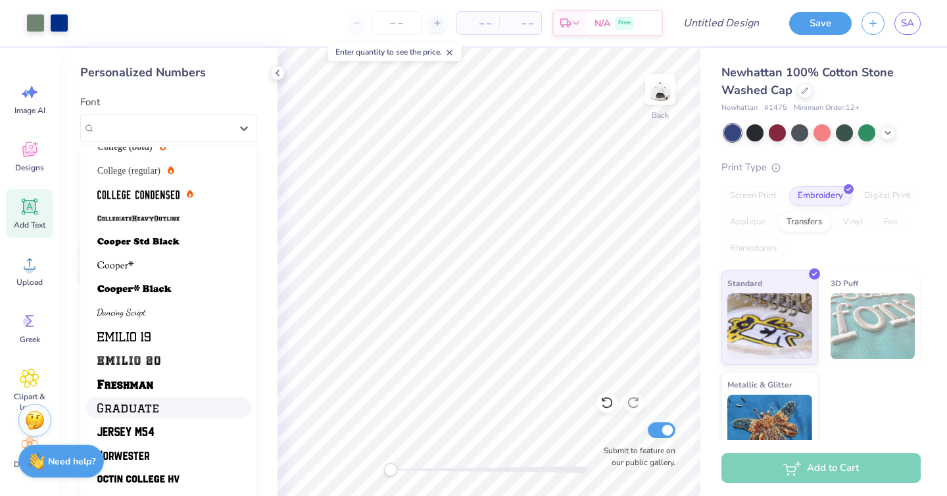
scroll to position [45, 0]
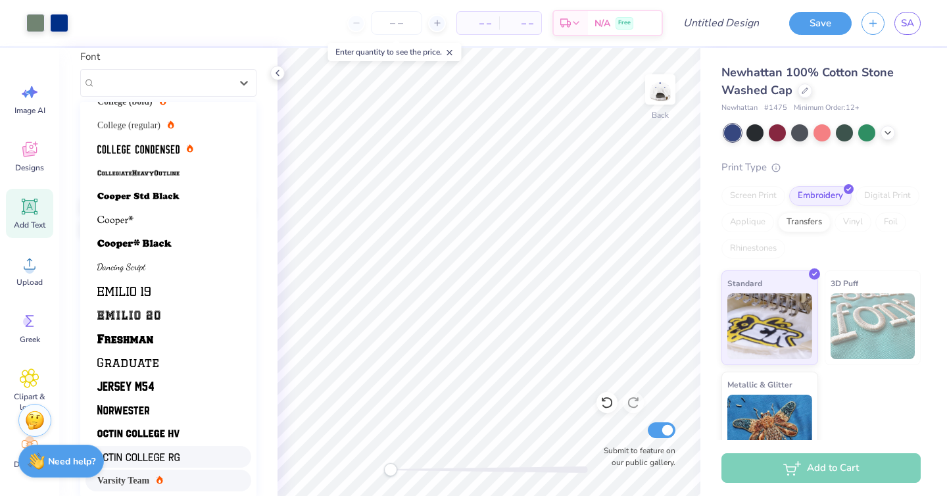
click at [166, 450] on span at bounding box center [138, 457] width 82 height 14
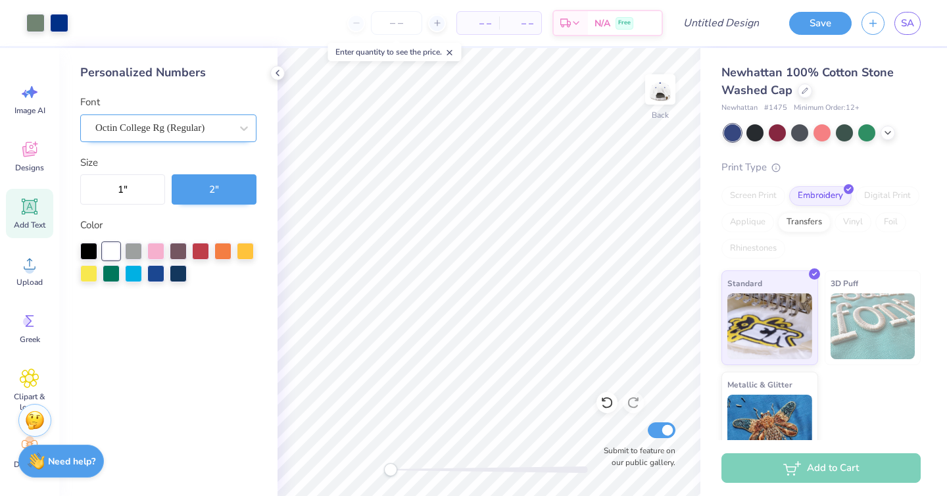
click at [197, 123] on div "Octin College Rg (Regular)" at bounding box center [163, 128] width 138 height 20
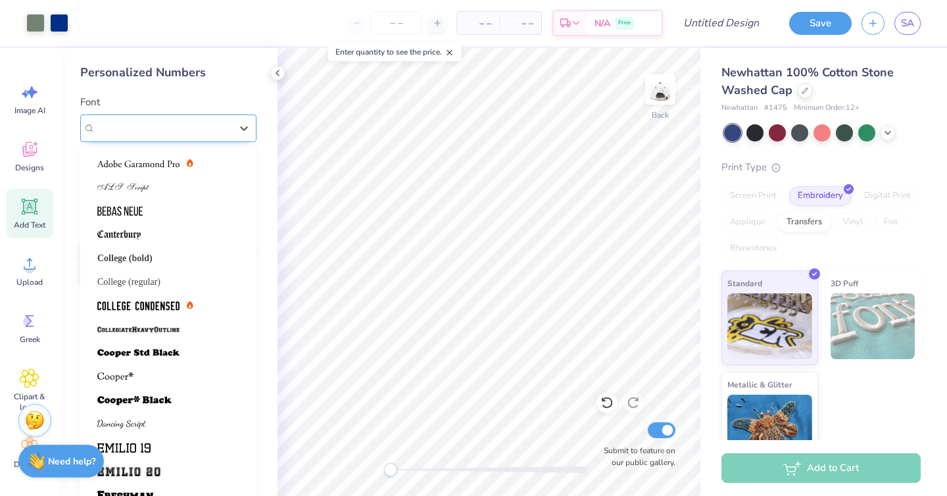
click at [197, 123] on span "Octin College Rg (Regular)" at bounding box center [149, 127] width 109 height 15
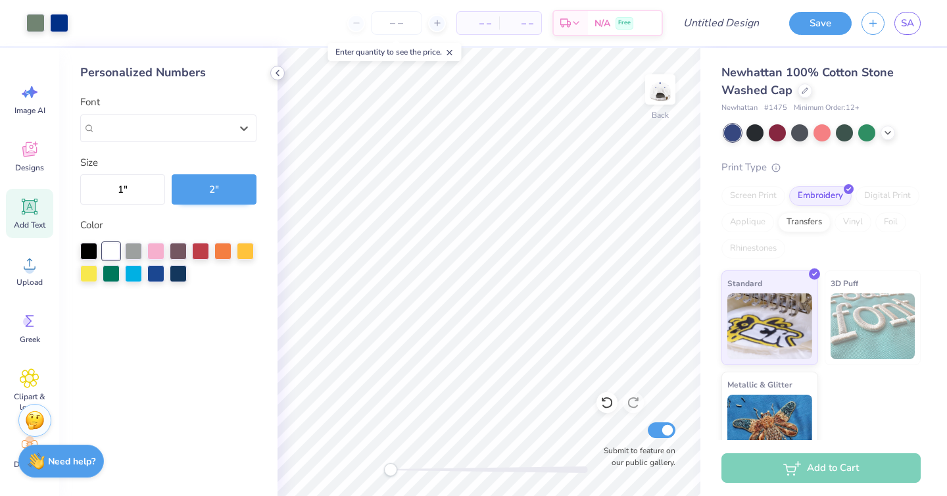
click at [278, 77] on icon at bounding box center [277, 73] width 11 height 11
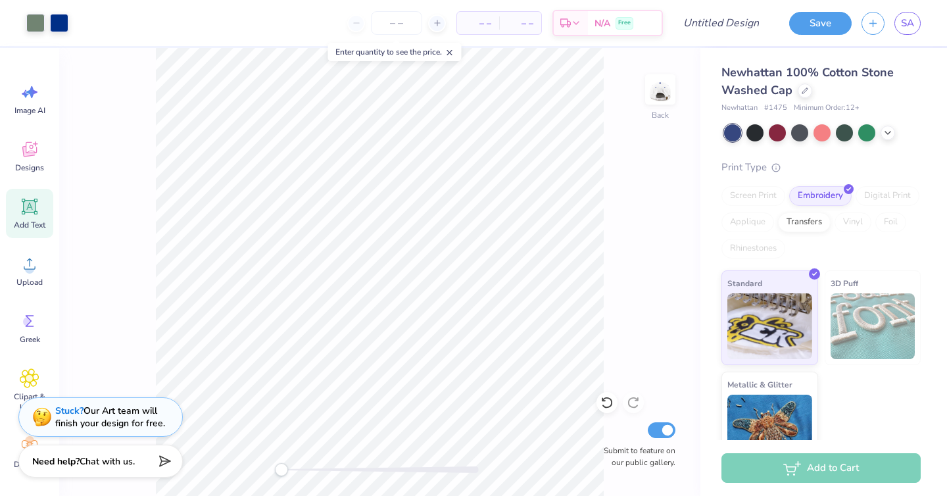
click at [33, 197] on icon at bounding box center [30, 207] width 20 height 20
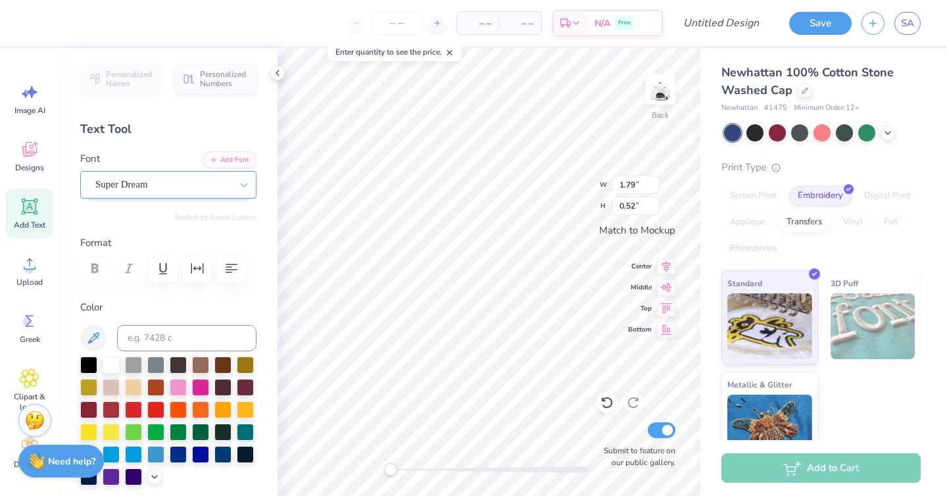
type textarea "2025"
click at [205, 186] on div "Super Dream" at bounding box center [163, 184] width 138 height 20
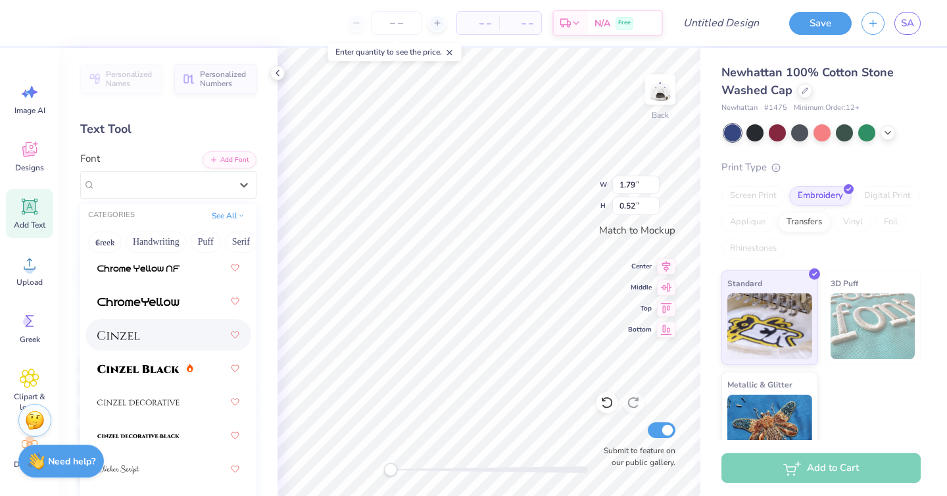
scroll to position [2322, 0]
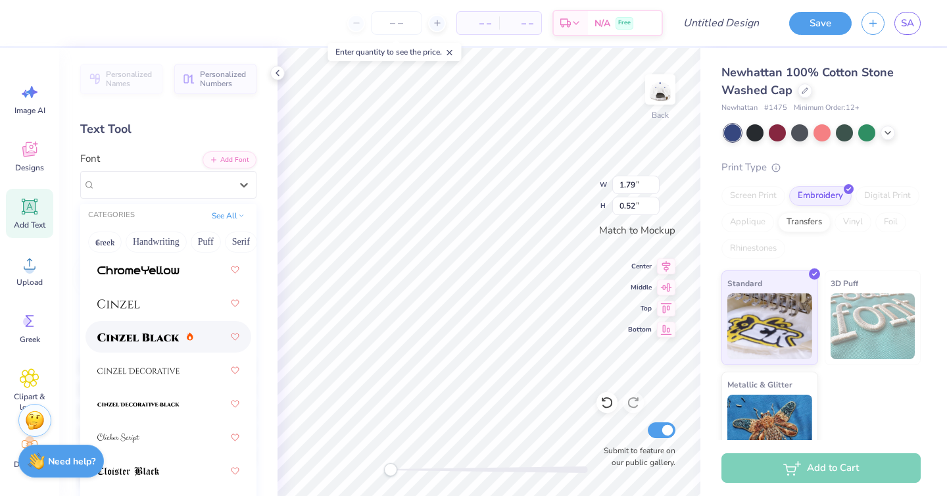
click at [132, 337] on img at bounding box center [138, 337] width 82 height 9
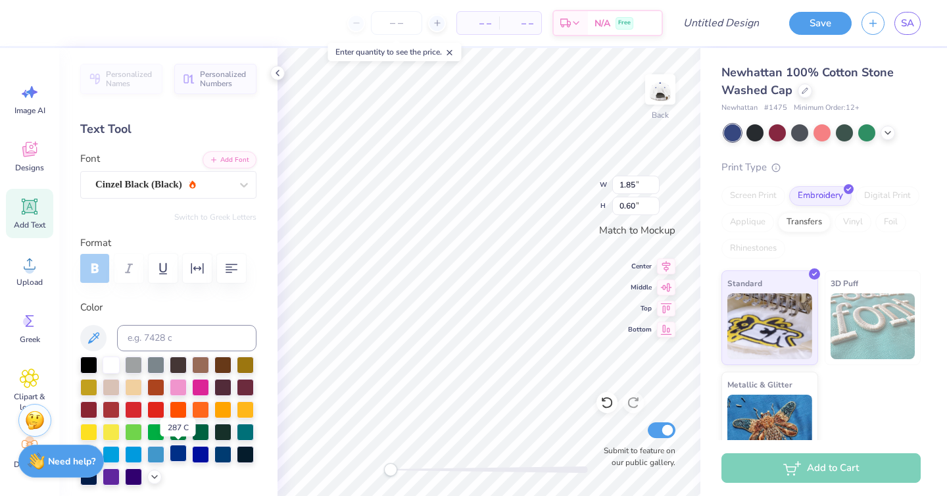
click at [177, 451] on div at bounding box center [178, 453] width 17 height 17
click at [585, 205] on div "Back W 1.85 1.85 " H 0.60 0.60 " Match to Mockup Center Middle Top Bottom Submi…" at bounding box center [489, 272] width 423 height 448
type input "1.57"
type input "0.51"
type input "2.79"
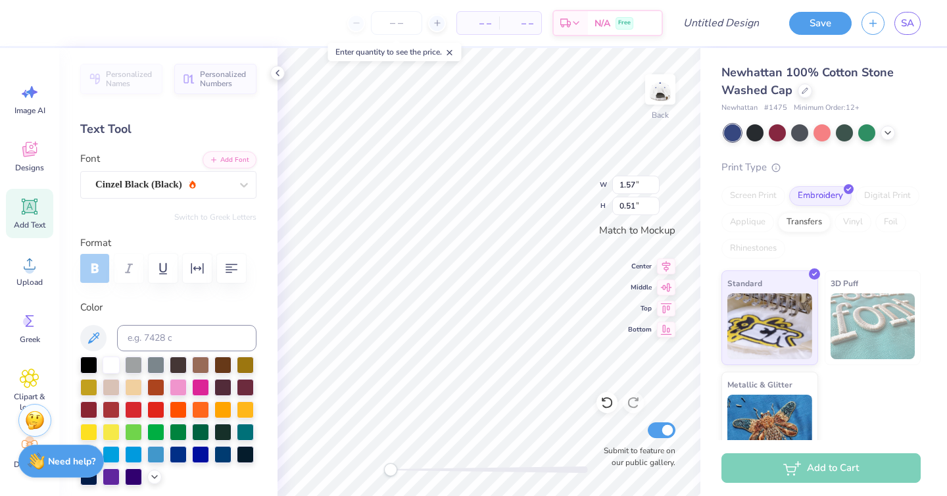
type input "0.76"
type input "1.23"
type input "1.19"
type input "2.79"
type input "0.76"
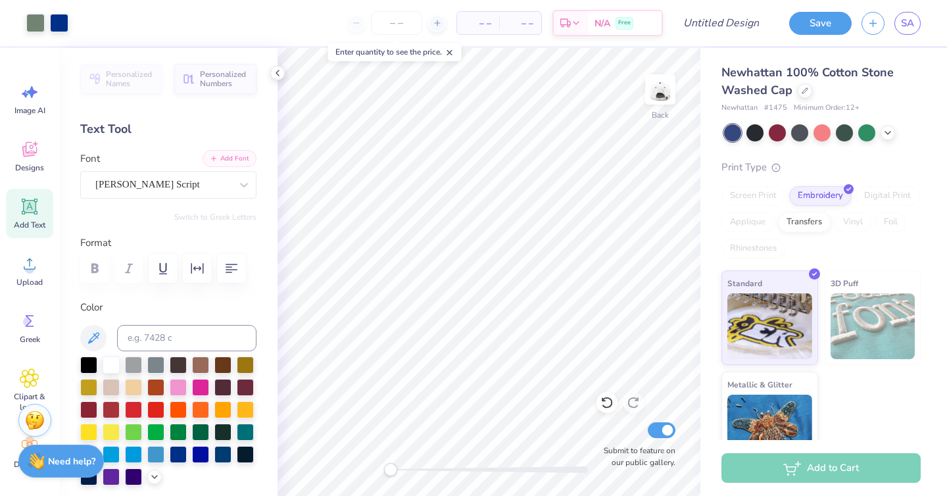
click at [220, 162] on button "Add Font" at bounding box center [230, 158] width 54 height 17
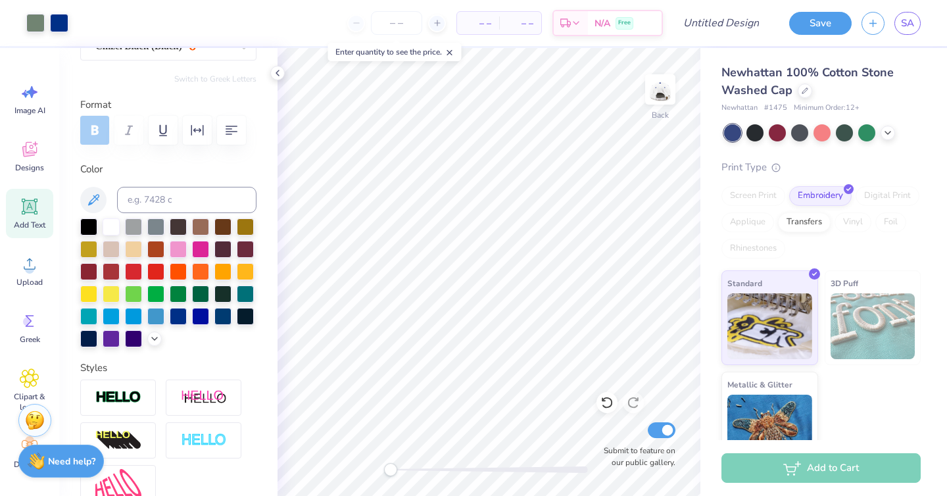
scroll to position [0, 0]
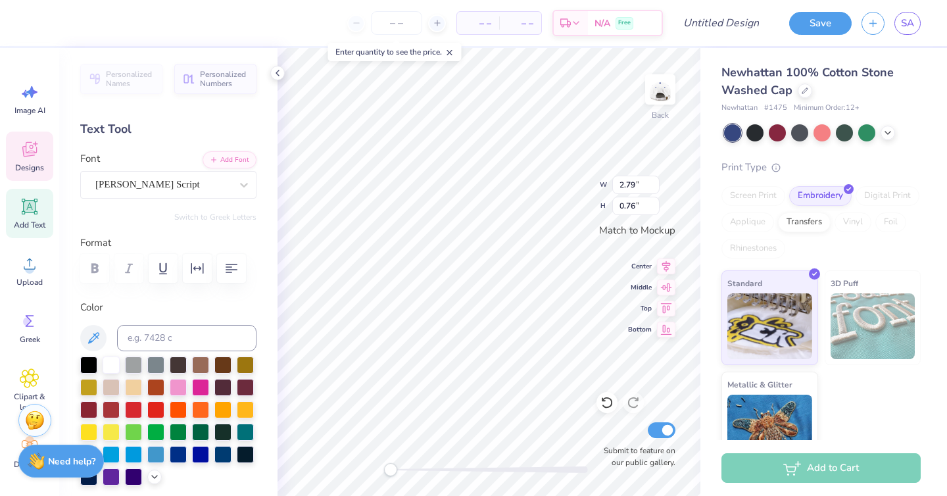
type input "1.57"
type input "0.51"
type textarea "PARENTS WEEKEND"
type input "4.98"
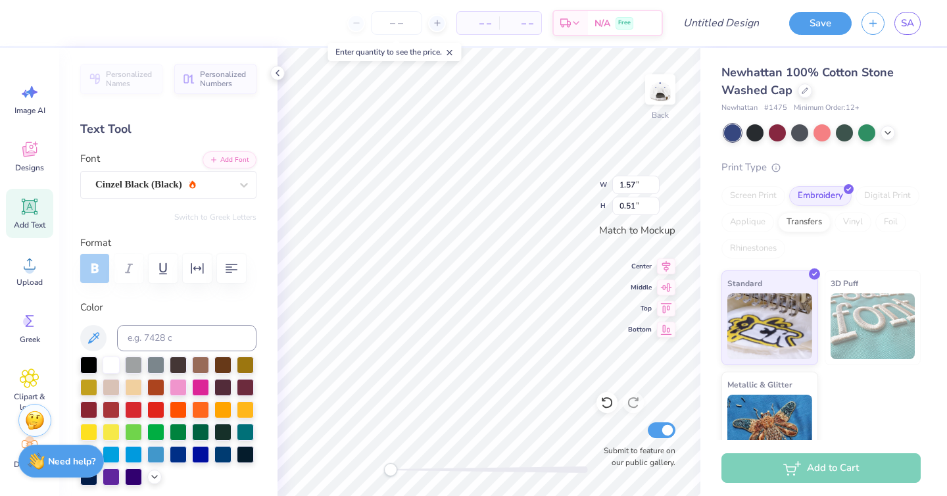
type input "0.35"
type input "3.38"
type input "0.24"
click at [178, 456] on div at bounding box center [178, 453] width 17 height 17
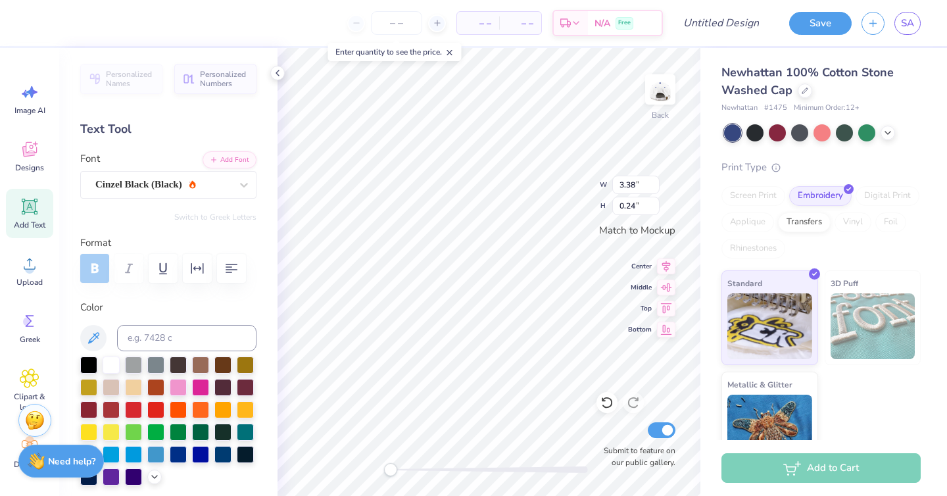
type input "3.62"
type input "0.25"
click at [180, 449] on div at bounding box center [178, 453] width 17 height 17
type input "1.29"
type input "0.42"
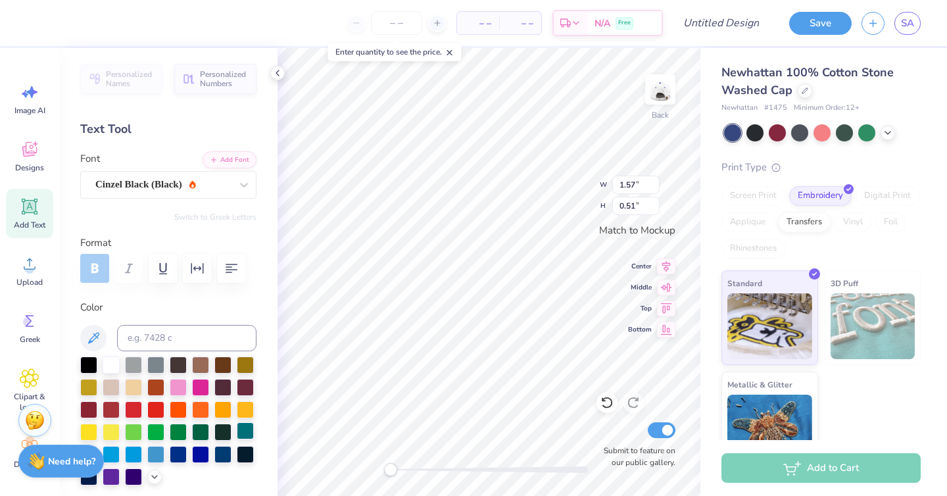
type input "1.36"
type input "0.44"
type input "2.58"
type input "0.18"
type input "2.79"
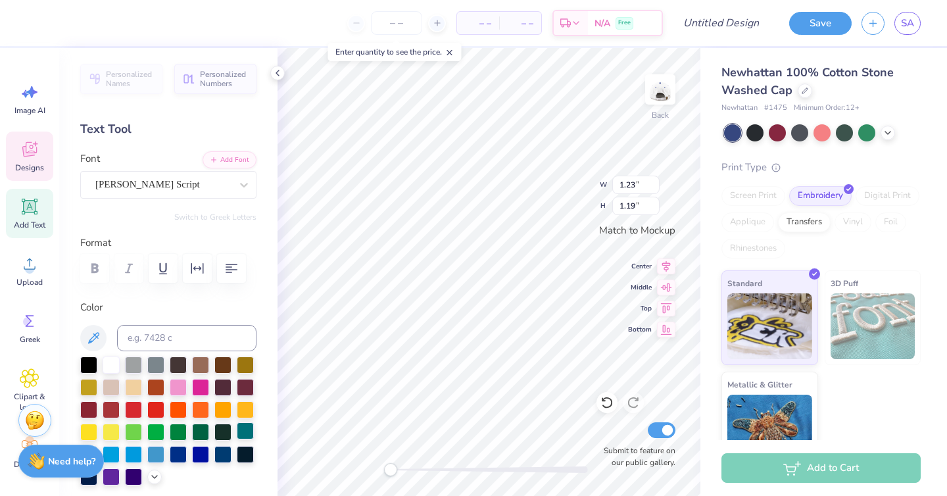
type input "0.76"
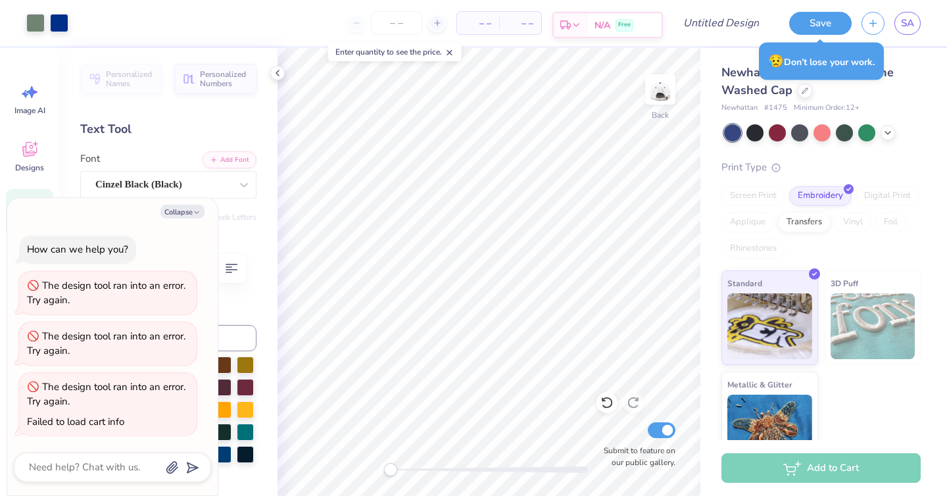
type textarea "x"
